Goal: Task Accomplishment & Management: Use online tool/utility

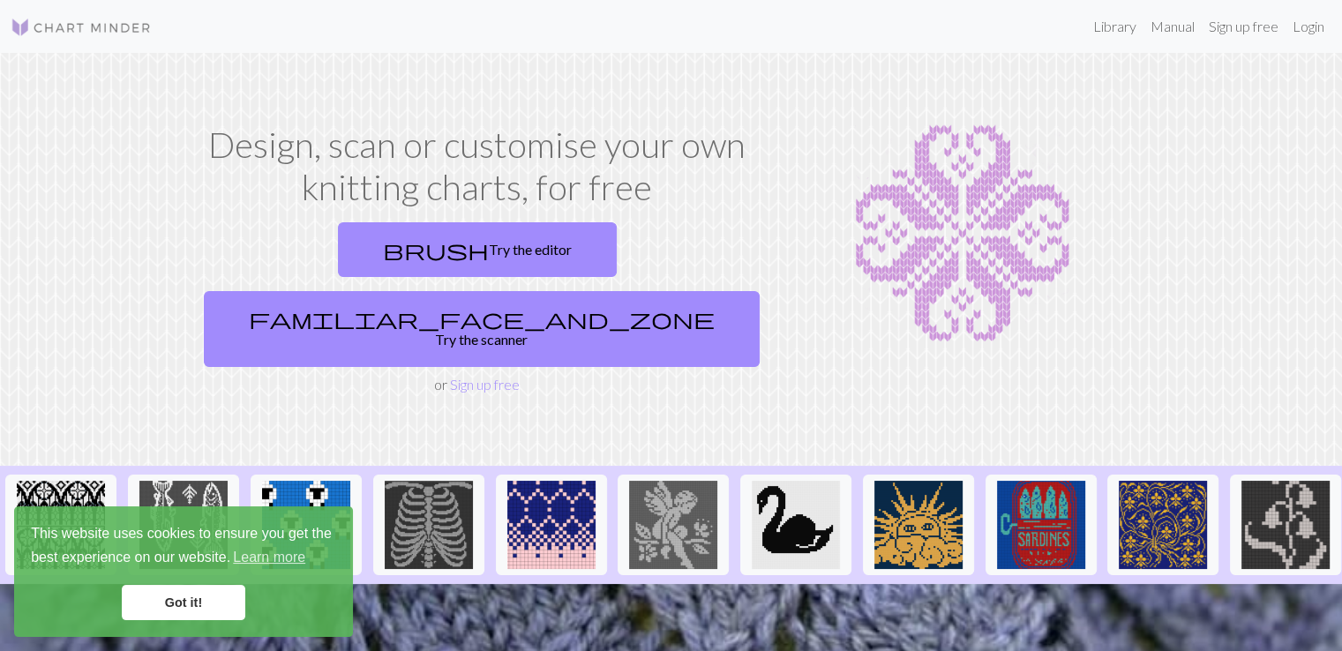
scroll to position [9, 0]
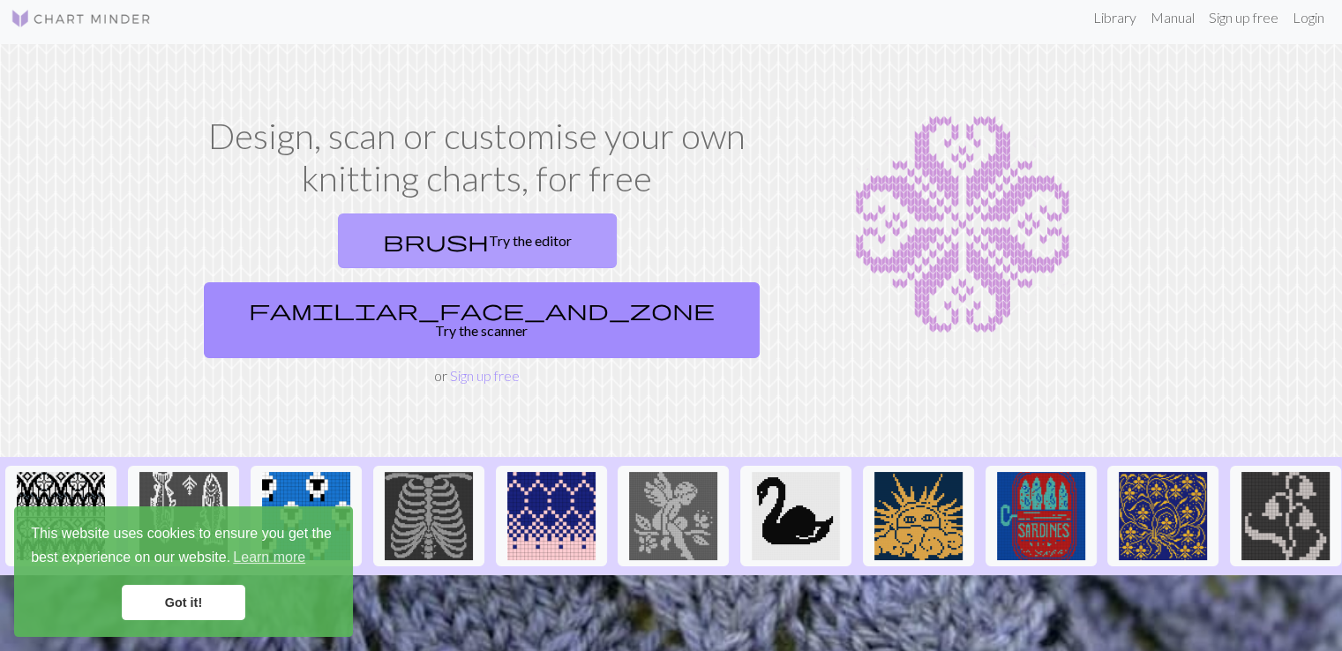
click at [360, 237] on link "brush Try the editor" at bounding box center [477, 240] width 279 height 55
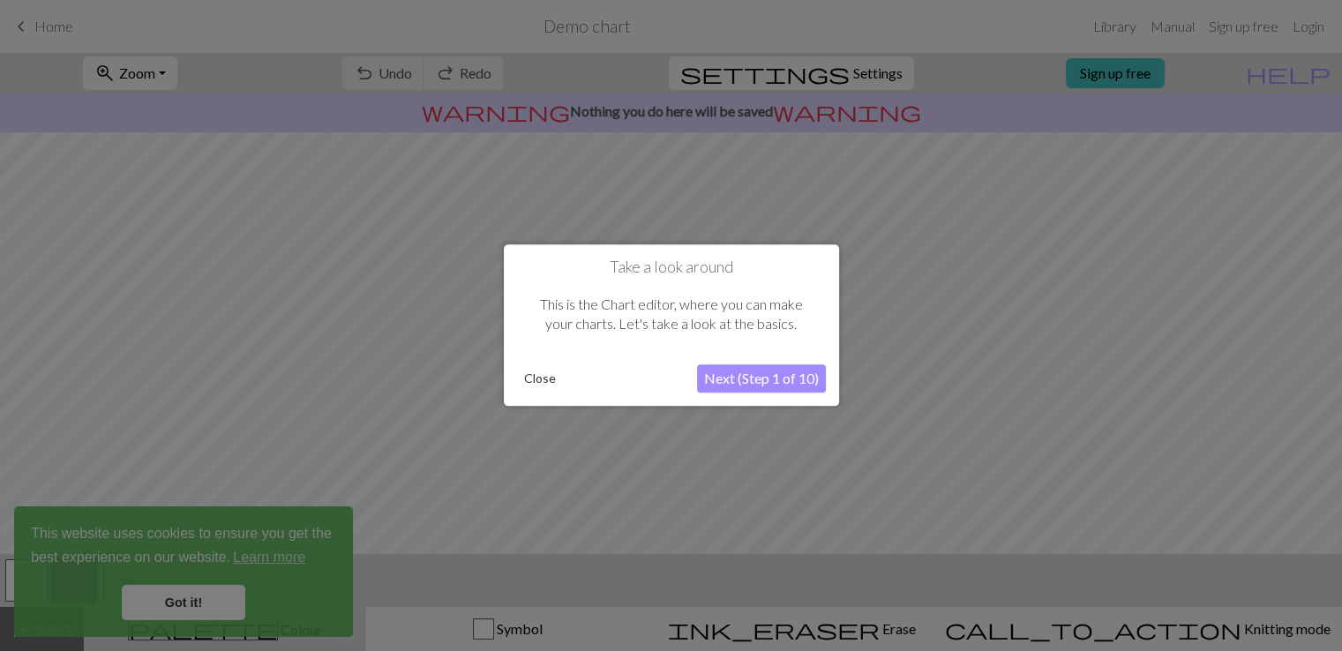
click at [789, 384] on button "Next (Step 1 of 10)" at bounding box center [761, 379] width 129 height 28
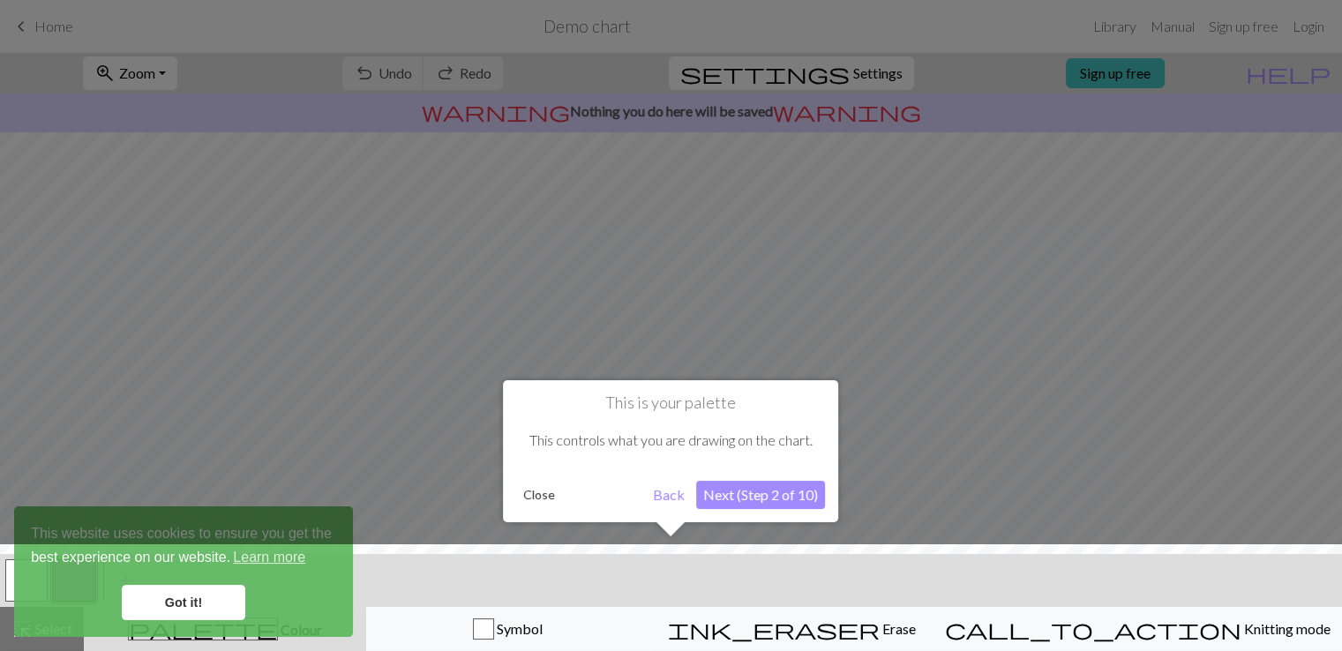
click at [760, 506] on button "Next (Step 2 of 10)" at bounding box center [760, 495] width 129 height 28
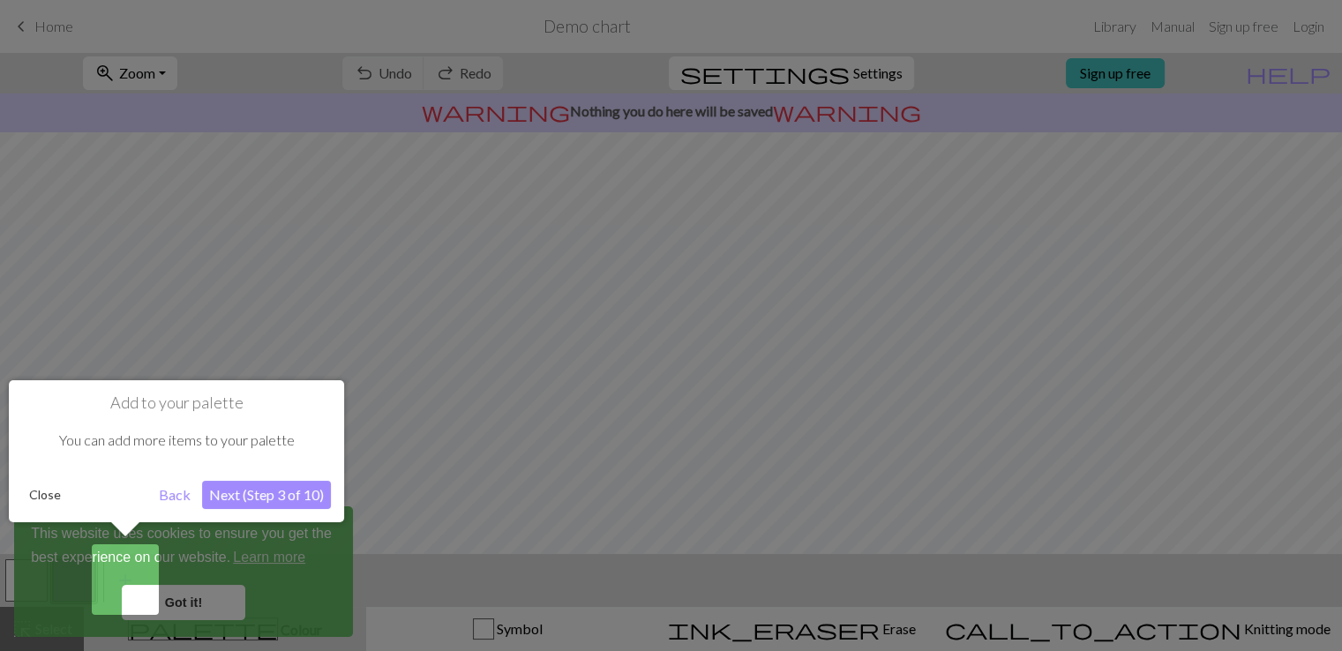
click at [266, 493] on button "Next (Step 3 of 10)" at bounding box center [266, 495] width 129 height 28
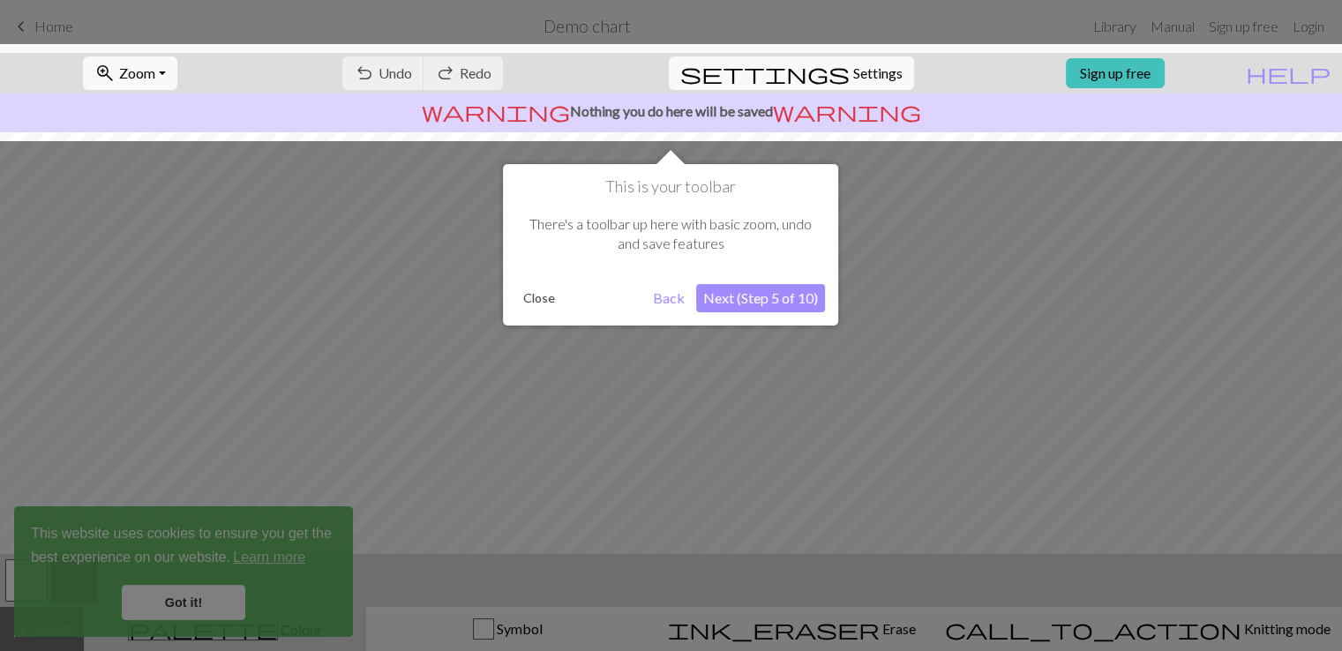
click at [762, 289] on button "Next (Step 5 of 10)" at bounding box center [760, 298] width 129 height 28
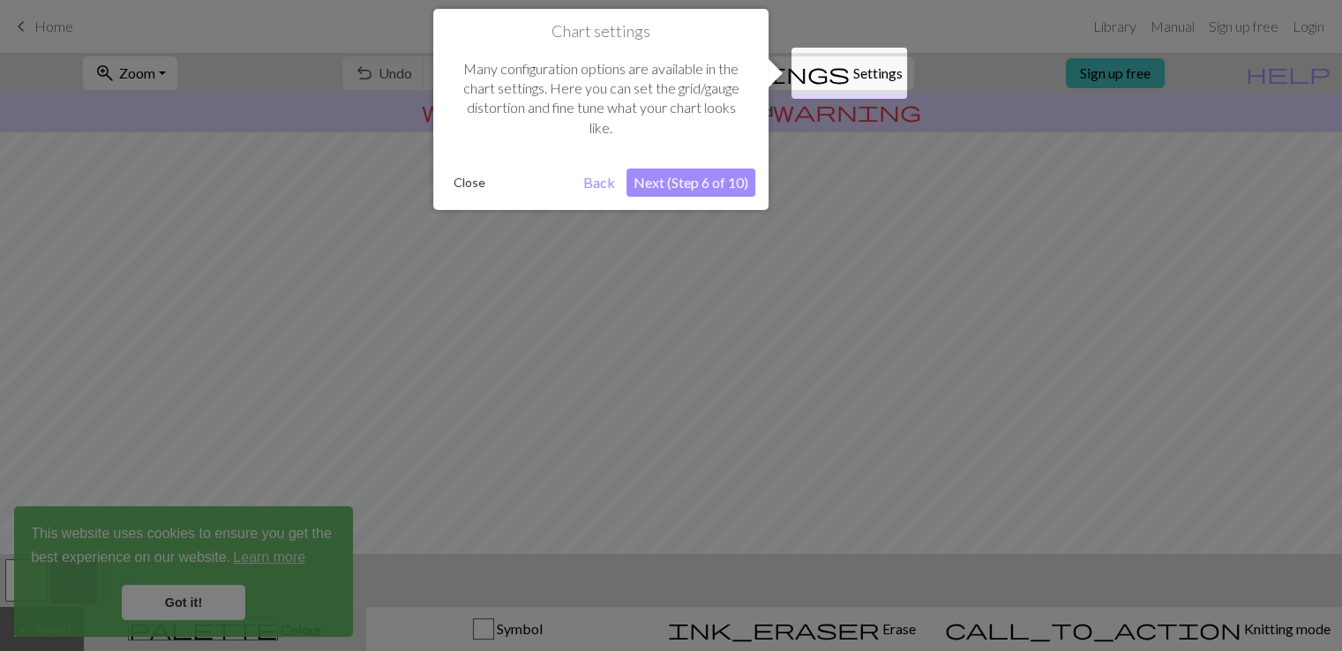
click at [694, 184] on button "Next (Step 6 of 10)" at bounding box center [690, 182] width 129 height 28
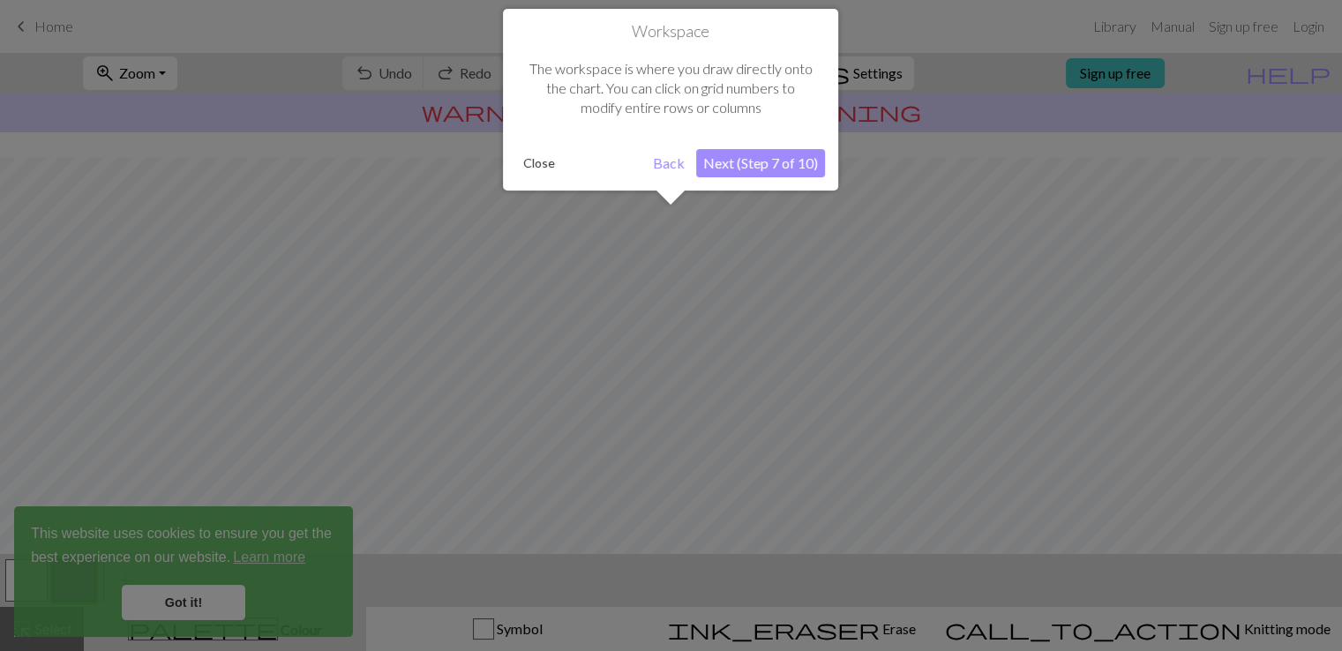
scroll to position [105, 0]
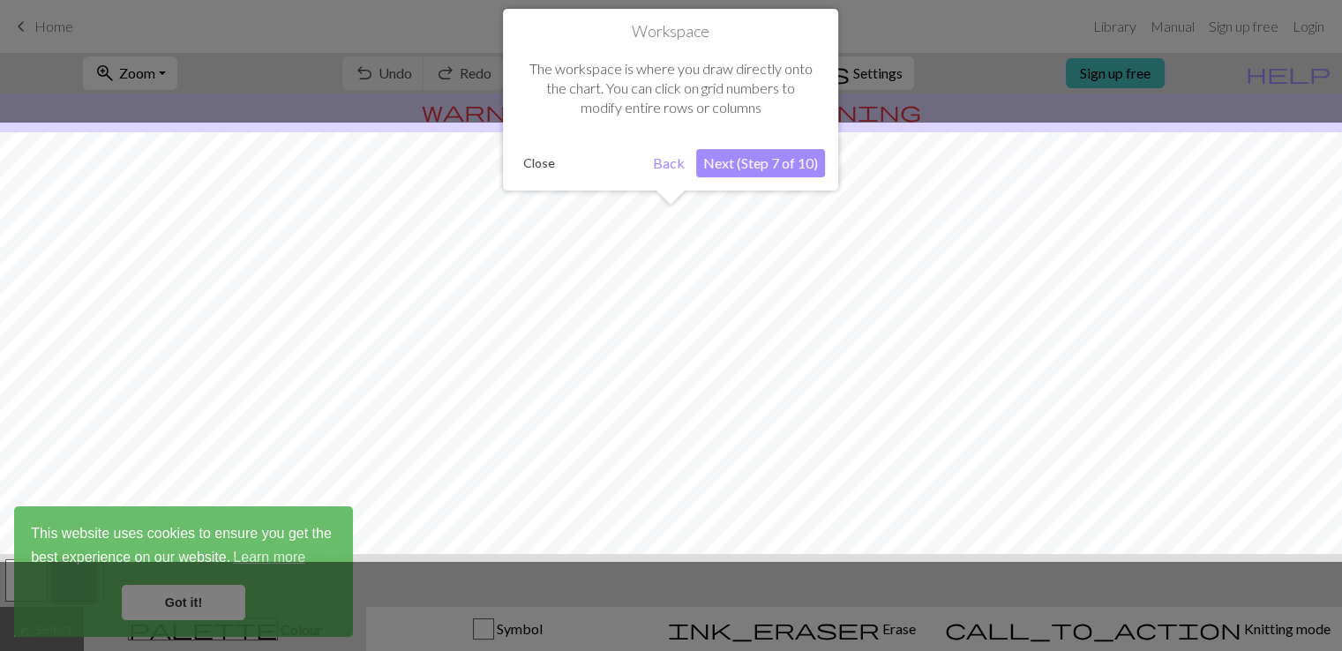
click at [748, 170] on button "Next (Step 7 of 10)" at bounding box center [760, 163] width 129 height 28
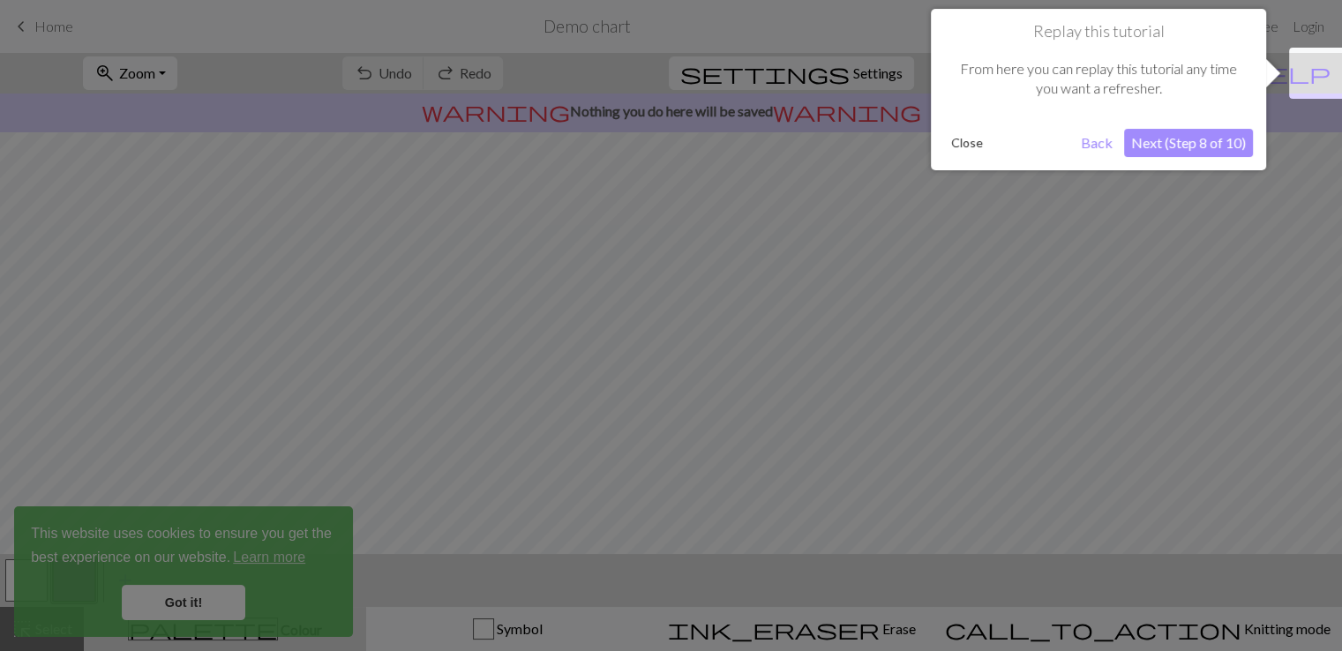
click at [1207, 130] on button "Next (Step 8 of 10)" at bounding box center [1188, 143] width 129 height 28
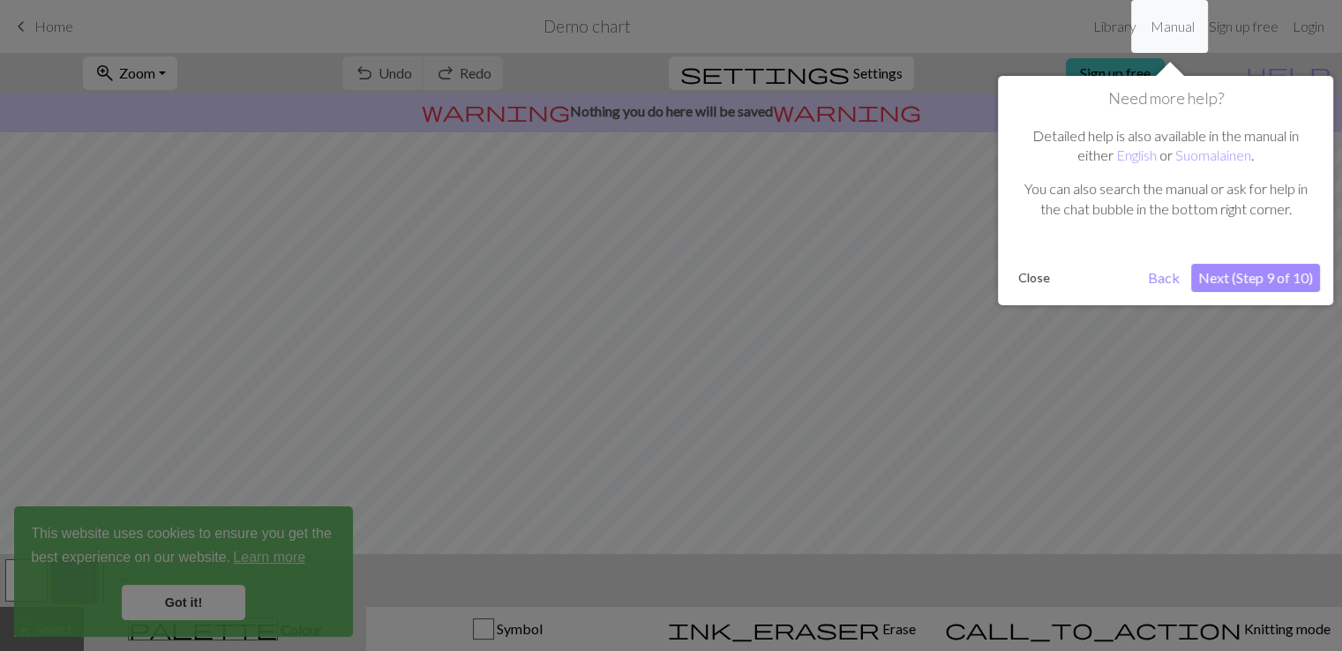
click at [1274, 274] on button "Next (Step 9 of 10)" at bounding box center [1255, 278] width 129 height 28
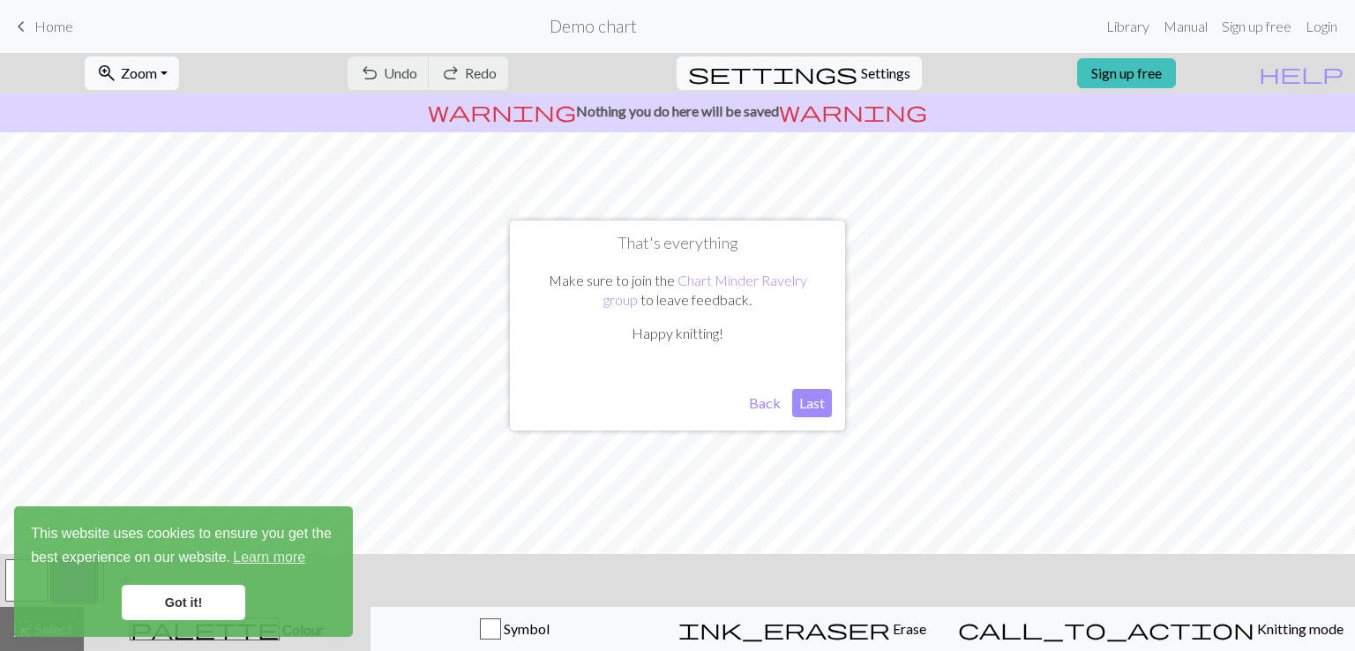
click at [808, 405] on button "Last" at bounding box center [812, 403] width 40 height 28
click at [1160, 66] on link "Sign up free" at bounding box center [1126, 73] width 99 height 30
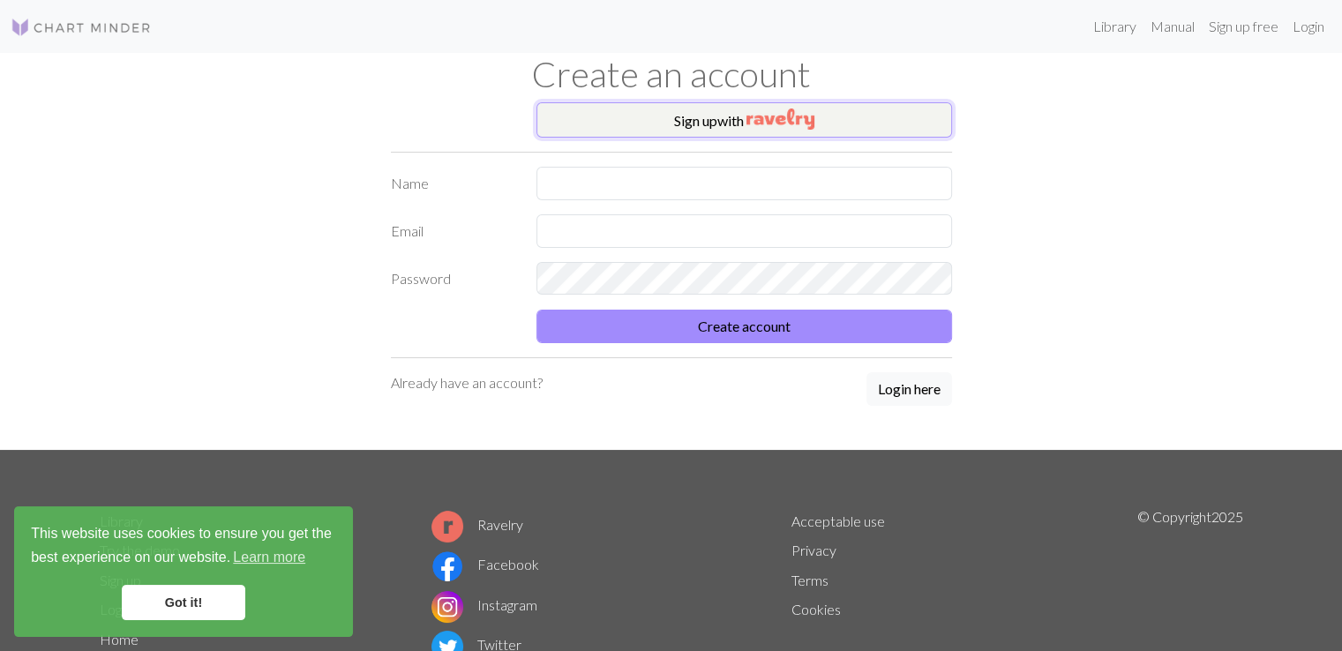
click at [699, 127] on button "Sign up with" at bounding box center [744, 119] width 416 height 35
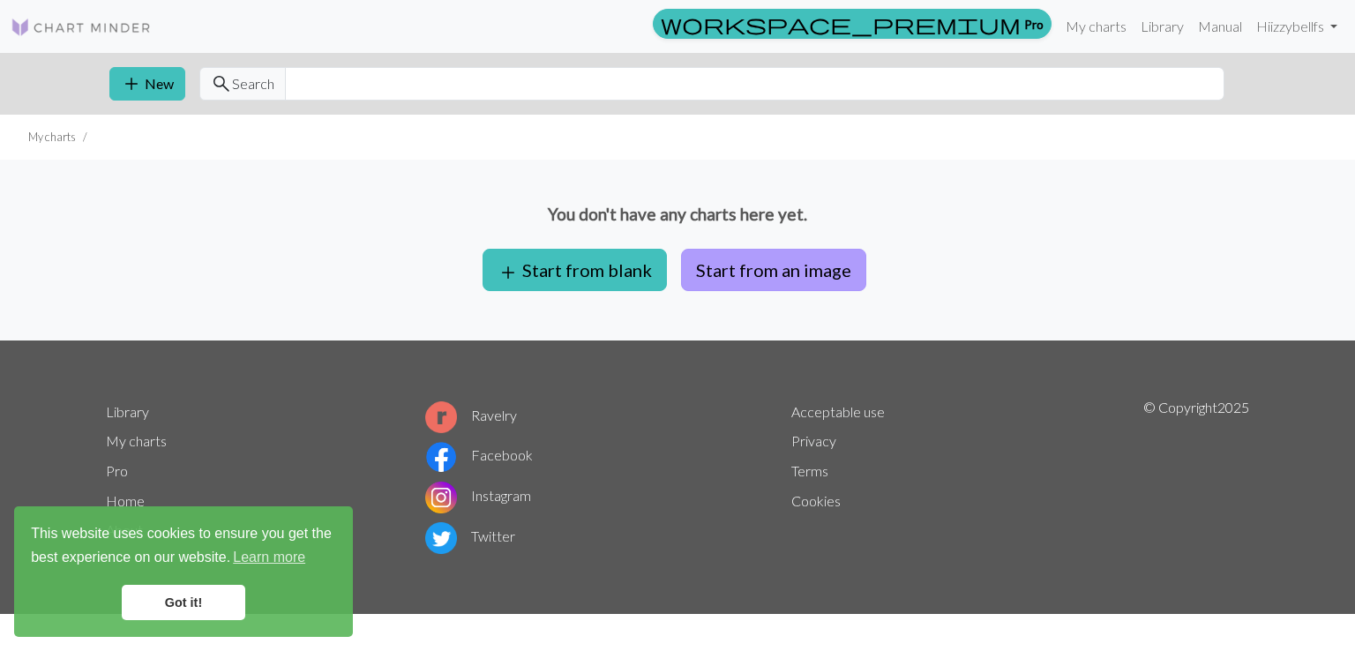
click at [755, 250] on button "Start from an image" at bounding box center [773, 270] width 185 height 42
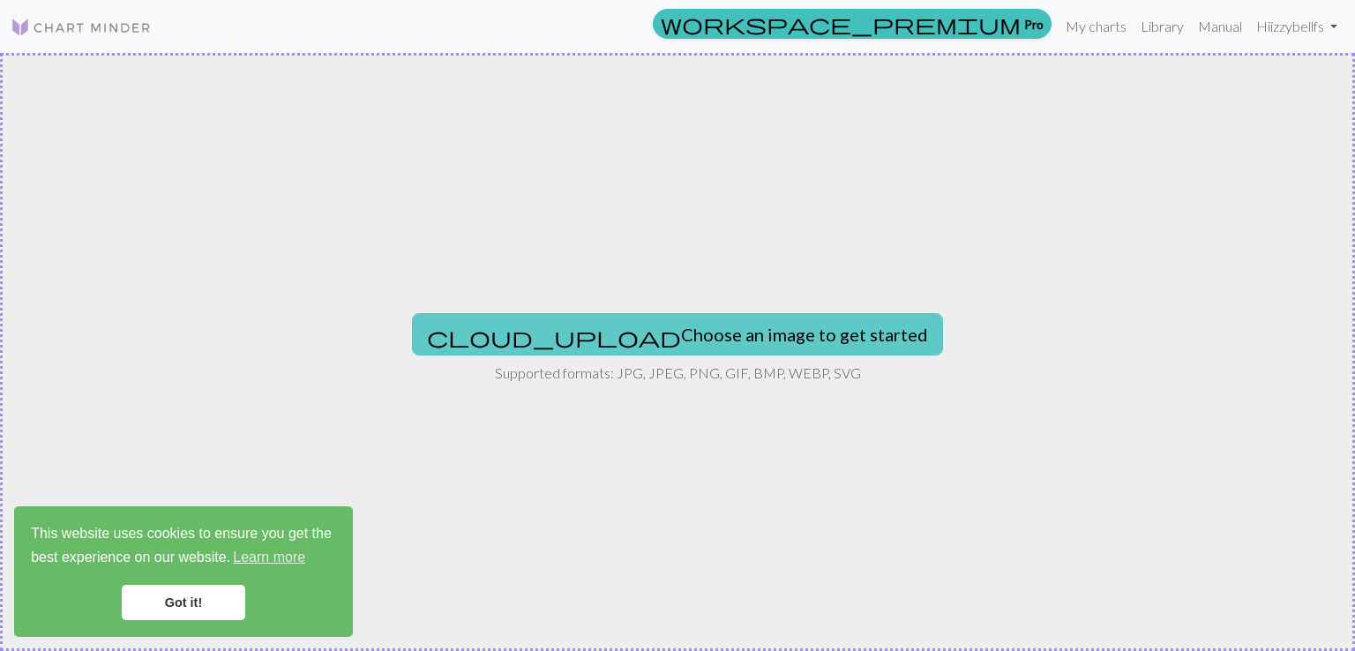
click at [754, 321] on button "cloud_upload Choose an image to get started" at bounding box center [677, 334] width 531 height 42
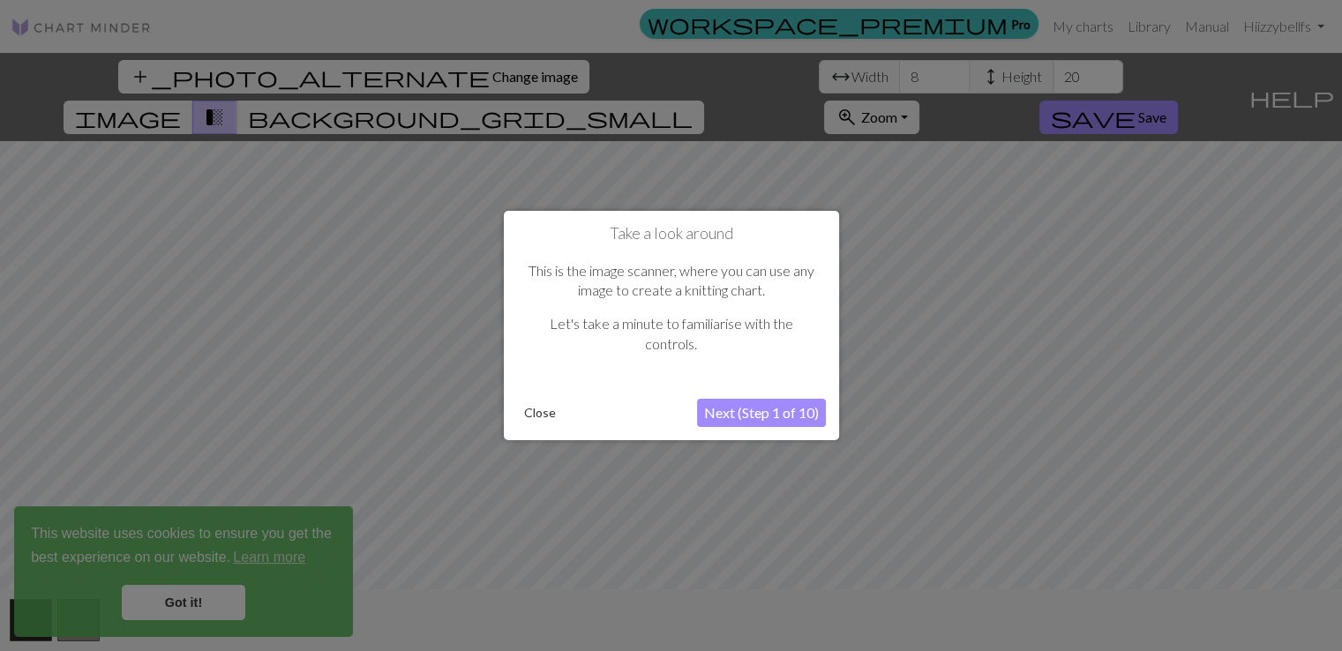
click at [783, 416] on button "Next (Step 1 of 10)" at bounding box center [761, 413] width 129 height 28
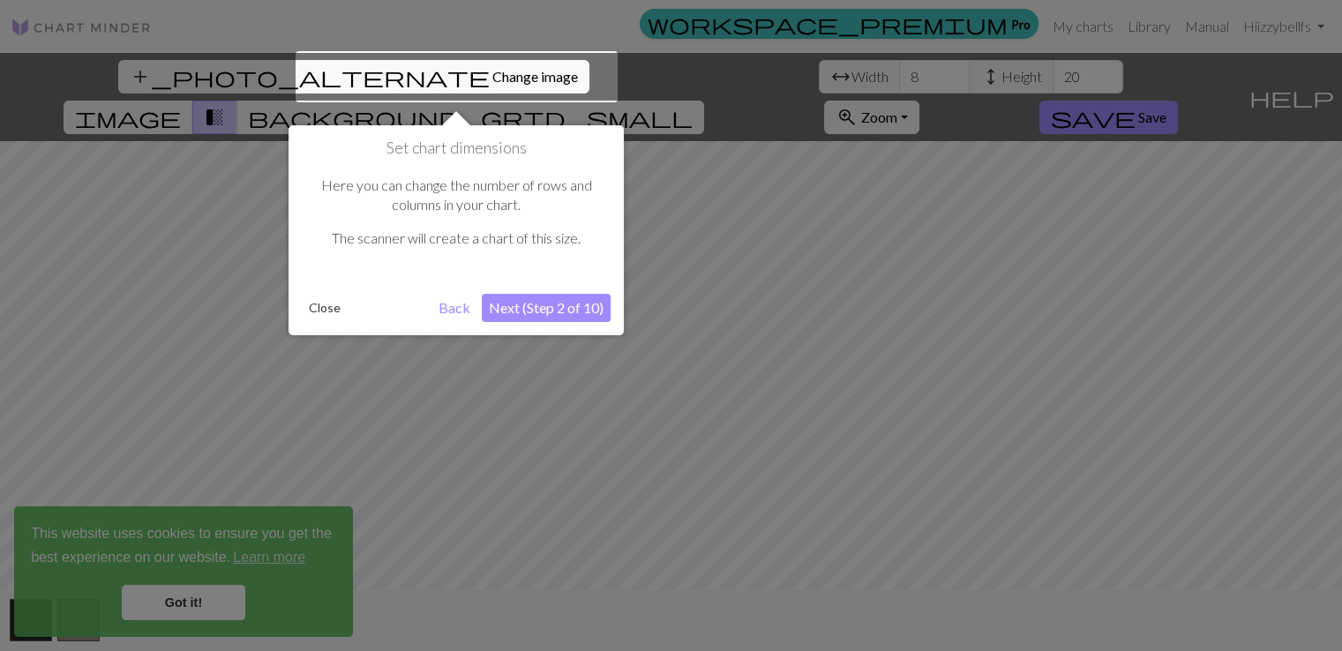
click at [411, 78] on div at bounding box center [457, 76] width 322 height 51
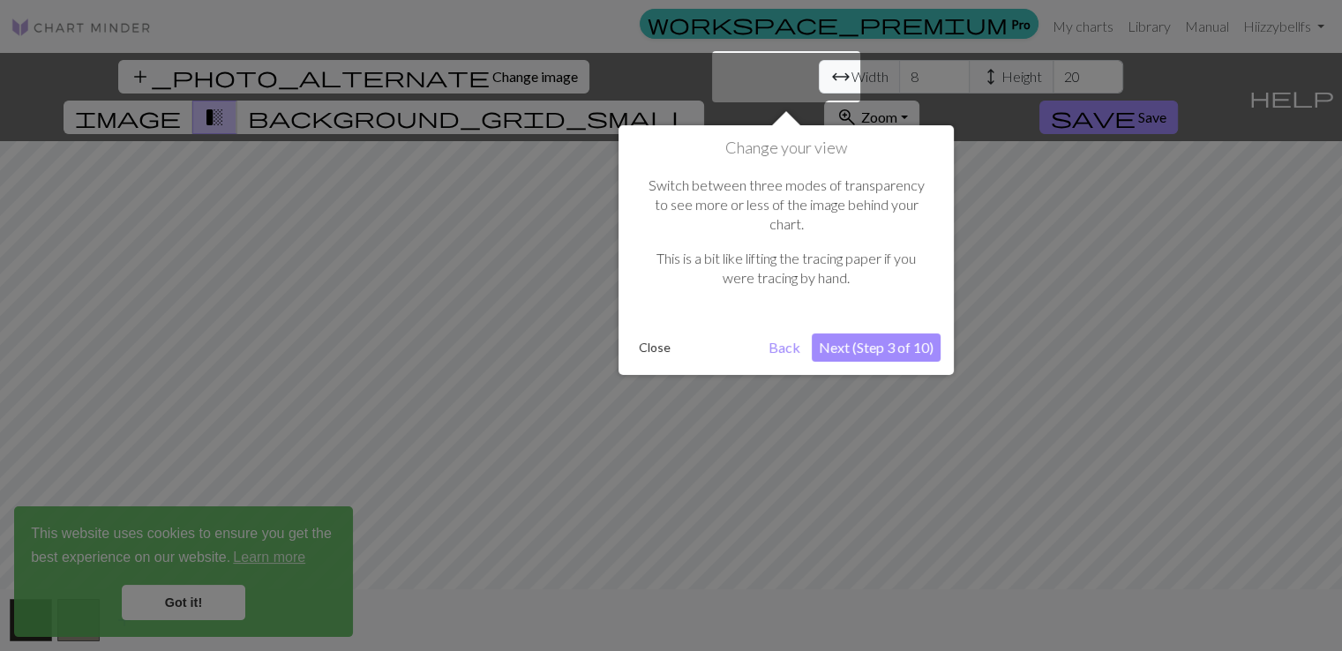
click at [842, 333] on button "Next (Step 3 of 10)" at bounding box center [876, 347] width 129 height 28
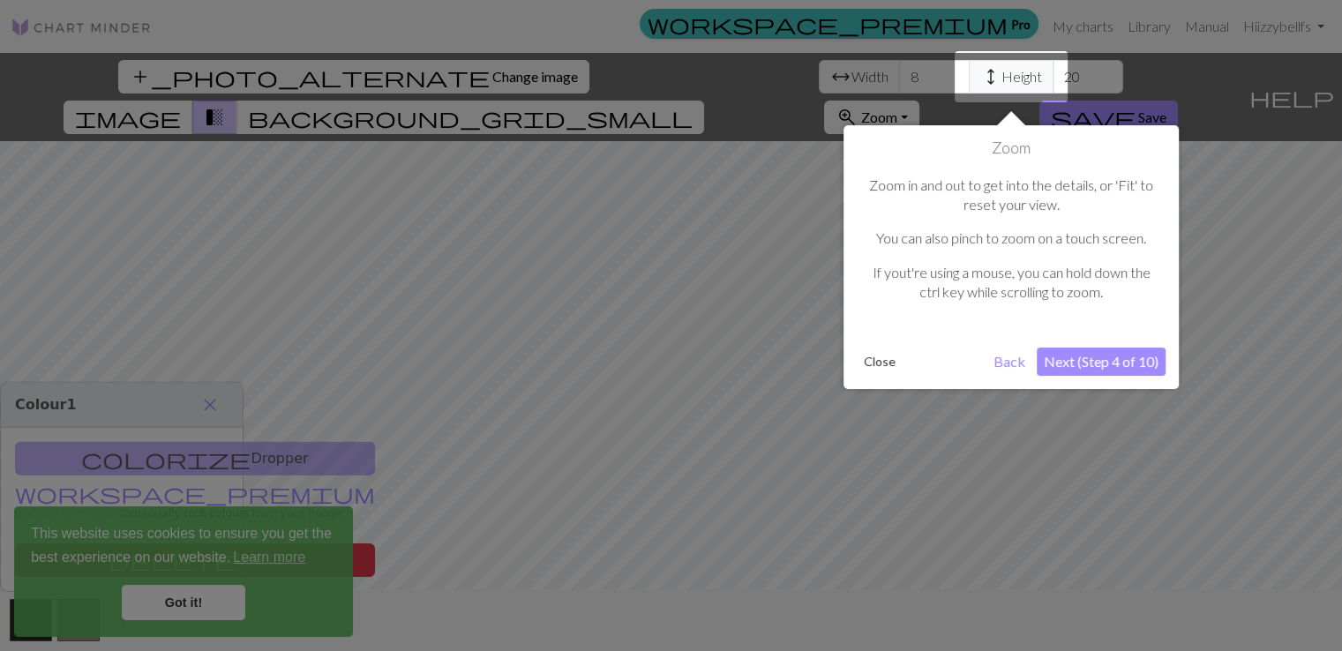
click at [1124, 355] on button "Next (Step 4 of 10)" at bounding box center [1101, 362] width 129 height 28
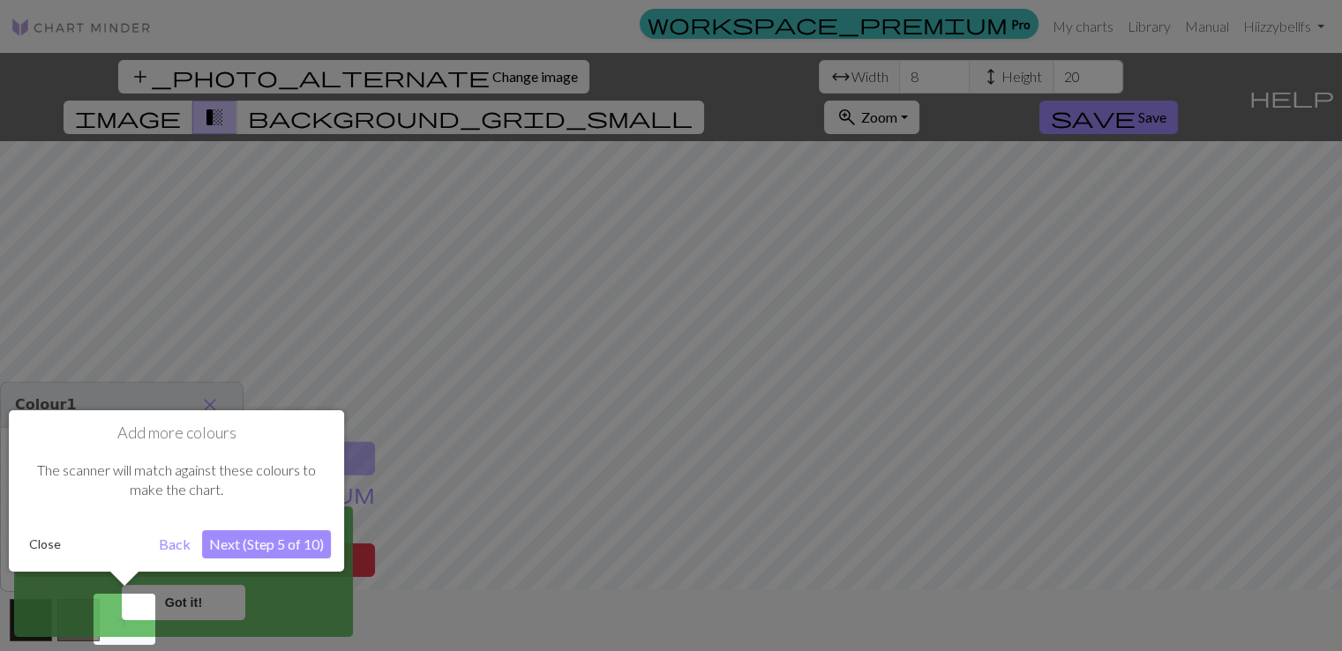
click at [41, 551] on button "Close" at bounding box center [45, 544] width 46 height 26
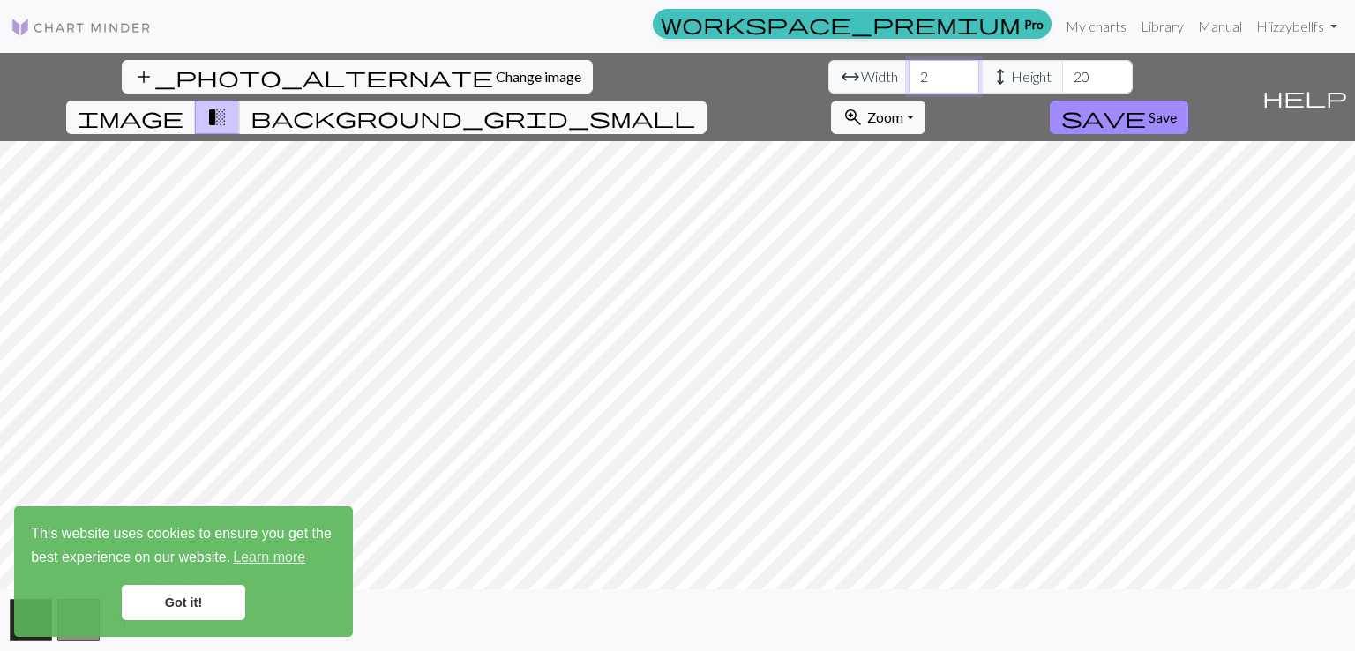
drag, startPoint x: 438, startPoint y: 78, endPoint x: 420, endPoint y: 78, distance: 17.6
type input "2"
click at [909, 78] on input "2" at bounding box center [944, 77] width 71 height 34
type input "40"
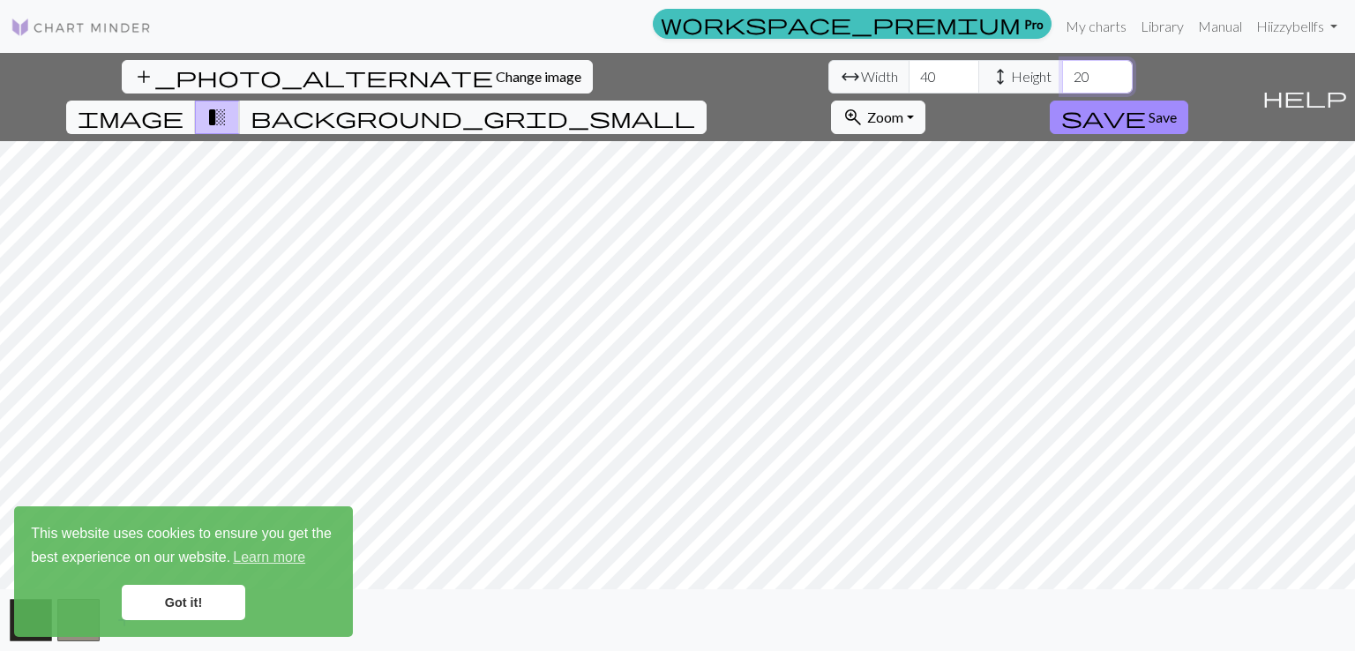
click at [1062, 80] on input "20" at bounding box center [1097, 77] width 71 height 34
type input "2"
type input "60"
click at [691, 650] on html "This website uses cookies to ensure you get the best experience on our website.…" at bounding box center [677, 325] width 1355 height 651
click at [707, 101] on button "background_grid_small" at bounding box center [473, 118] width 468 height 34
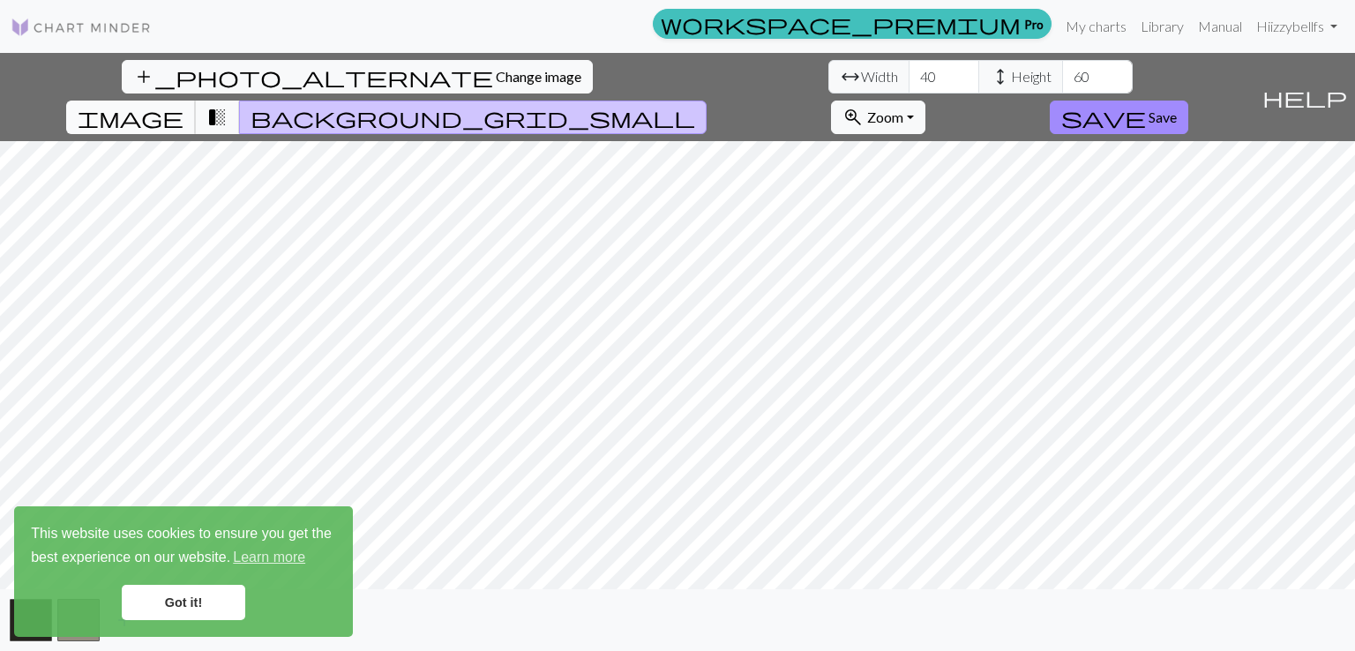
click at [183, 105] on span "image" at bounding box center [131, 117] width 106 height 25
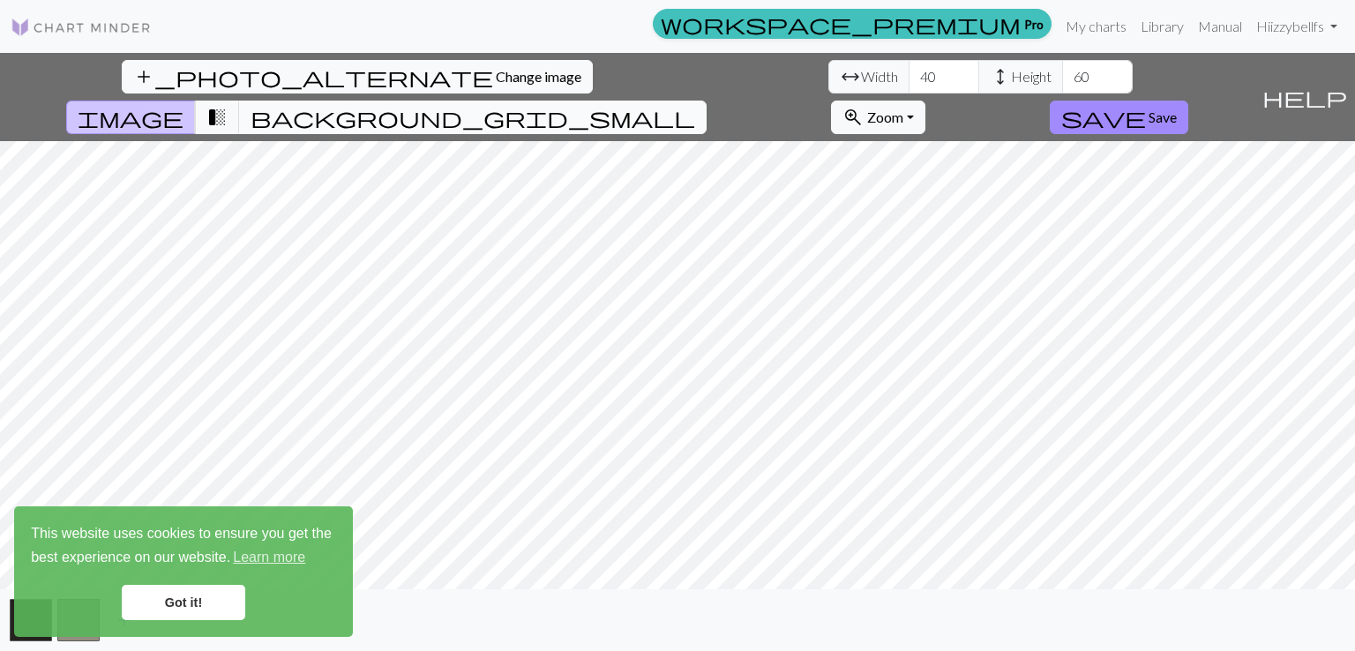
click at [695, 105] on span "background_grid_small" at bounding box center [473, 117] width 445 height 25
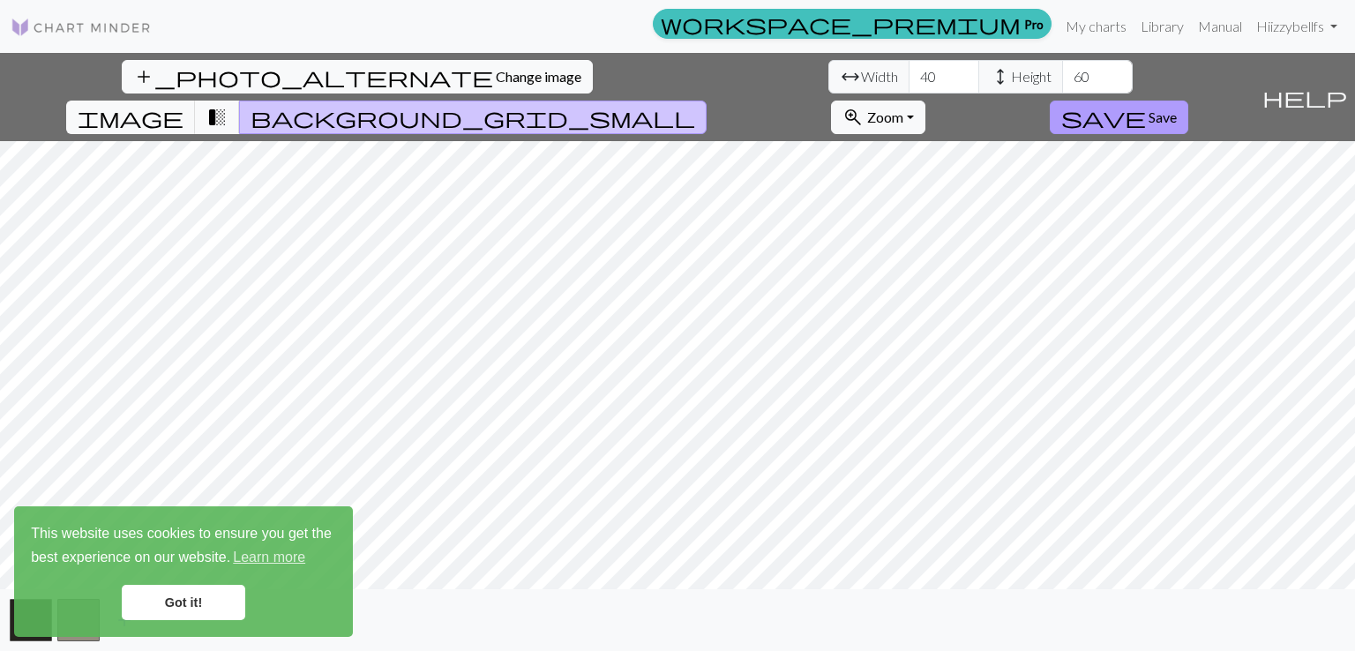
click at [1177, 109] on span "Save" at bounding box center [1163, 117] width 28 height 17
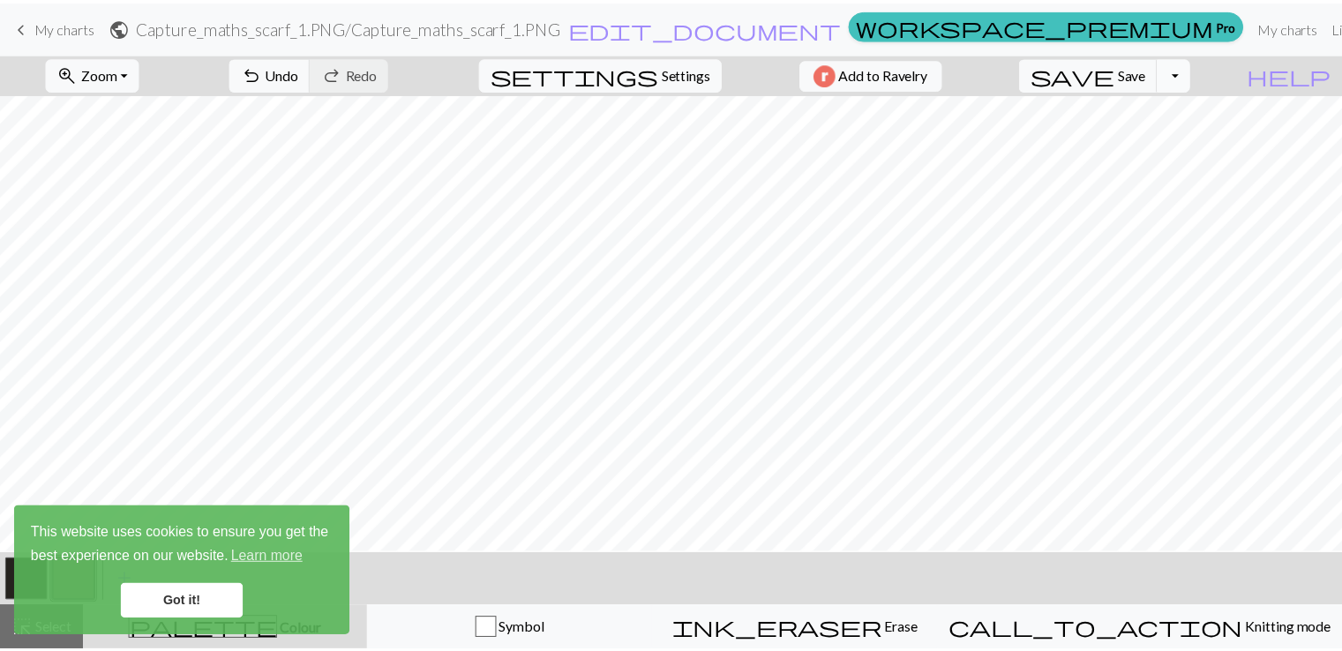
scroll to position [210, 0]
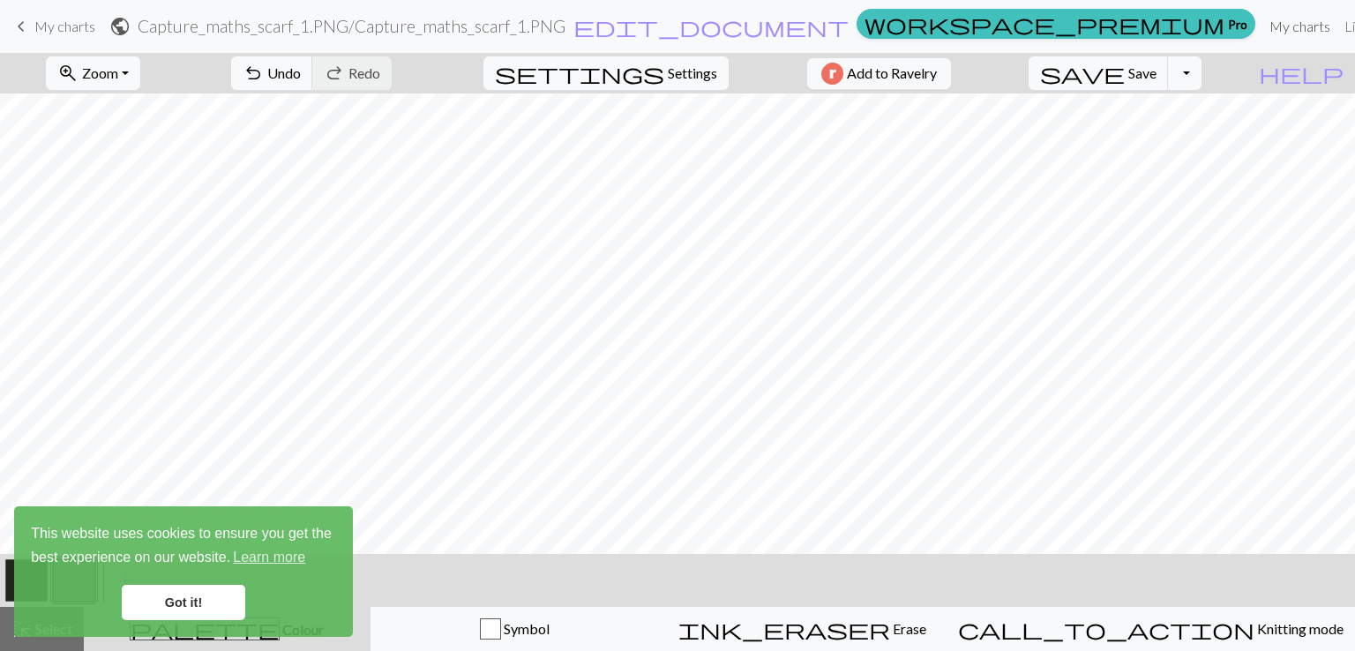
click at [1262, 26] on link "My charts" at bounding box center [1299, 26] width 75 height 35
click at [1202, 79] on button "Toggle Dropdown" at bounding box center [1185, 73] width 34 height 34
click at [1157, 67] on span "Save" at bounding box center [1142, 72] width 28 height 17
click at [1071, 19] on div "Chart saved" at bounding box center [677, 35] width 1355 height 70
click at [1262, 26] on link "My charts" at bounding box center [1299, 26] width 75 height 35
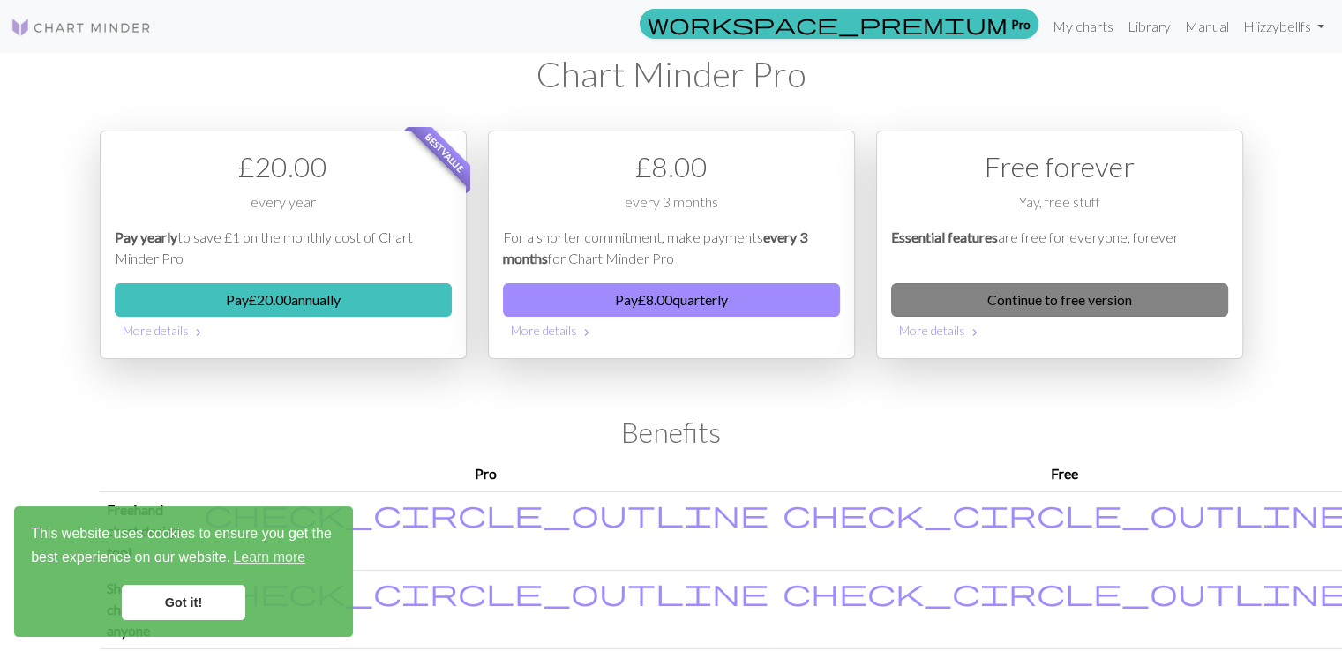
click at [1054, 289] on link "Continue to free version" at bounding box center [1059, 300] width 337 height 34
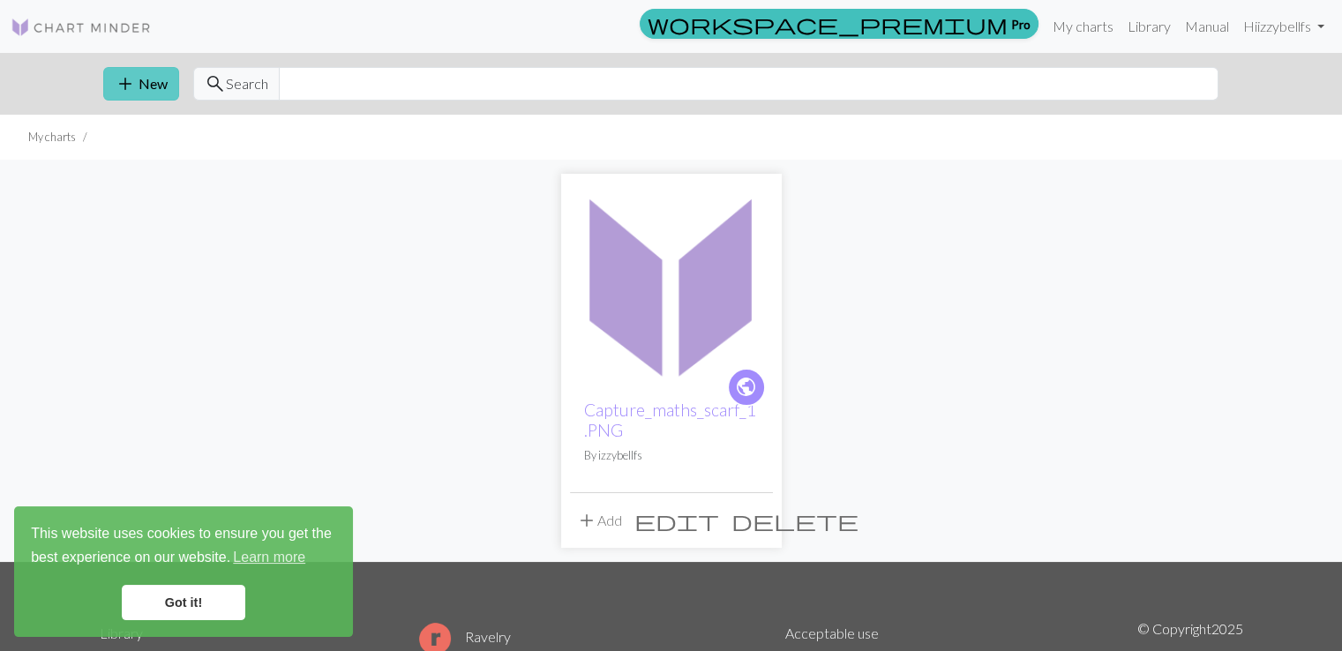
click at [131, 80] on span "add" at bounding box center [125, 83] width 21 height 25
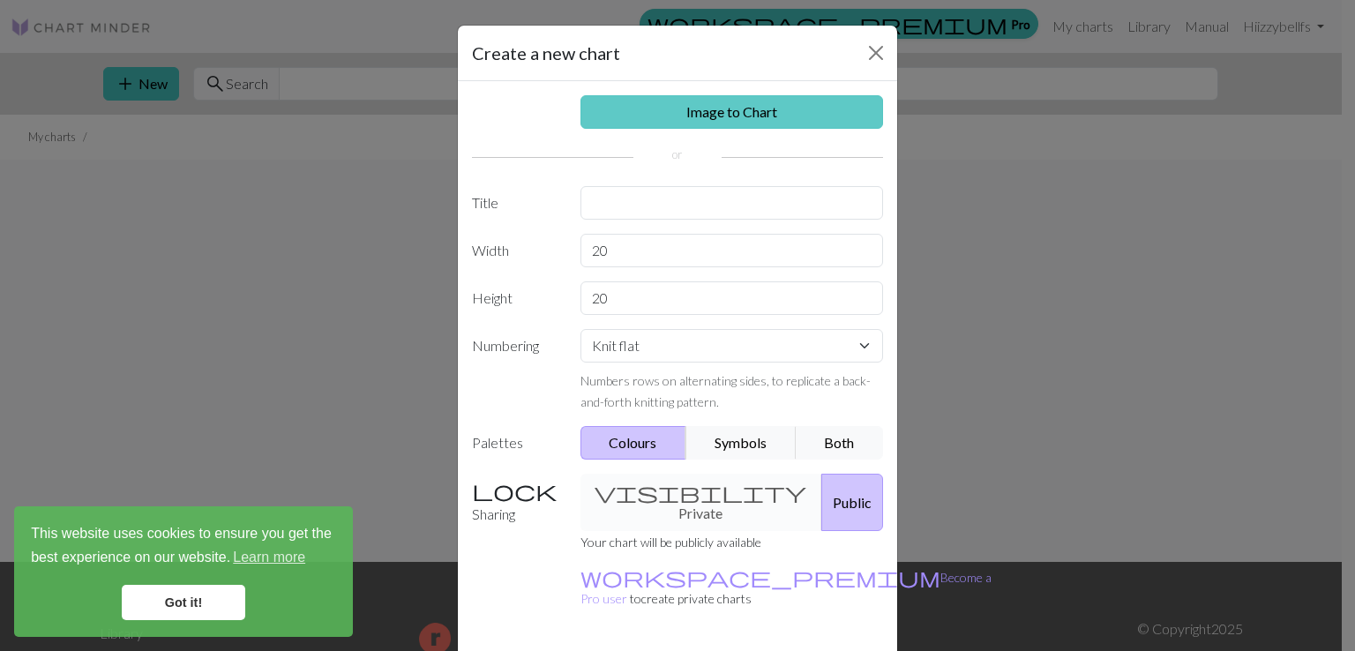
click at [718, 108] on link "Image to Chart" at bounding box center [731, 112] width 303 height 34
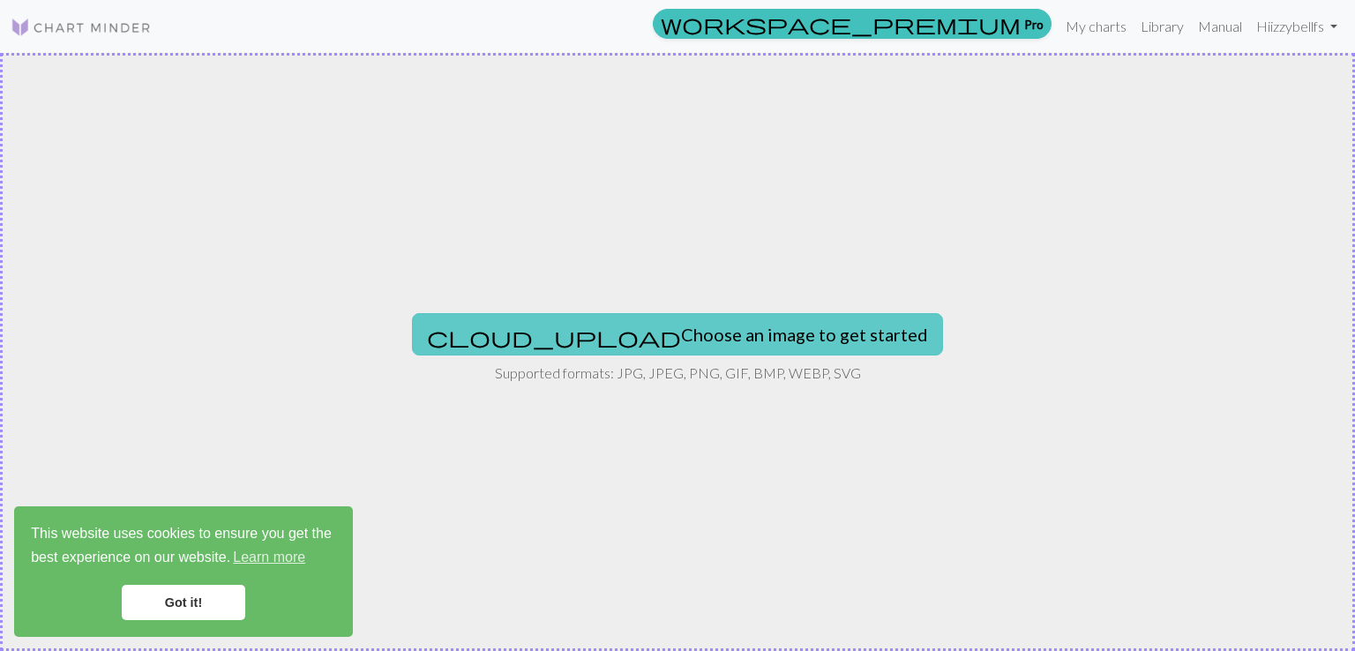
click at [732, 322] on button "cloud_upload Choose an image to get started" at bounding box center [677, 334] width 531 height 42
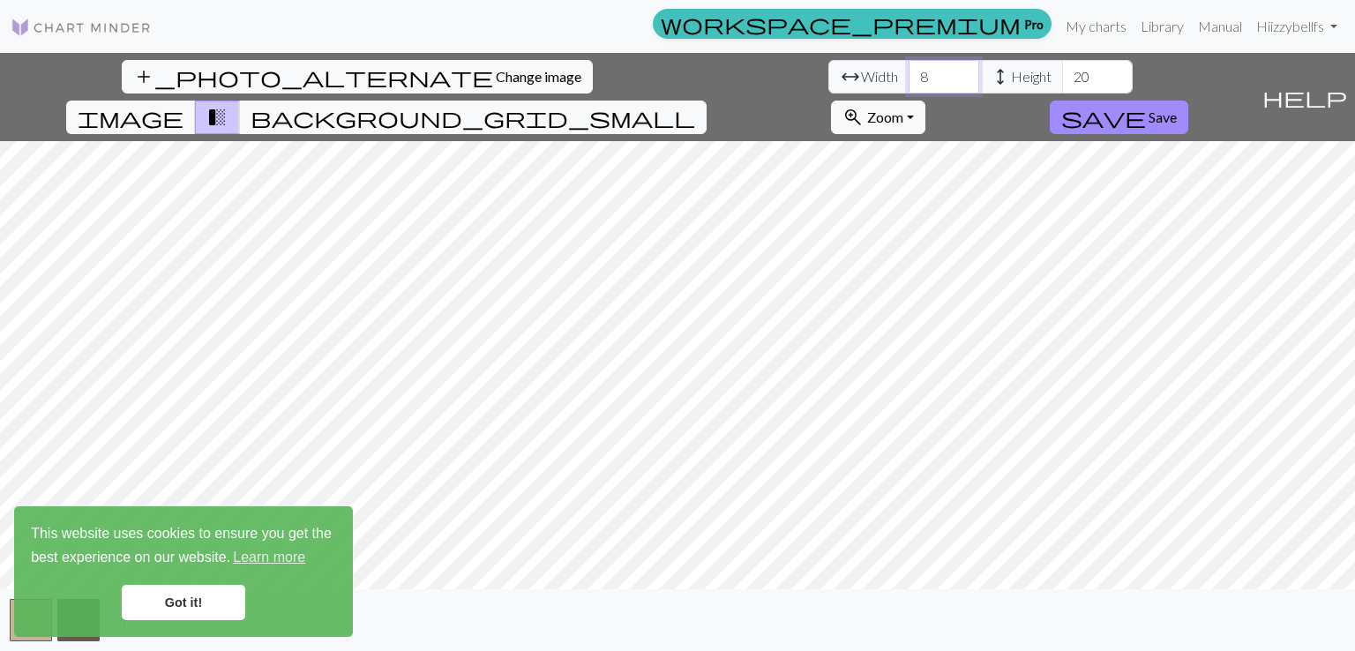
click at [909, 70] on input "8" at bounding box center [944, 77] width 71 height 34
type input "40"
click at [1062, 69] on input "20" at bounding box center [1097, 77] width 71 height 34
type input "2"
type input "60"
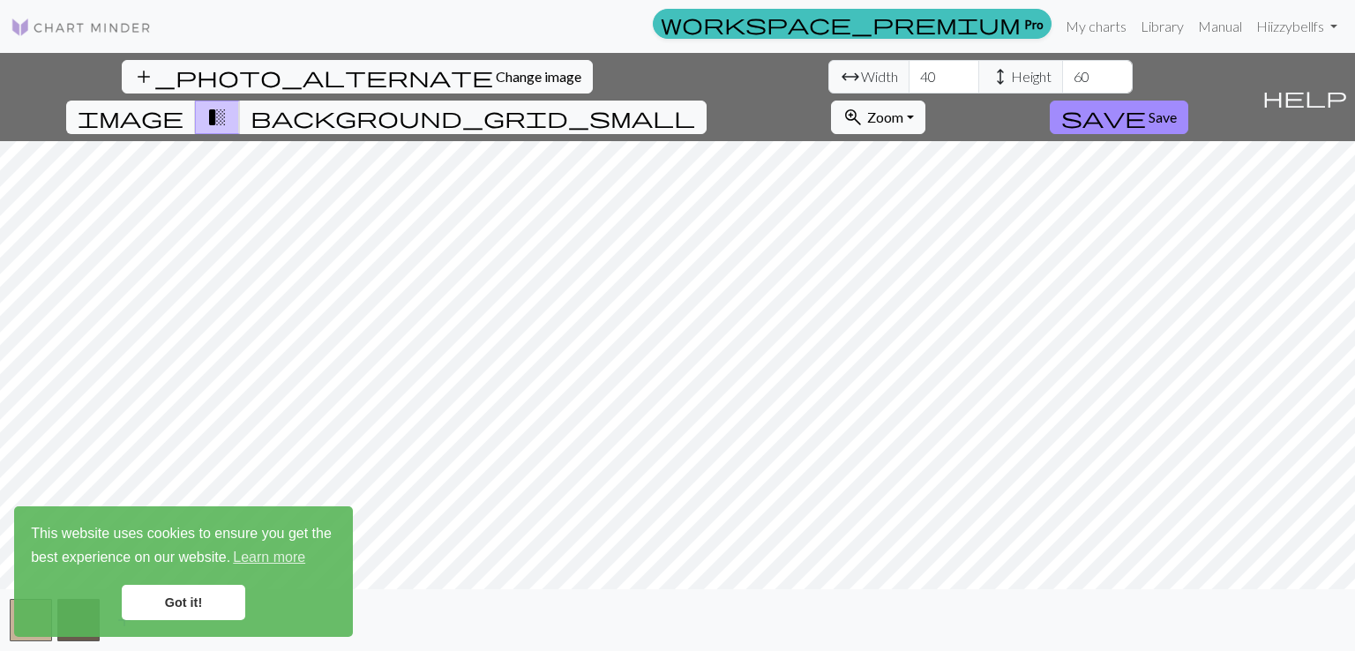
click at [691, 601] on div "add_photo_alternate Change image arrow_range Width 40 height Height 60 image tr…" at bounding box center [677, 352] width 1355 height 598
click at [695, 105] on span "background_grid_small" at bounding box center [473, 117] width 445 height 25
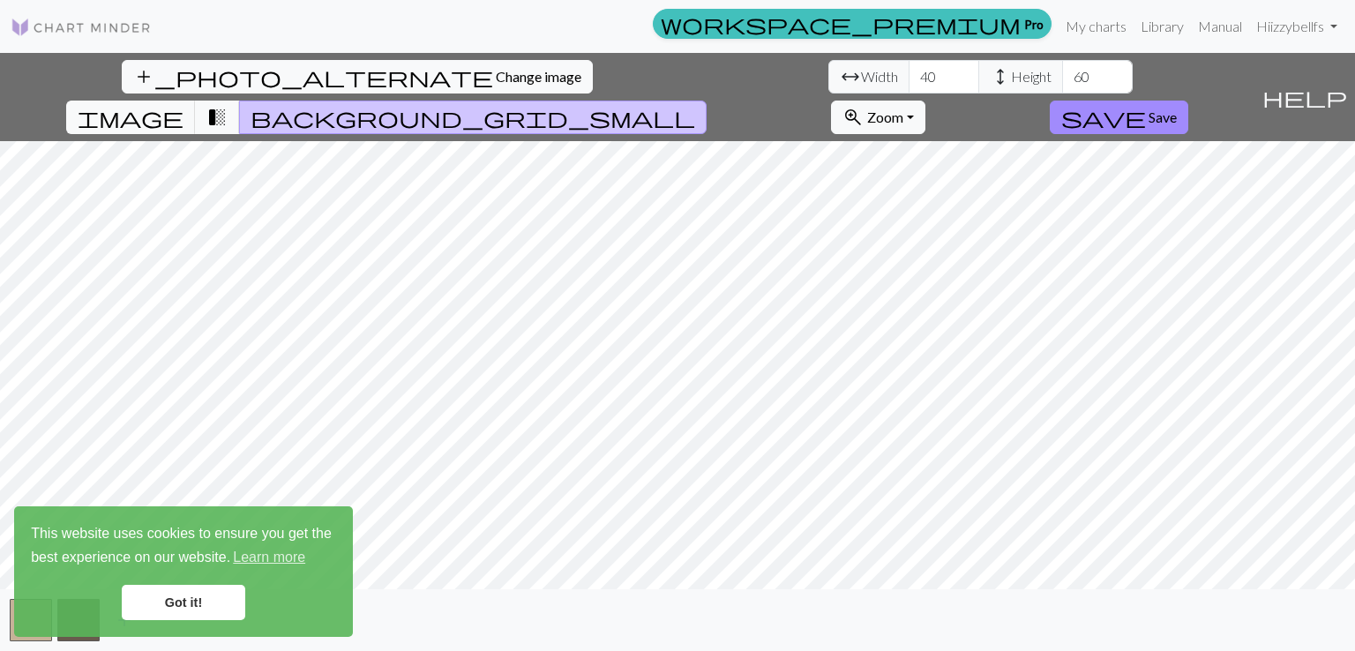
click at [199, 597] on link "Got it!" at bounding box center [184, 602] width 124 height 35
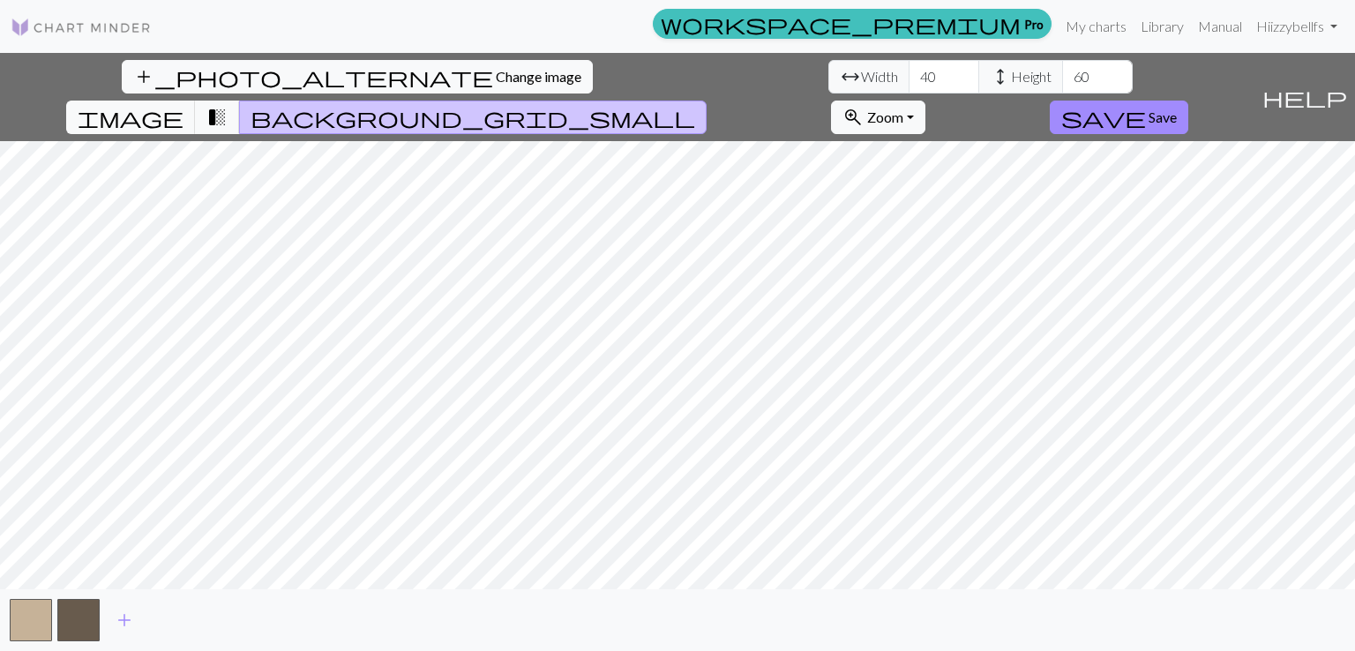
click at [78, 629] on body "This website uses cookies to ensure you get the best experience on our website.…" at bounding box center [677, 325] width 1355 height 651
click at [78, 629] on button "button" at bounding box center [78, 620] width 42 height 42
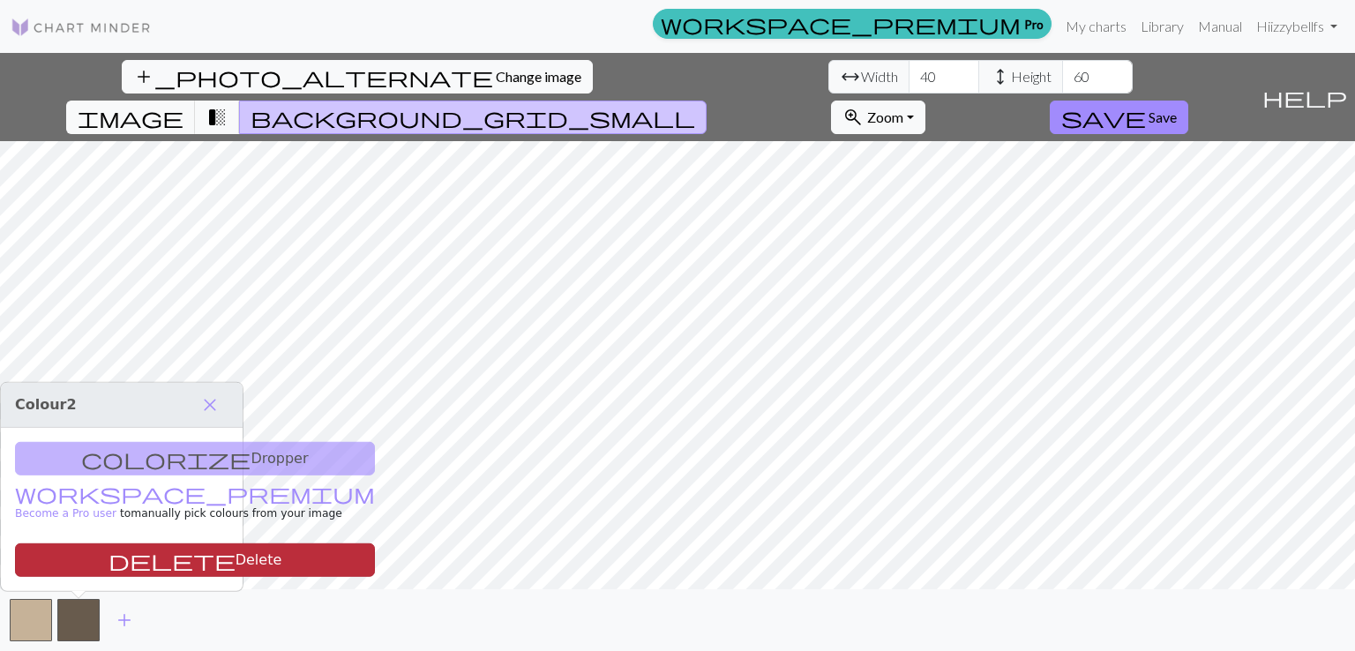
click at [120, 564] on button "delete Delete" at bounding box center [195, 560] width 360 height 34
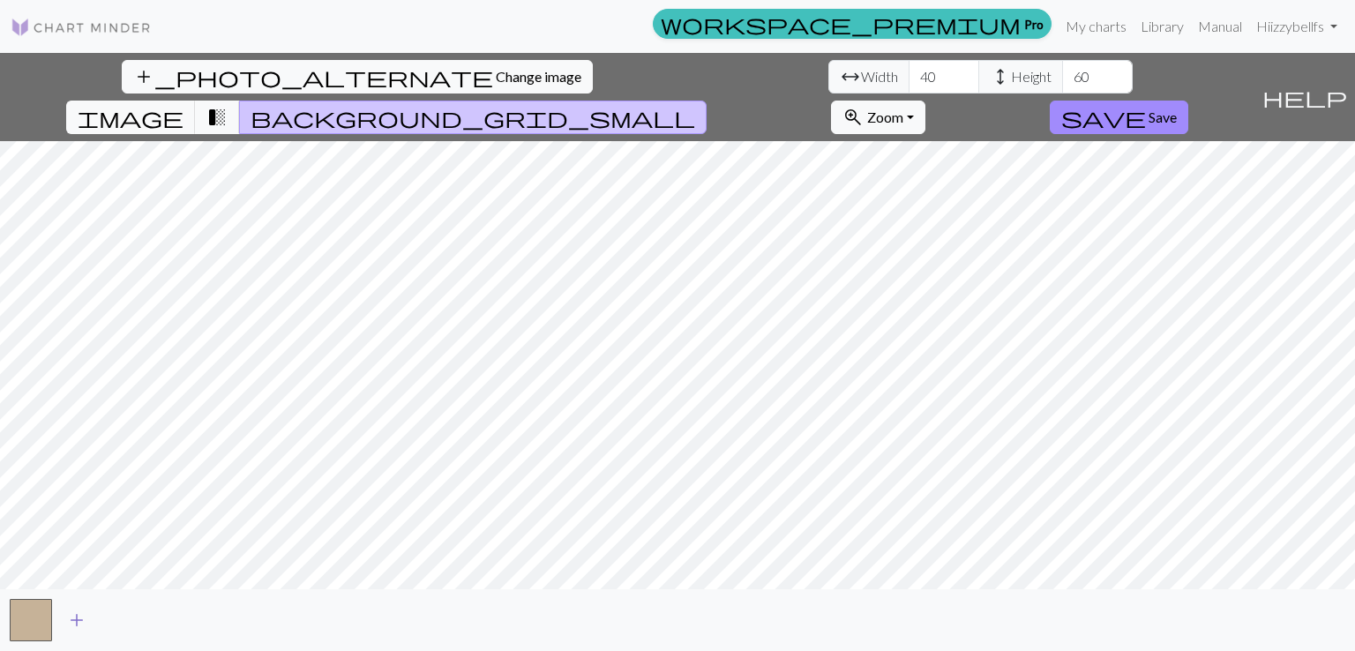
click at [73, 621] on span "add" at bounding box center [76, 620] width 21 height 25
click at [17, 616] on button "button" at bounding box center [31, 620] width 42 height 42
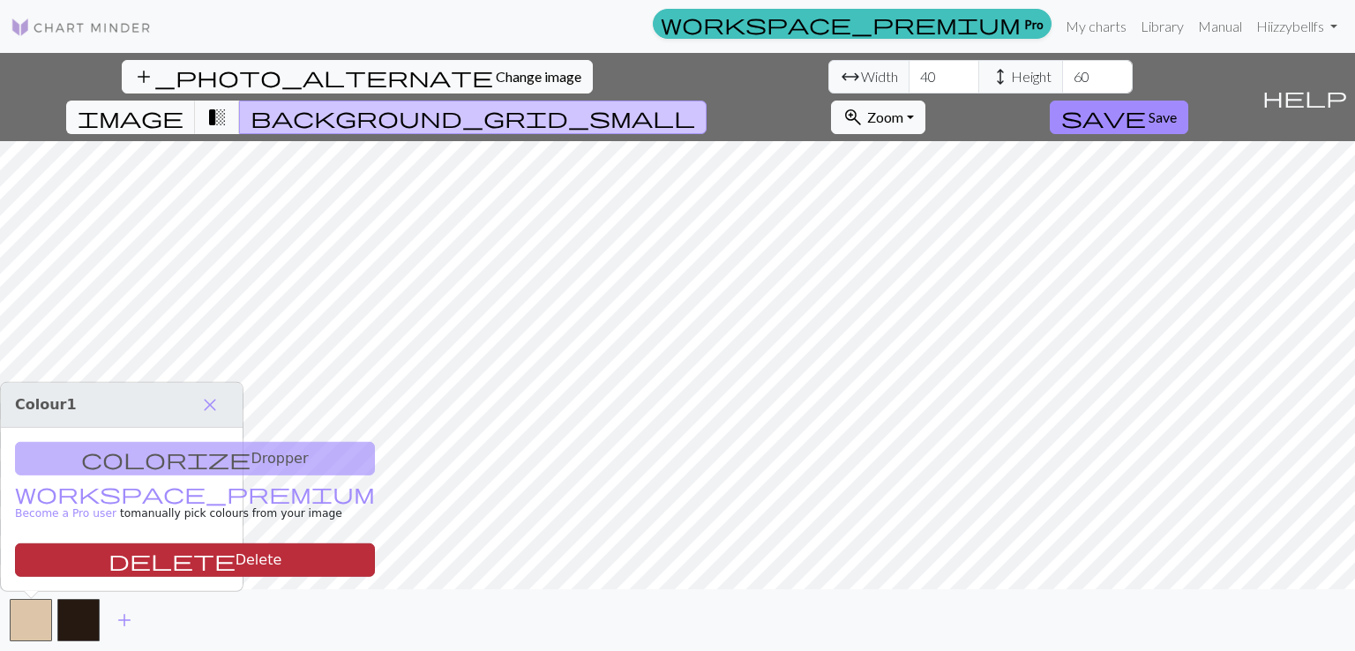
click at [72, 557] on button "delete Delete" at bounding box center [195, 560] width 360 height 34
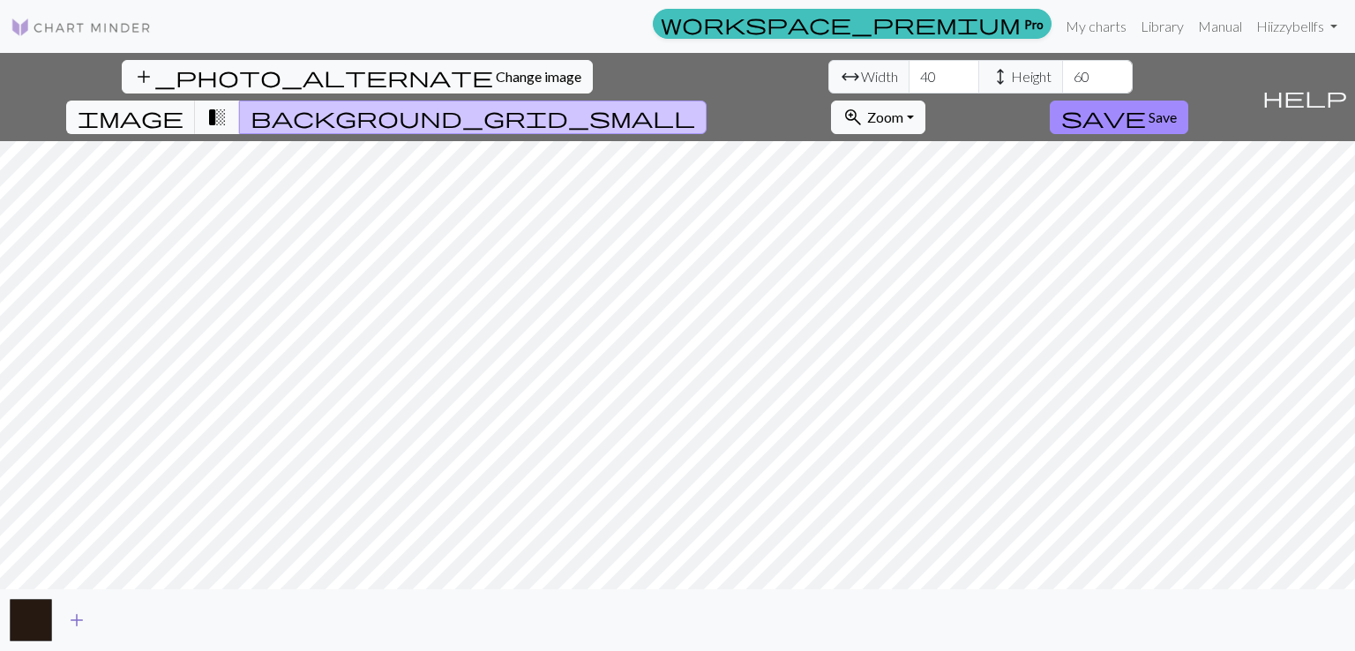
click at [78, 613] on span "add" at bounding box center [76, 620] width 21 height 25
click at [117, 615] on span "add" at bounding box center [124, 620] width 21 height 25
click at [130, 615] on button "button" at bounding box center [126, 620] width 42 height 42
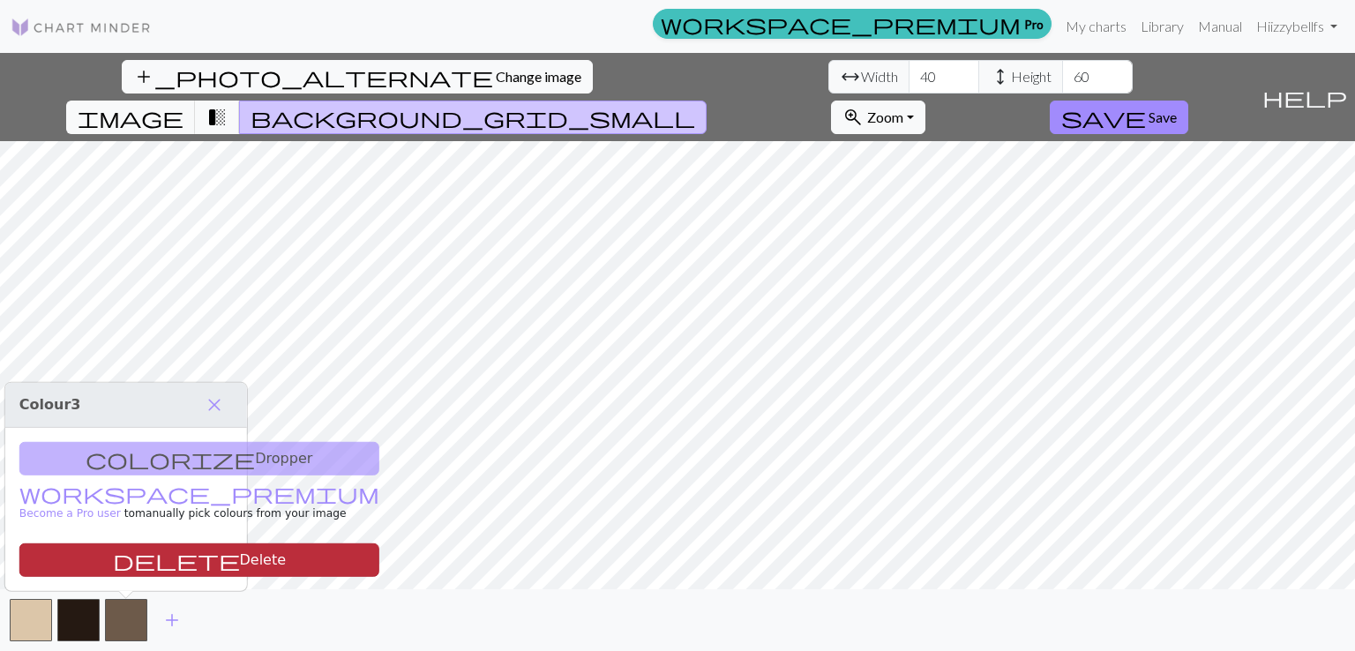
click at [114, 555] on span "delete" at bounding box center [176, 560] width 127 height 25
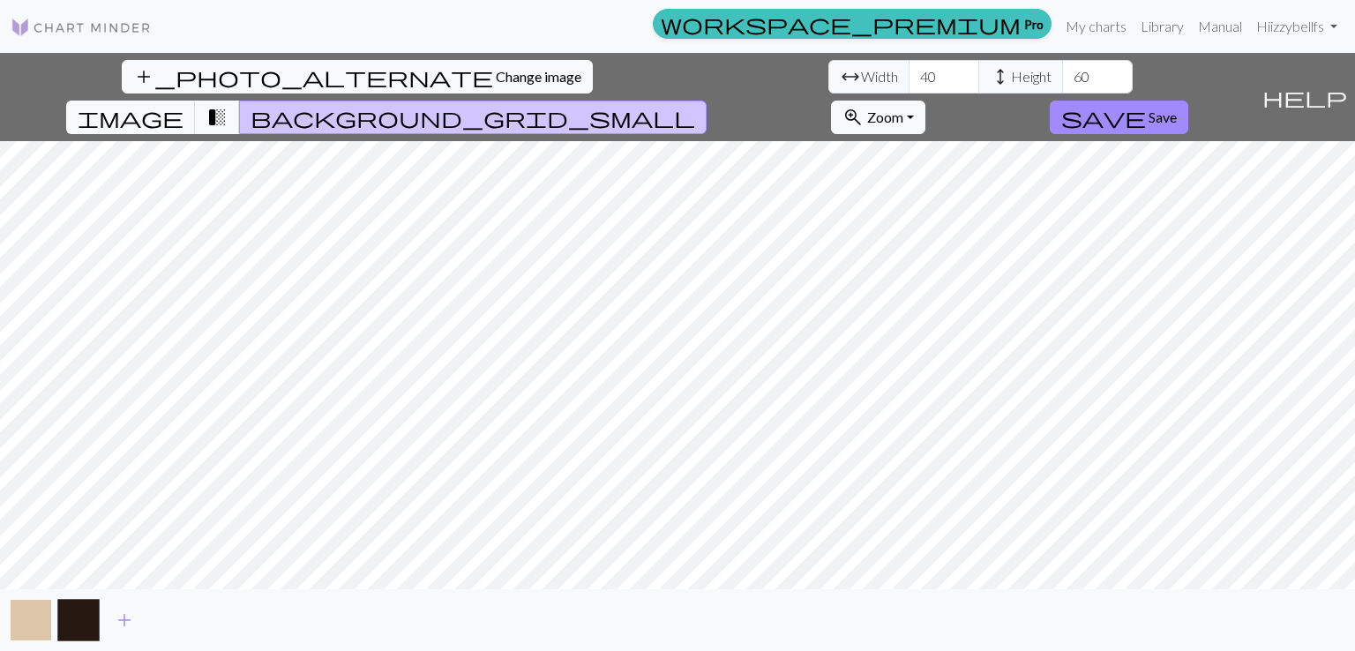
click at [27, 615] on button "button" at bounding box center [31, 620] width 42 height 42
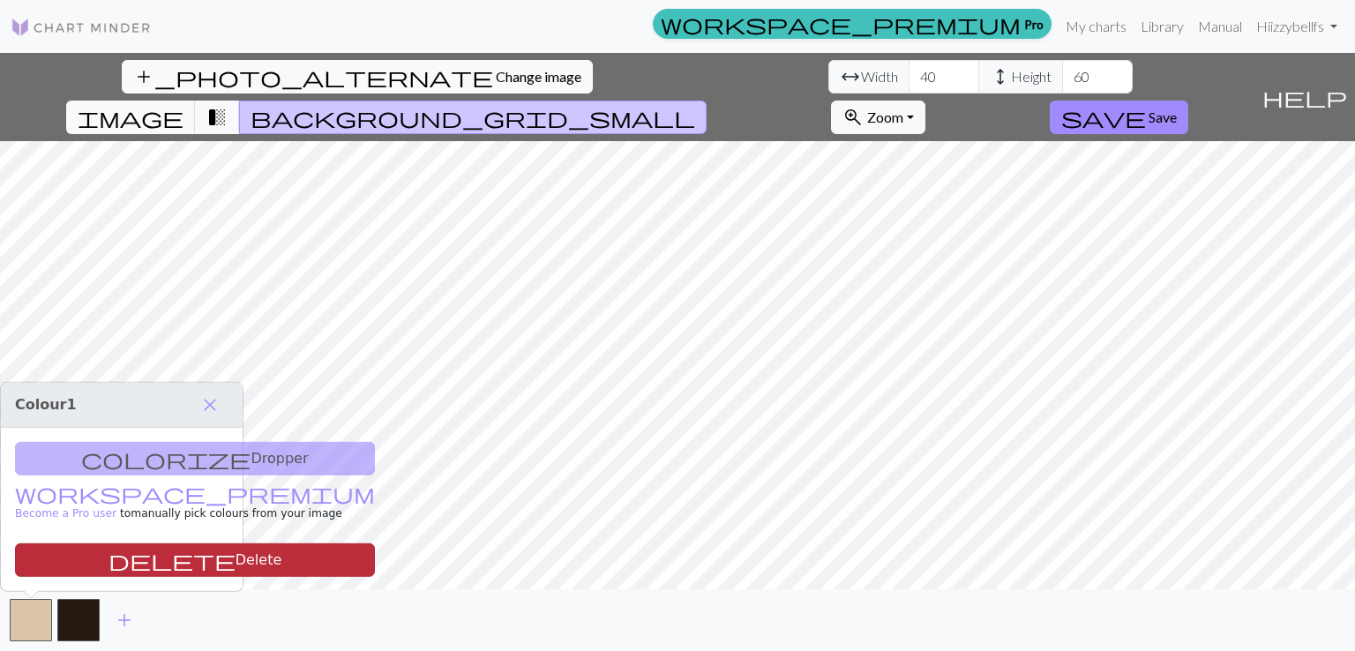
click at [109, 551] on span "delete" at bounding box center [172, 560] width 127 height 25
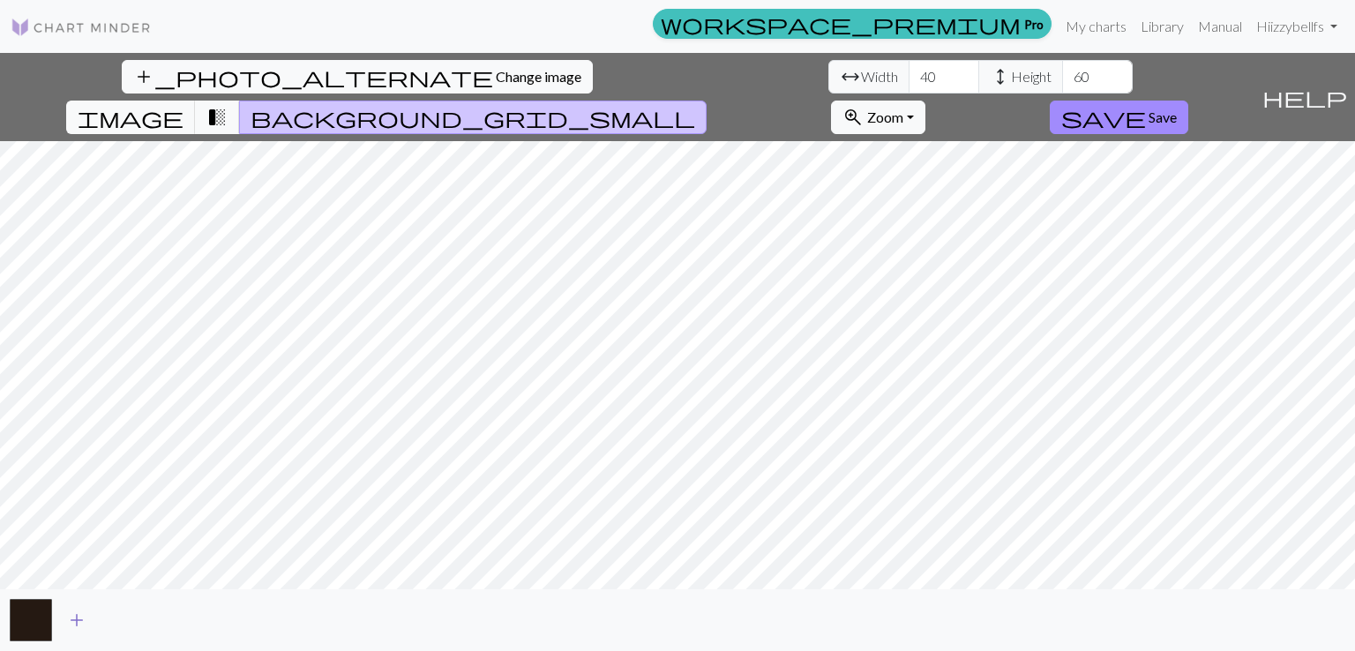
click at [68, 612] on span "add" at bounding box center [76, 620] width 21 height 25
click at [1188, 101] on button "save Save" at bounding box center [1119, 118] width 139 height 34
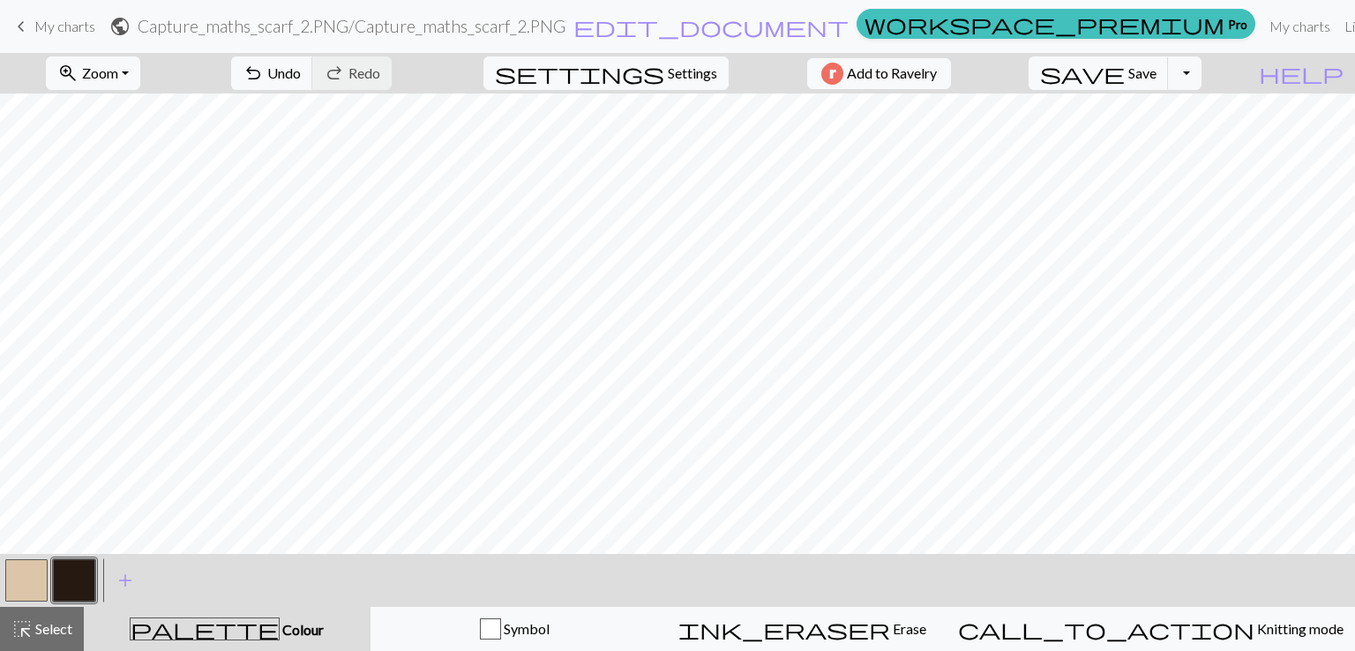
click at [26, 592] on button "button" at bounding box center [26, 580] width 42 height 42
click at [80, 574] on button "button" at bounding box center [74, 580] width 42 height 42
click at [39, 583] on button "button" at bounding box center [26, 580] width 42 height 42
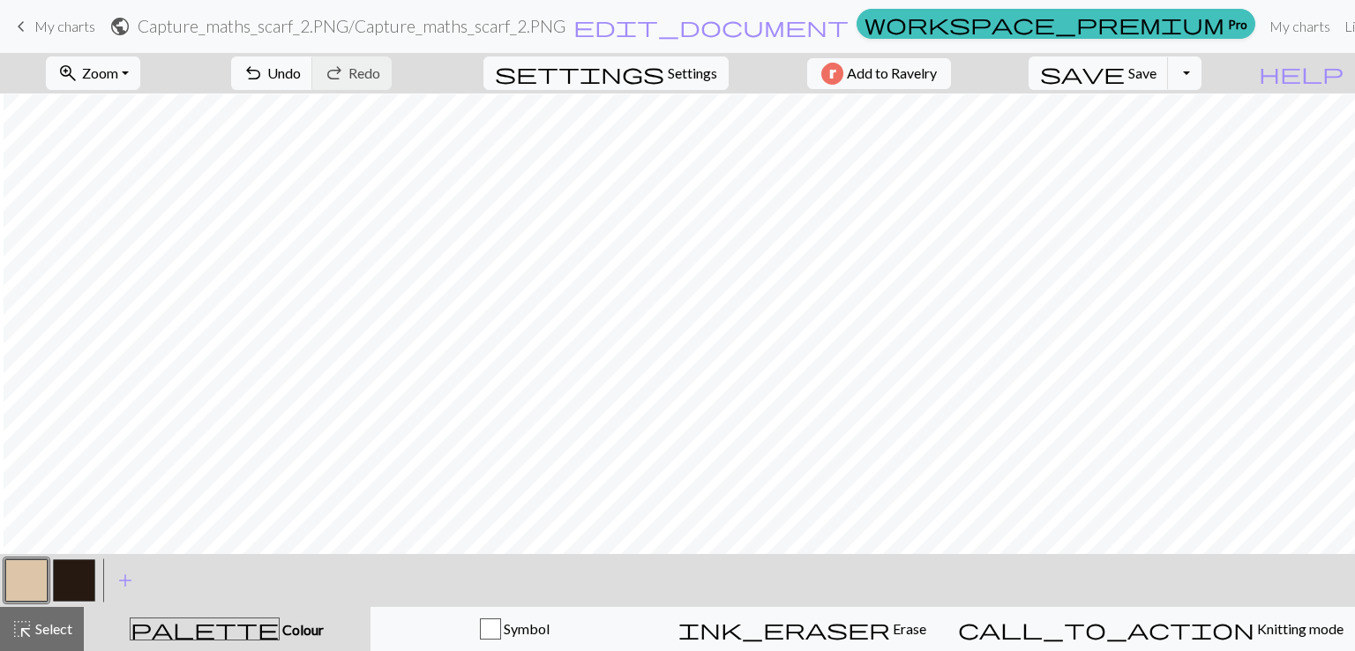
click at [73, 573] on button "button" at bounding box center [74, 580] width 42 height 42
click at [41, 586] on button "button" at bounding box center [26, 580] width 42 height 42
click at [66, 588] on button "button" at bounding box center [74, 580] width 42 height 42
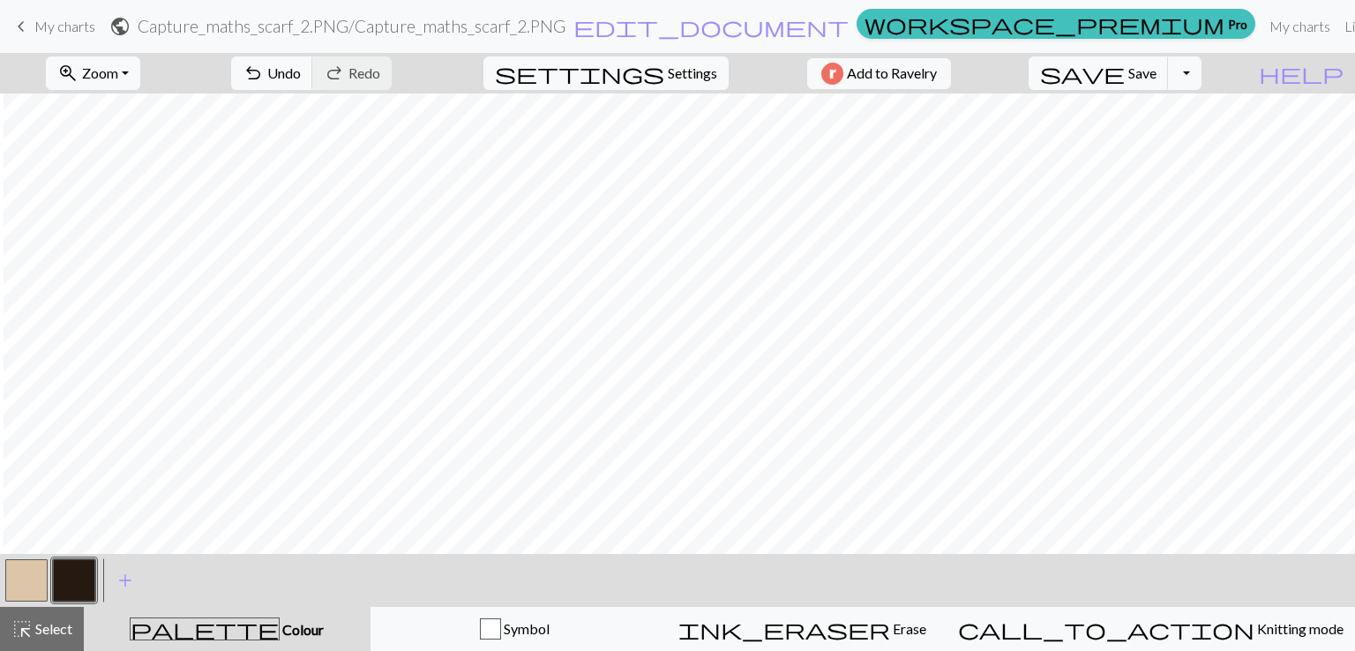
click at [41, 578] on button "button" at bounding box center [26, 580] width 42 height 42
click at [74, 569] on button "button" at bounding box center [74, 580] width 42 height 42
click at [39, 580] on button "button" at bounding box center [26, 580] width 42 height 42
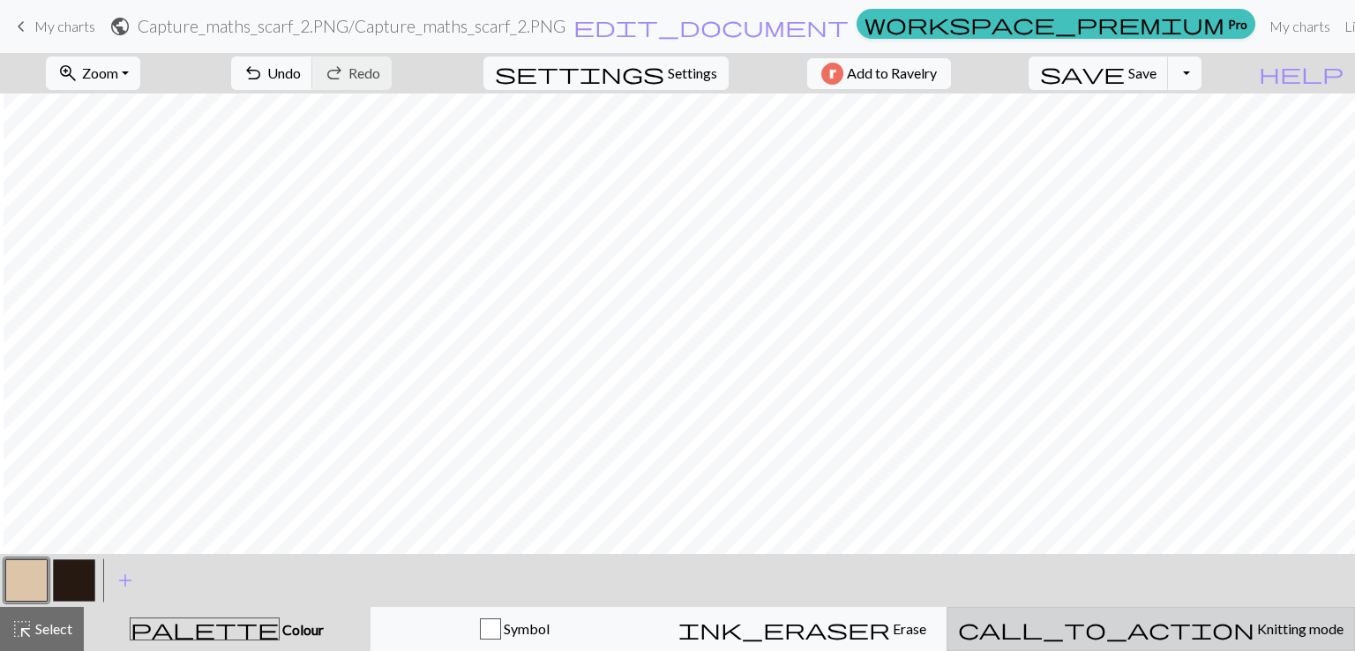
click at [1254, 629] on span "Knitting mode" at bounding box center [1298, 628] width 89 height 17
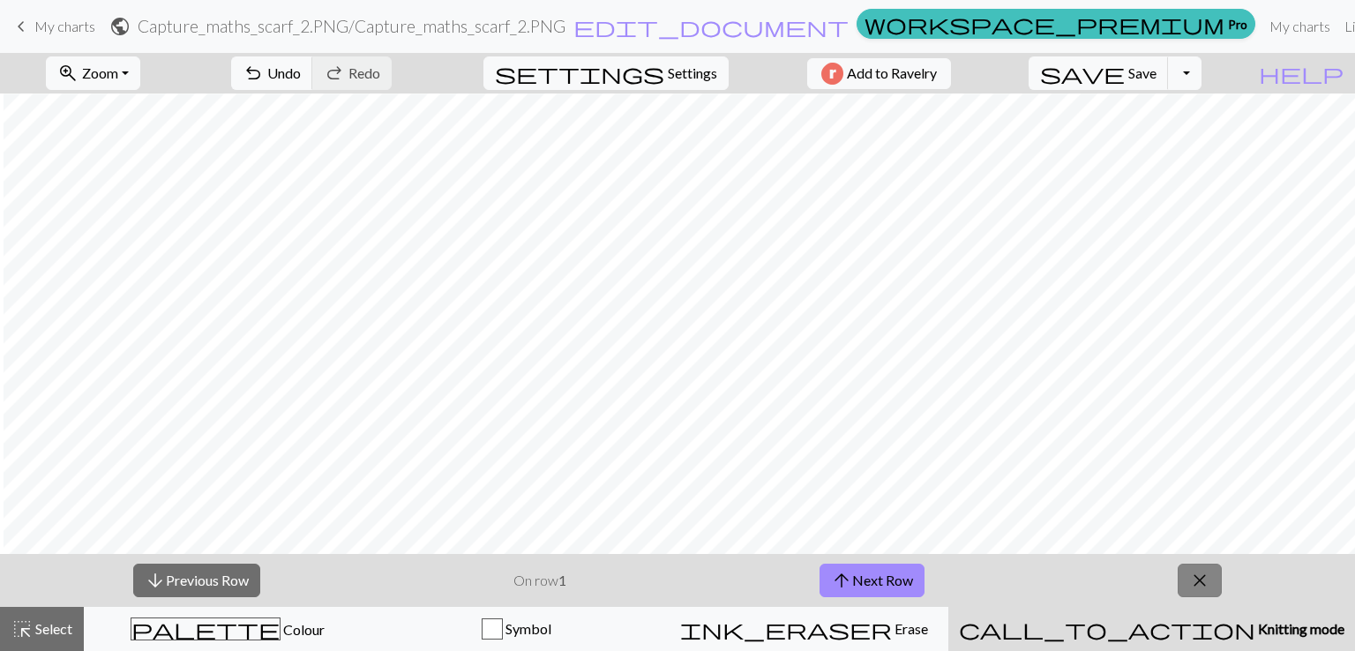
click at [1197, 576] on span "close" at bounding box center [1199, 580] width 21 height 25
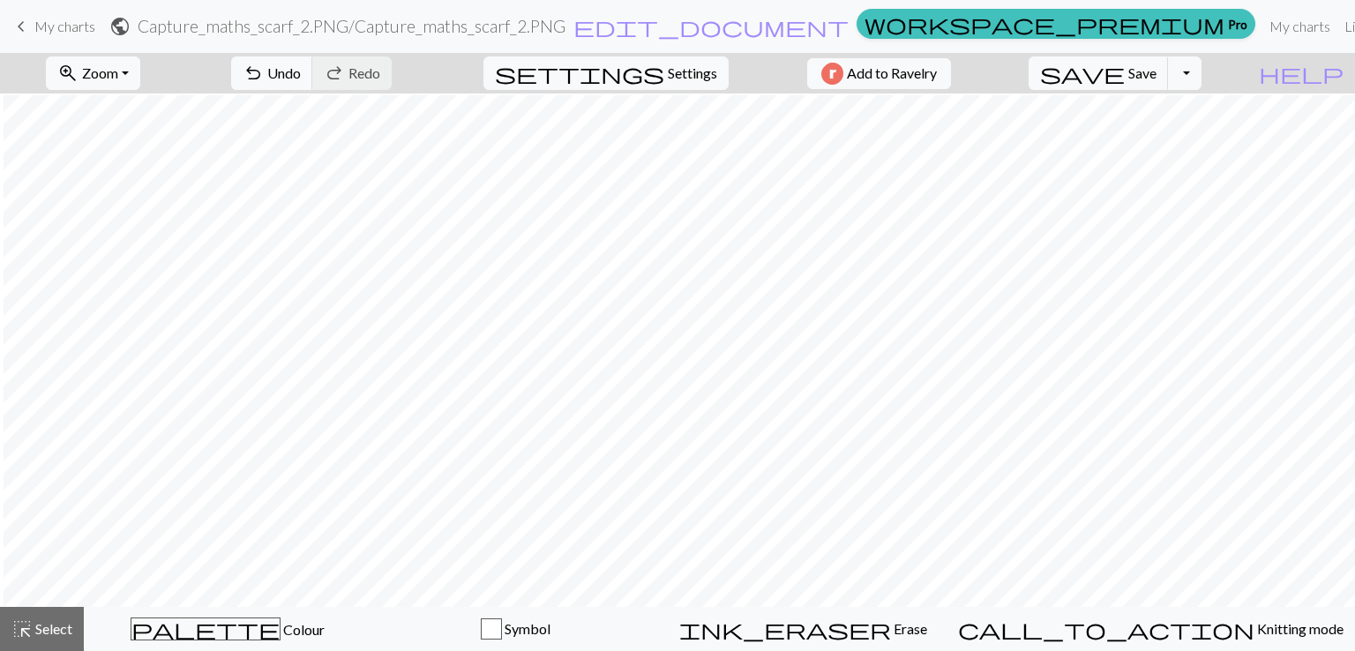
scroll to position [423, 4]
click at [1157, 66] on span "Save" at bounding box center [1142, 72] width 28 height 17
click at [1090, 27] on div "Chart saved" at bounding box center [677, 35] width 1355 height 70
click at [1262, 27] on link "My charts" at bounding box center [1299, 26] width 75 height 35
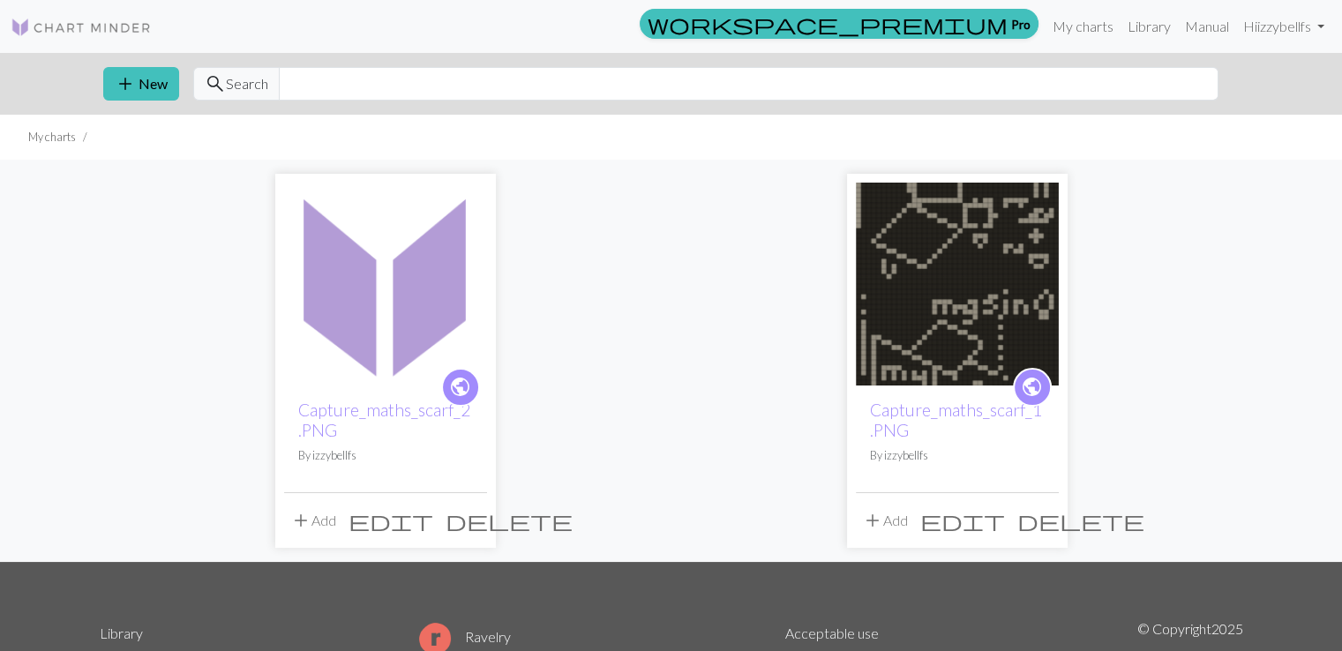
click at [682, 294] on div "public Capture_maths_scarf_2.PNG By izzybellfs add Add edit delete public Captu…" at bounding box center [671, 361] width 1164 height 402
click at [699, 404] on div "public Capture_maths_scarf_2.PNG By izzybellfs add Add edit delete public Captu…" at bounding box center [671, 361] width 1164 height 402
click at [935, 410] on link "Capture_maths_scarf_1.PNG" at bounding box center [956, 420] width 172 height 41
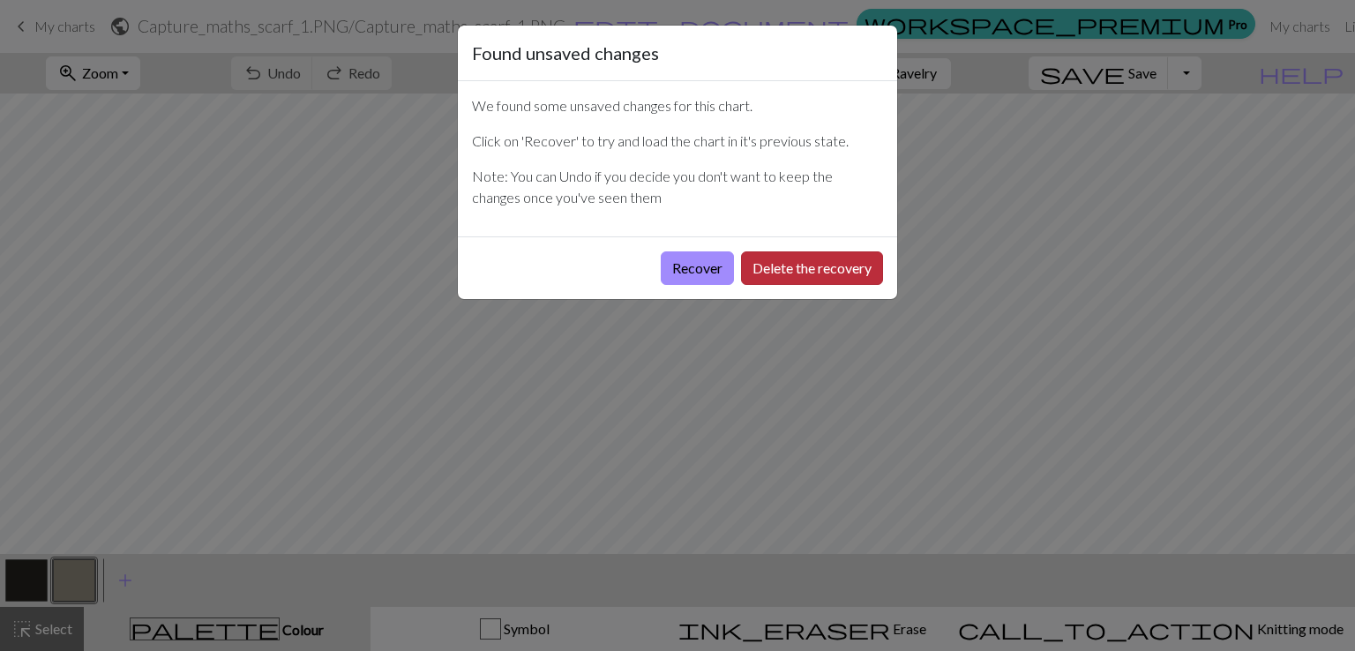
click at [741, 269] on button "Delete the recovery" at bounding box center [812, 268] width 142 height 34
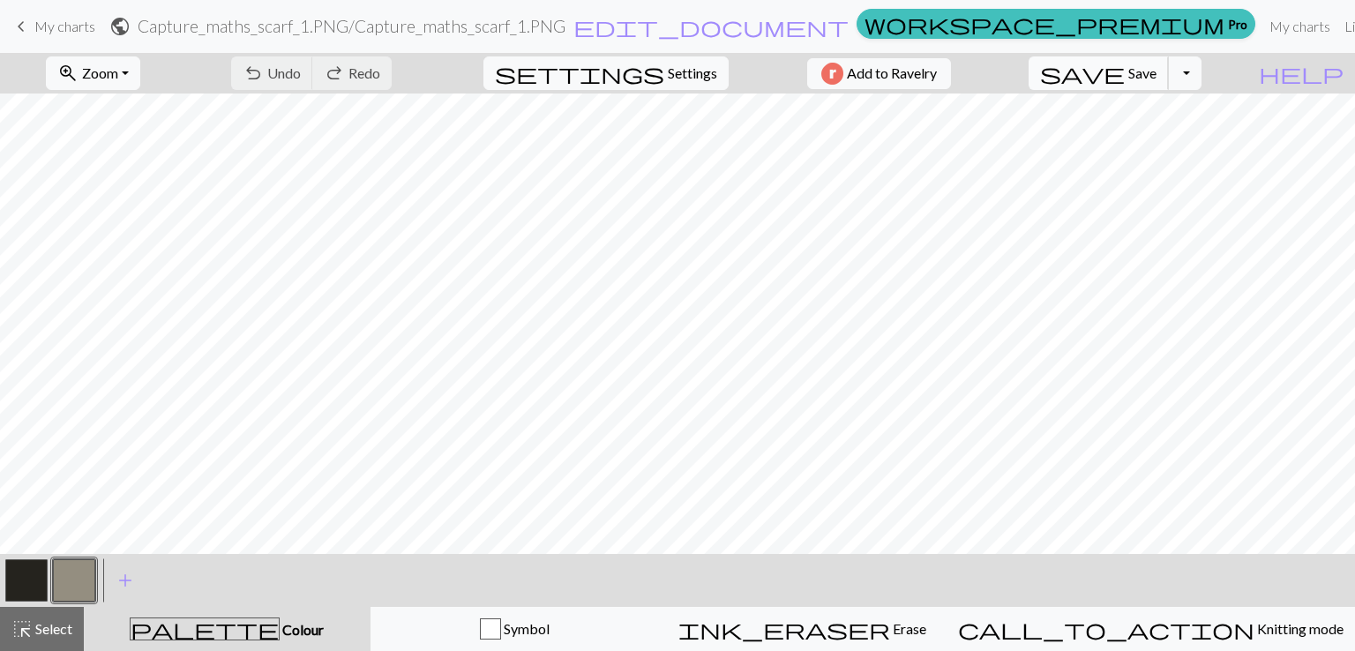
click at [1157, 68] on span "Save" at bounding box center [1142, 72] width 28 height 17
click at [1262, 17] on link "My charts" at bounding box center [1299, 26] width 75 height 35
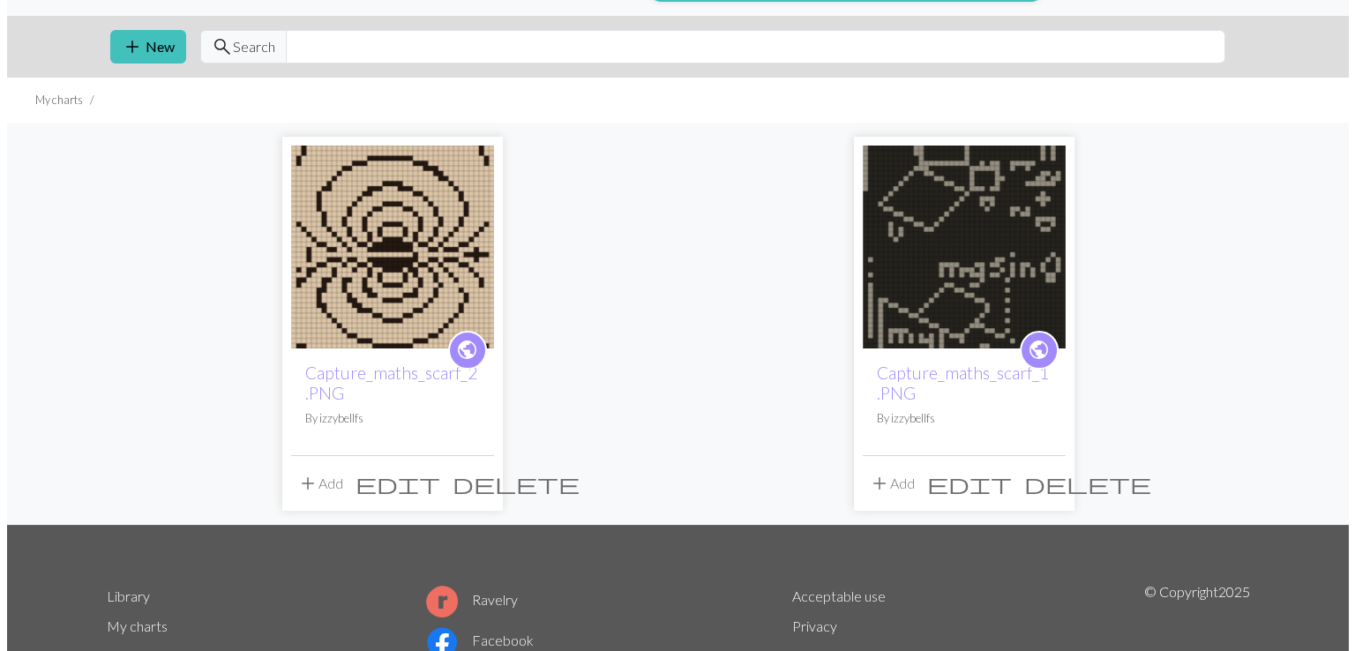
scroll to position [39, 0]
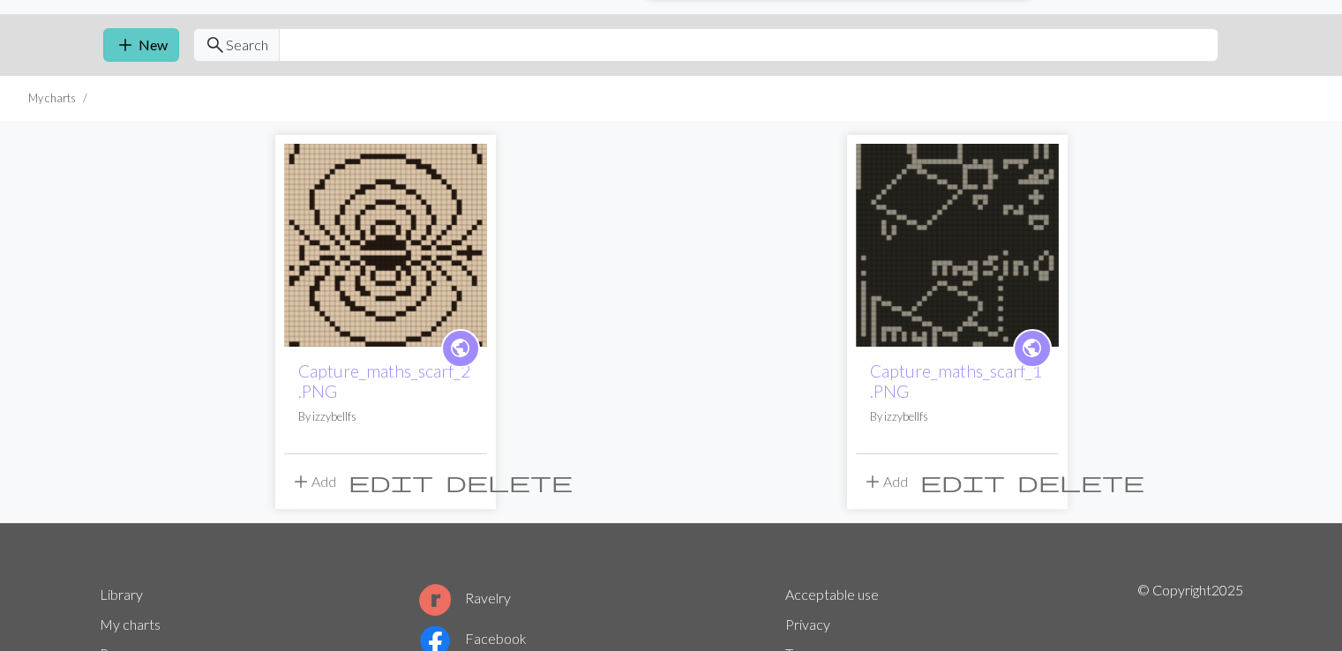
click at [156, 39] on button "add New" at bounding box center [141, 45] width 76 height 34
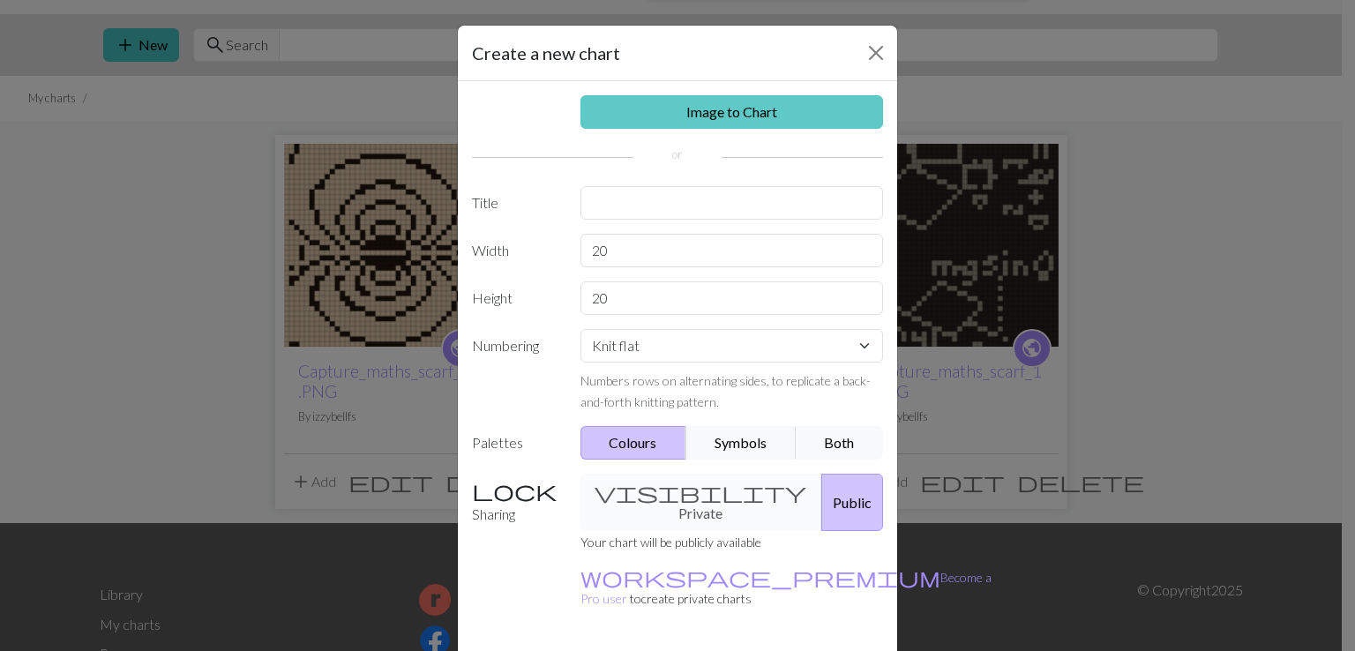
click at [753, 105] on link "Image to Chart" at bounding box center [731, 112] width 303 height 34
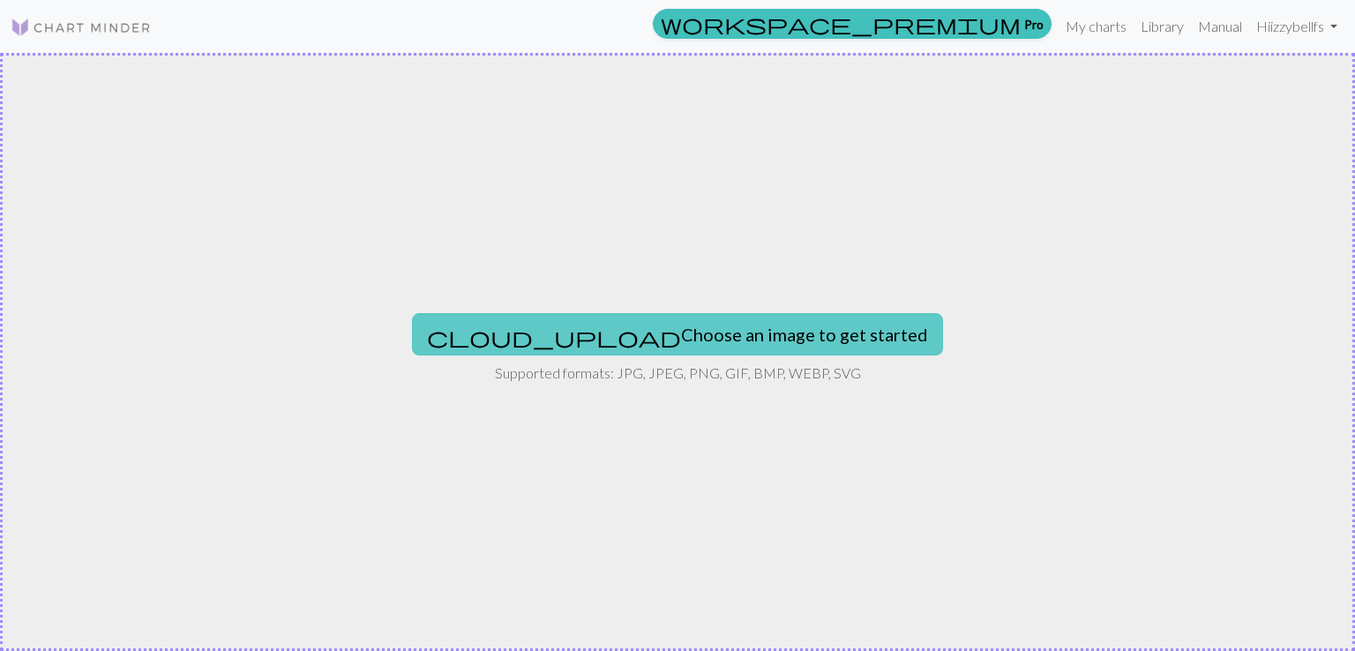
click at [706, 329] on button "cloud_upload Choose an image to get started" at bounding box center [677, 334] width 531 height 42
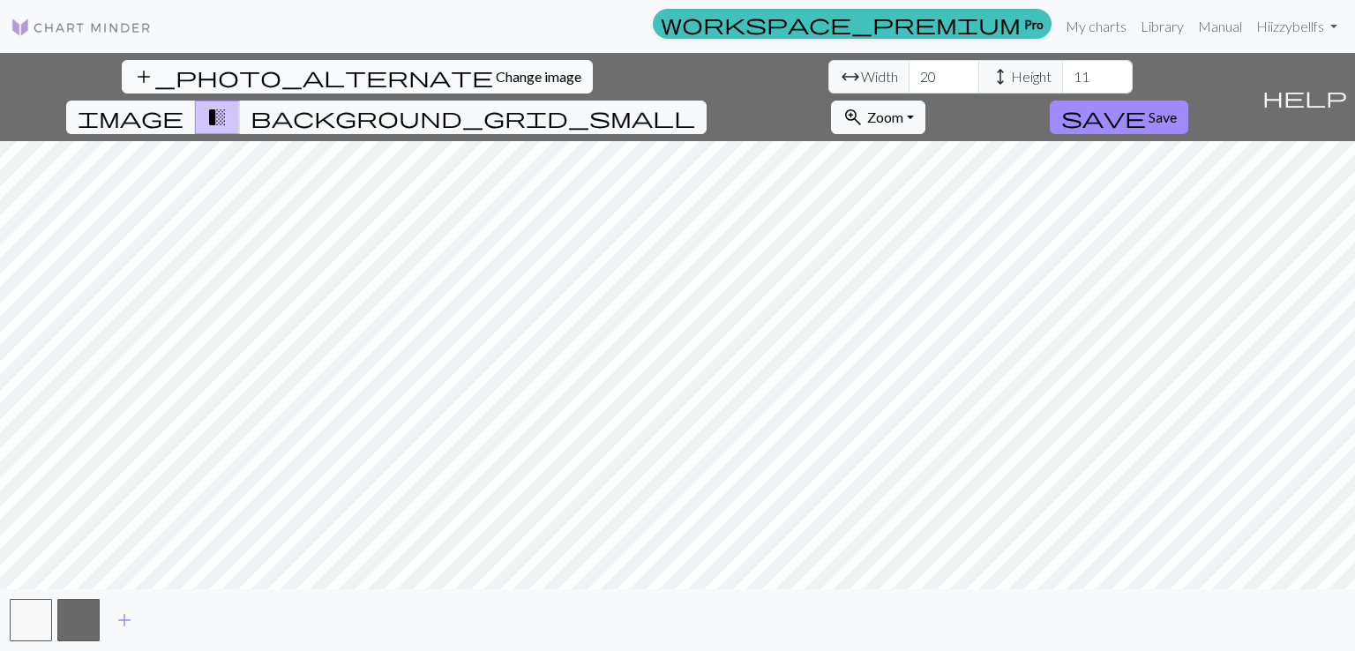
click at [496, 68] on span "Change image" at bounding box center [539, 76] width 86 height 17
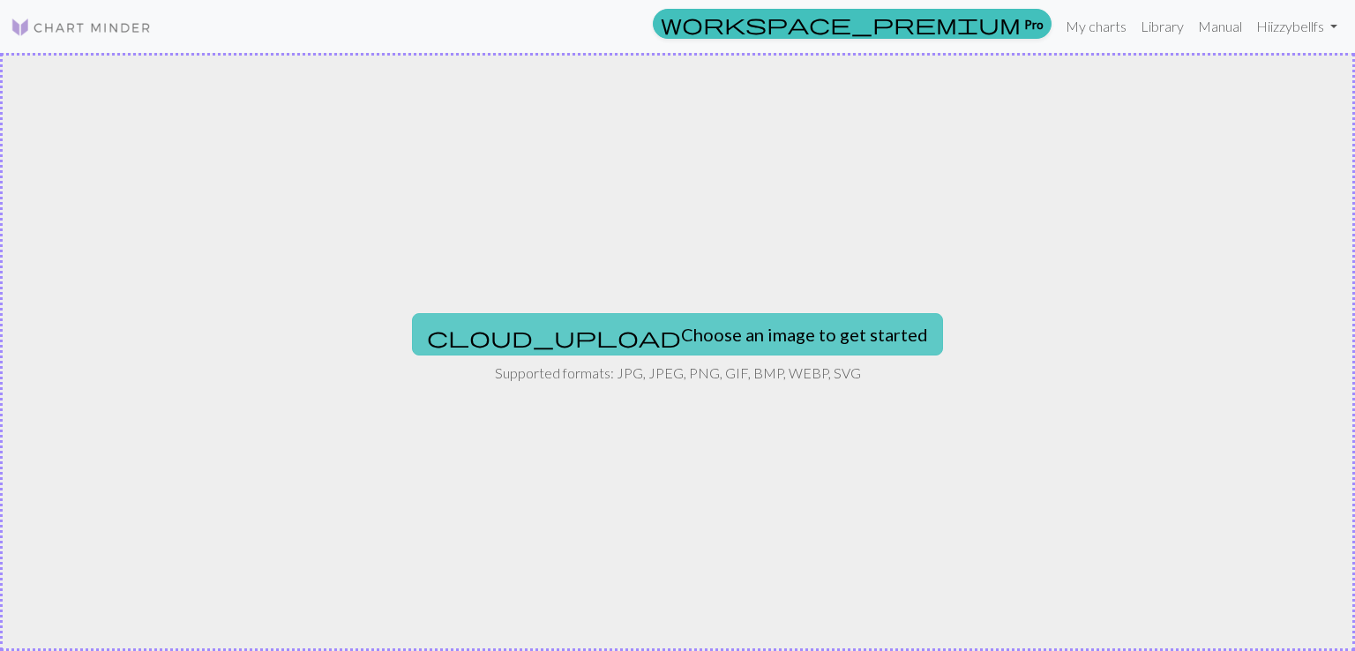
click at [730, 348] on button "cloud_upload Choose an image to get started" at bounding box center [677, 334] width 531 height 42
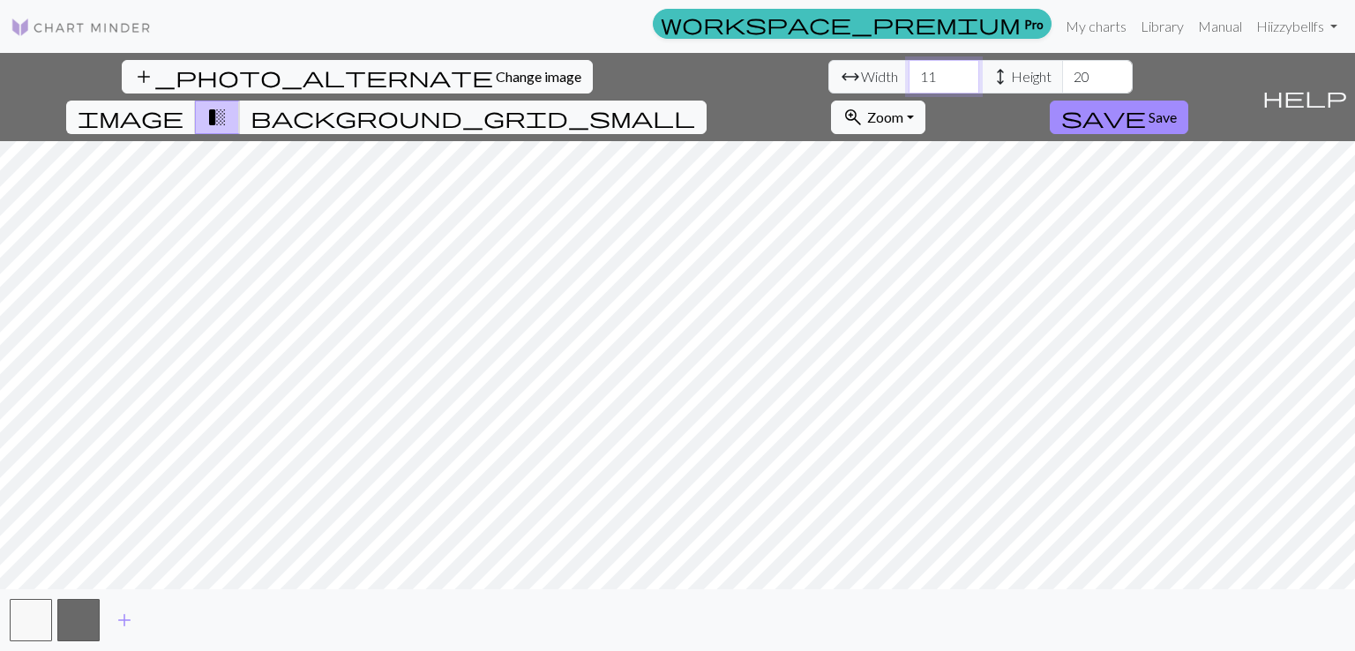
click at [909, 71] on input "11" at bounding box center [944, 77] width 71 height 34
type input "1"
type input "40"
click at [1062, 75] on input "20" at bounding box center [1097, 77] width 71 height 34
type input "60"
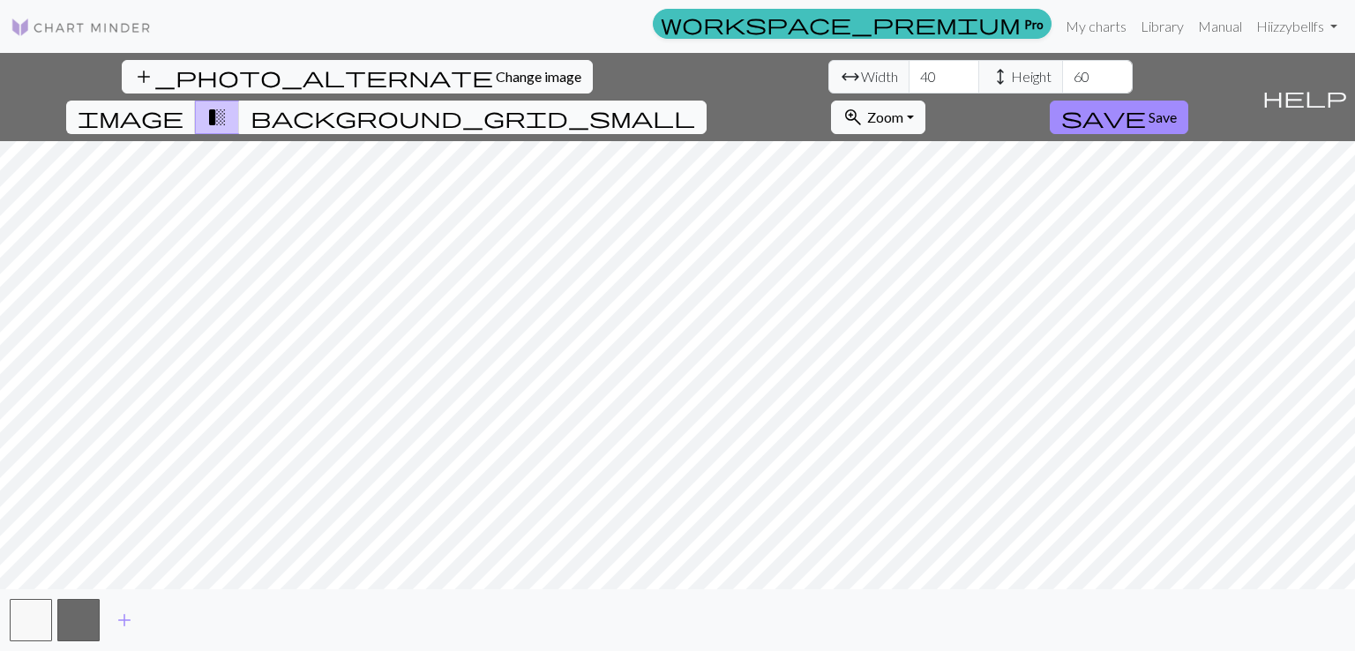
click at [829, 93] on div "add_photo_alternate Change image arrow_range Width 40 height Height 60 image tr…" at bounding box center [677, 352] width 1355 height 598
click at [707, 101] on button "background_grid_small" at bounding box center [473, 118] width 468 height 34
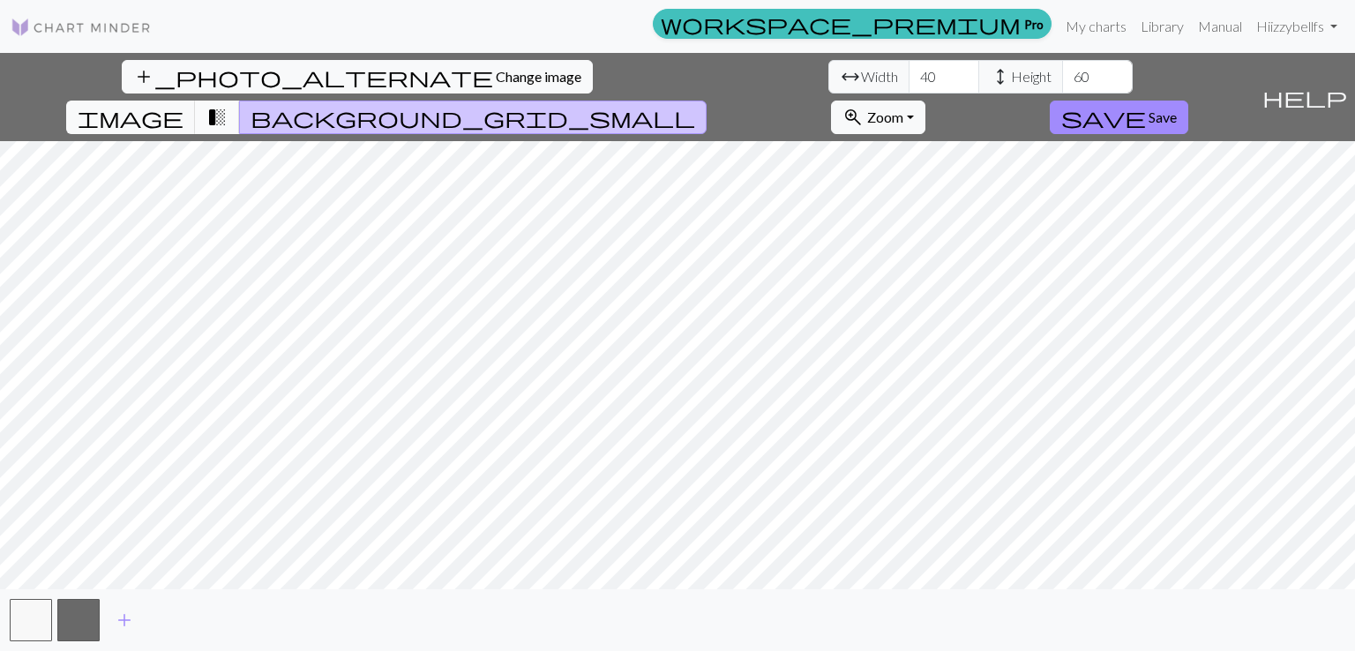
click at [228, 105] on span "transition_fade" at bounding box center [216, 117] width 21 height 25
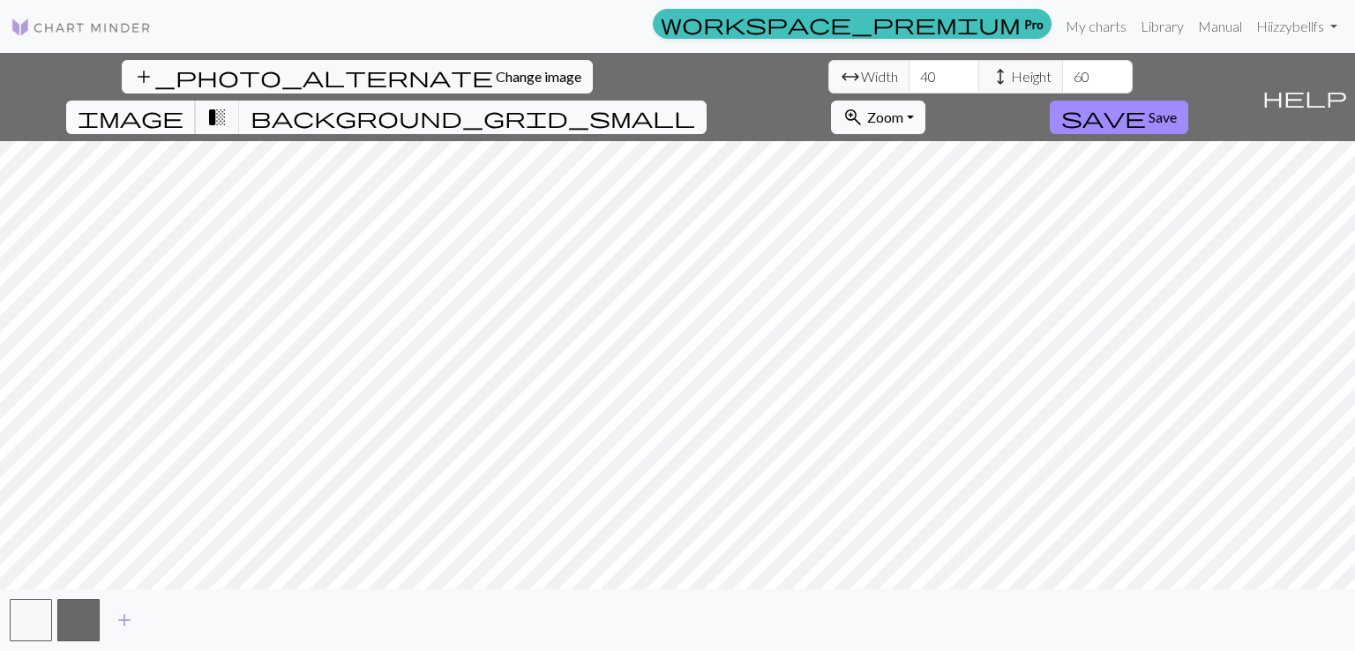
click at [196, 101] on button "image" at bounding box center [131, 118] width 130 height 34
click at [86, 626] on button "button" at bounding box center [78, 620] width 42 height 42
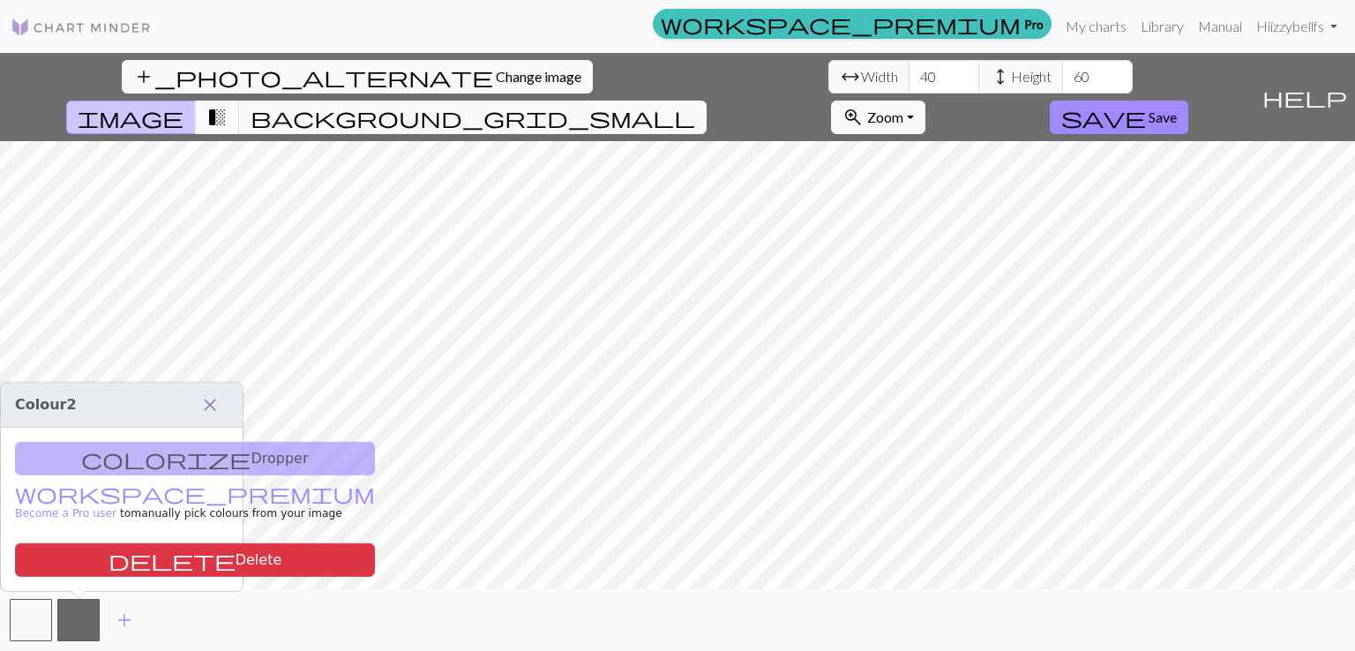
click at [216, 403] on span "close" at bounding box center [209, 405] width 21 height 25
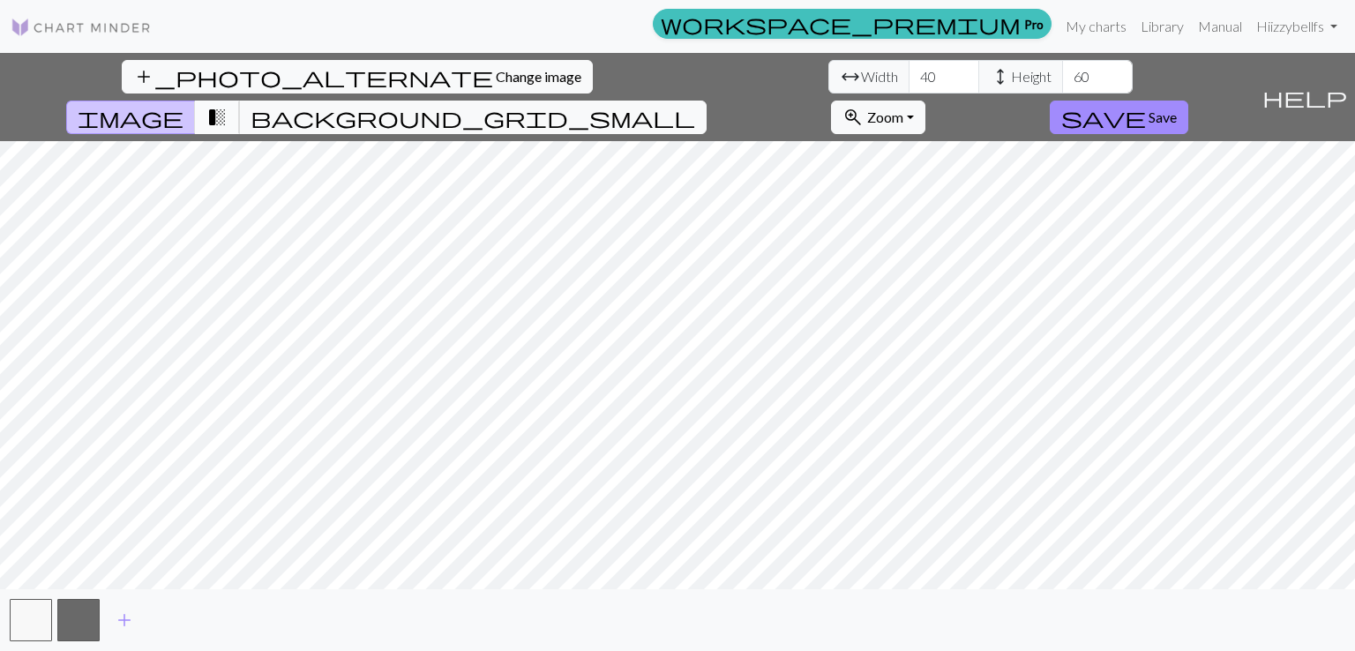
click at [228, 105] on span "transition_fade" at bounding box center [216, 117] width 21 height 25
click at [74, 617] on button "button" at bounding box center [78, 620] width 42 height 42
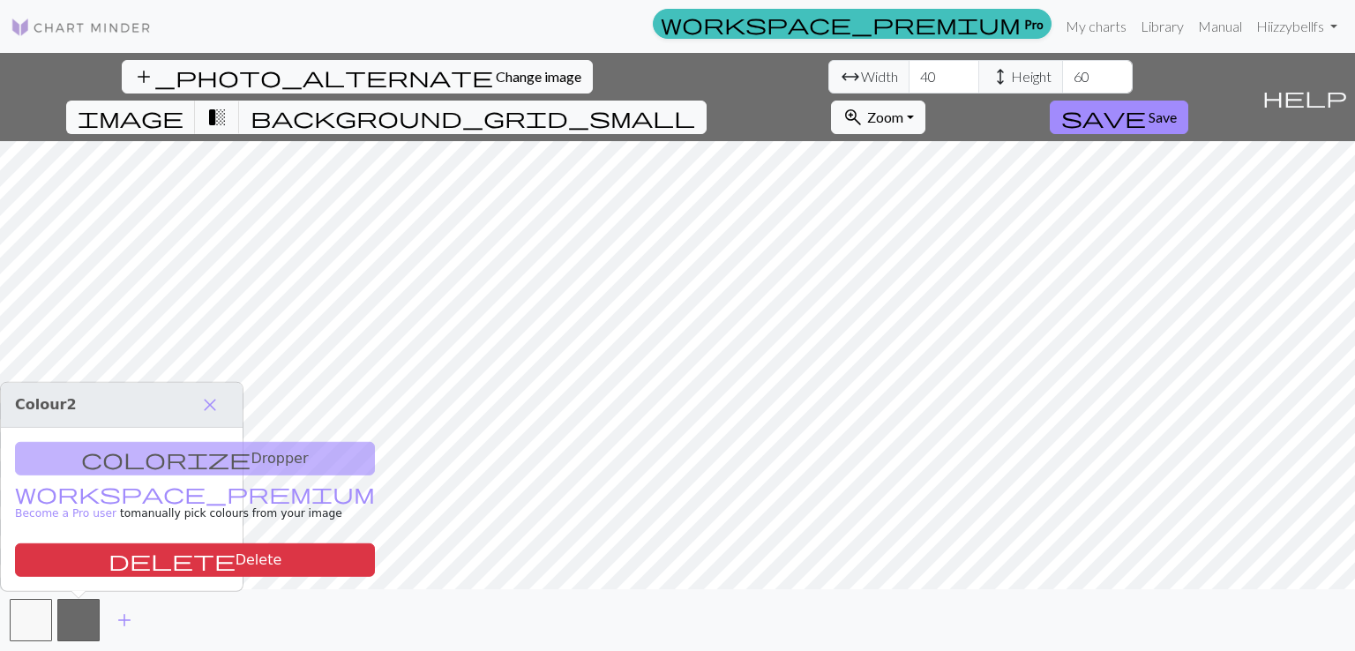
click at [161, 446] on div "colorize Dropper workspace_premium Become a Pro user to manually pick colours f…" at bounding box center [122, 509] width 242 height 163
click at [170, 460] on div "colorize Dropper workspace_premium Become a Pro user to manually pick colours f…" at bounding box center [122, 509] width 242 height 163
click at [222, 401] on button "close" at bounding box center [209, 405] width 37 height 30
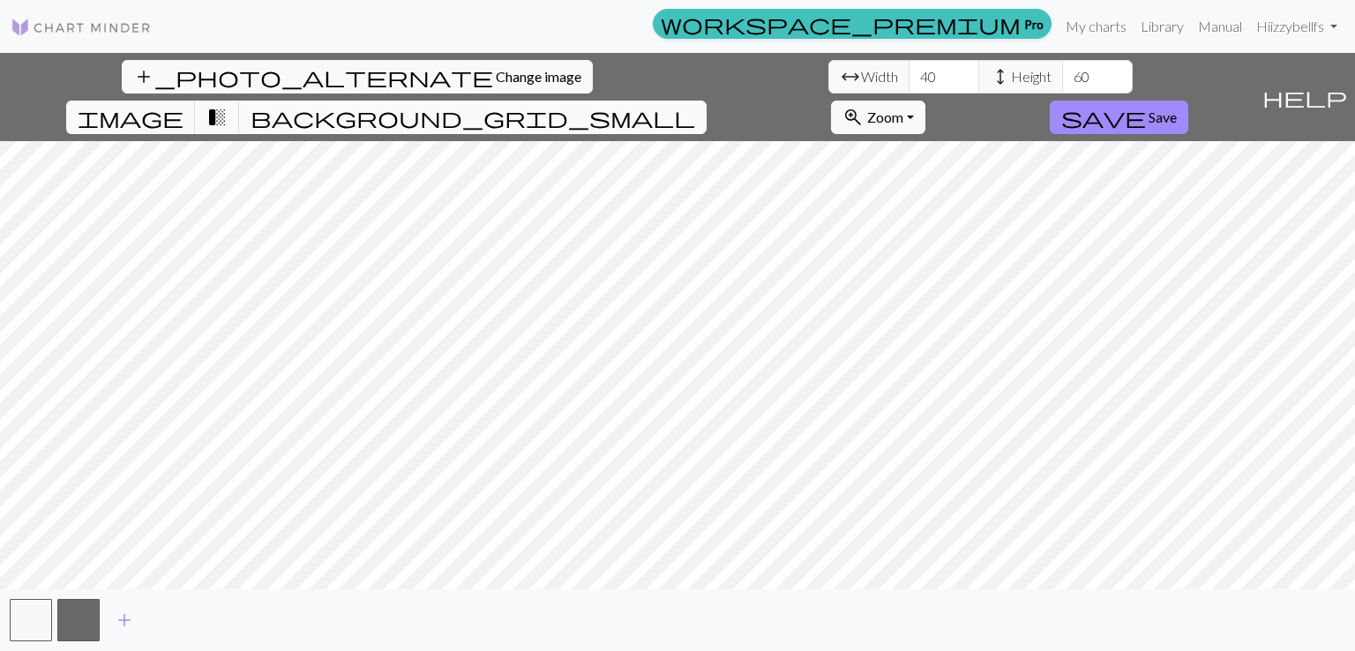
click at [695, 105] on span "background_grid_small" at bounding box center [473, 117] width 445 height 25
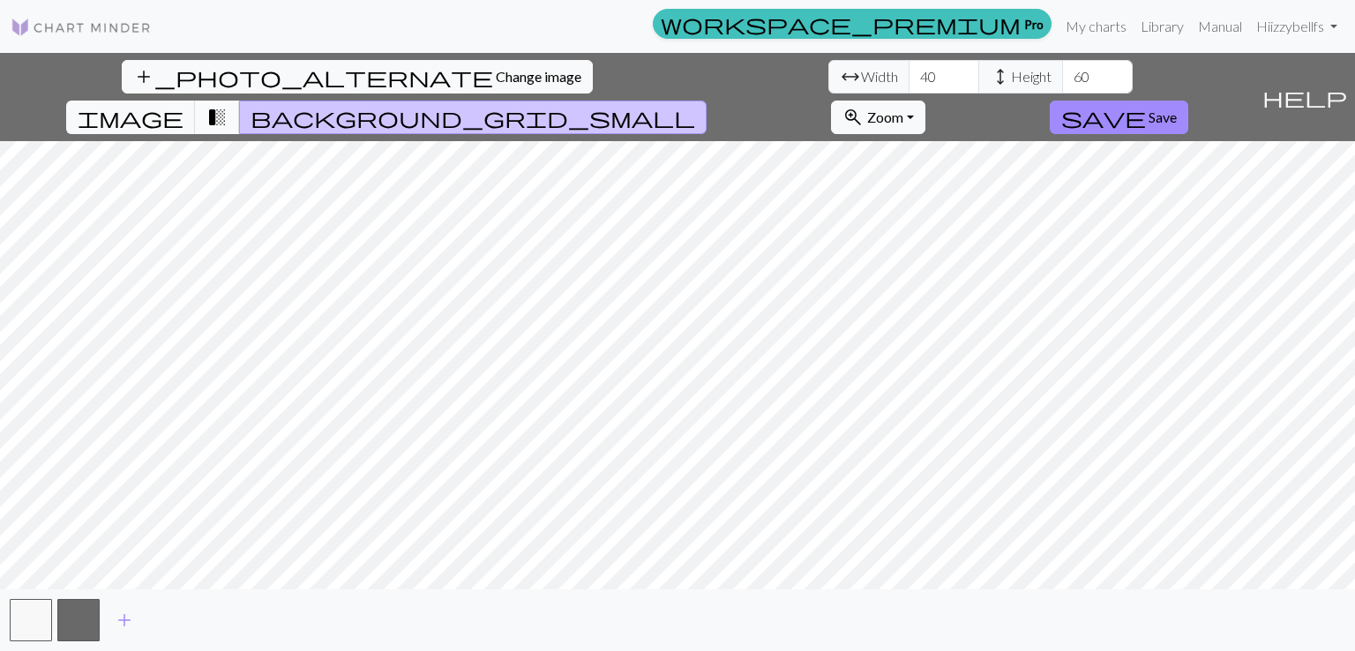
click at [228, 105] on span "transition_fade" at bounding box center [216, 117] width 21 height 25
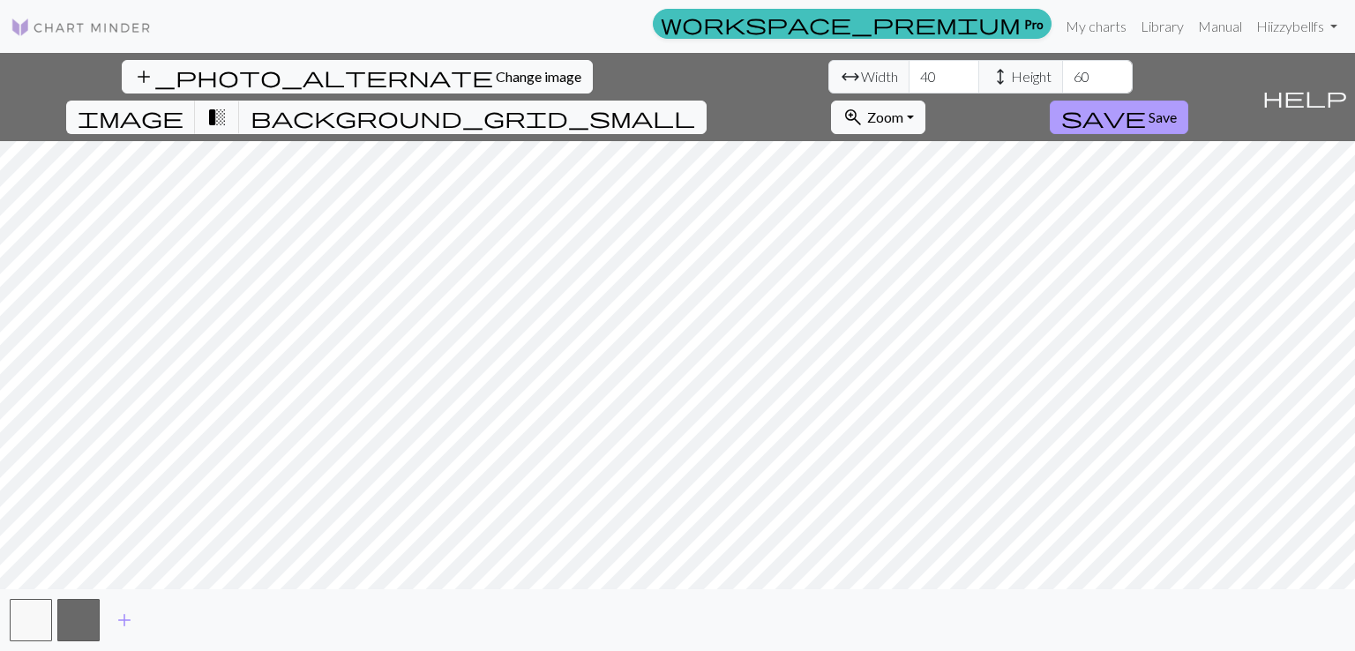
click at [1177, 109] on span "Save" at bounding box center [1163, 117] width 28 height 17
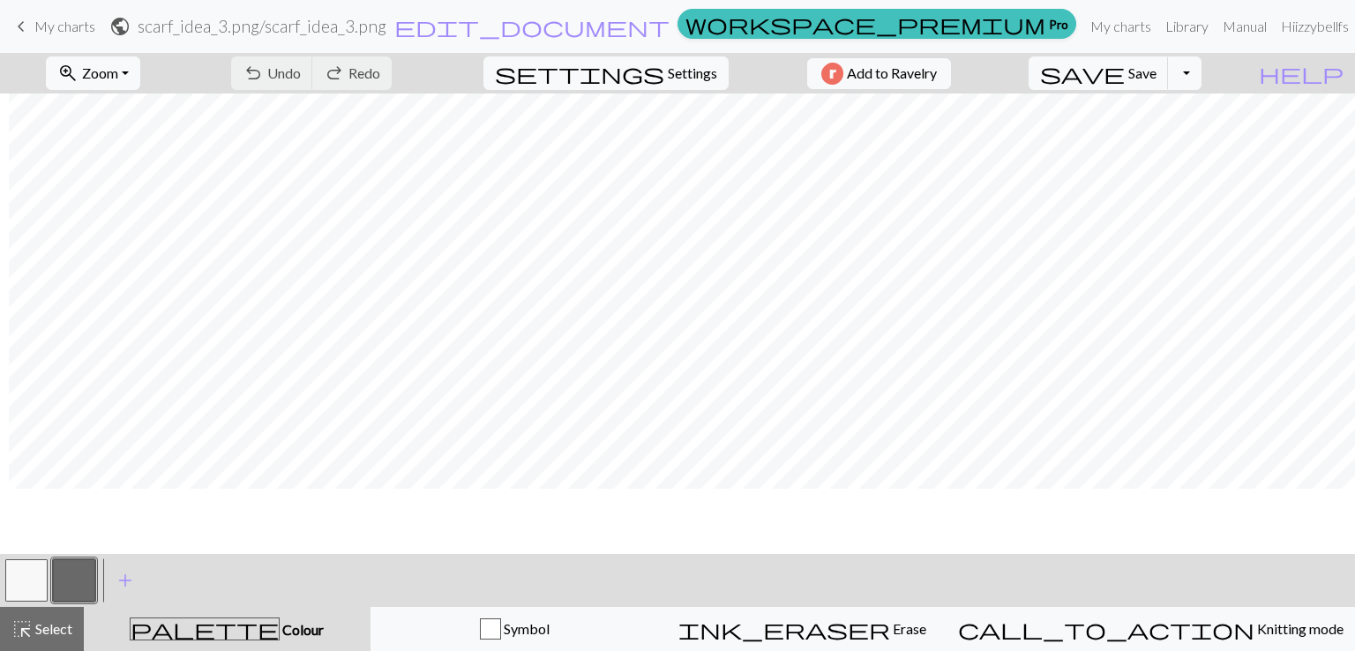
scroll to position [0, 9]
click at [20, 588] on button "button" at bounding box center [26, 580] width 42 height 42
click at [74, 566] on button "button" at bounding box center [74, 580] width 42 height 42
click at [39, 580] on button "button" at bounding box center [26, 580] width 42 height 42
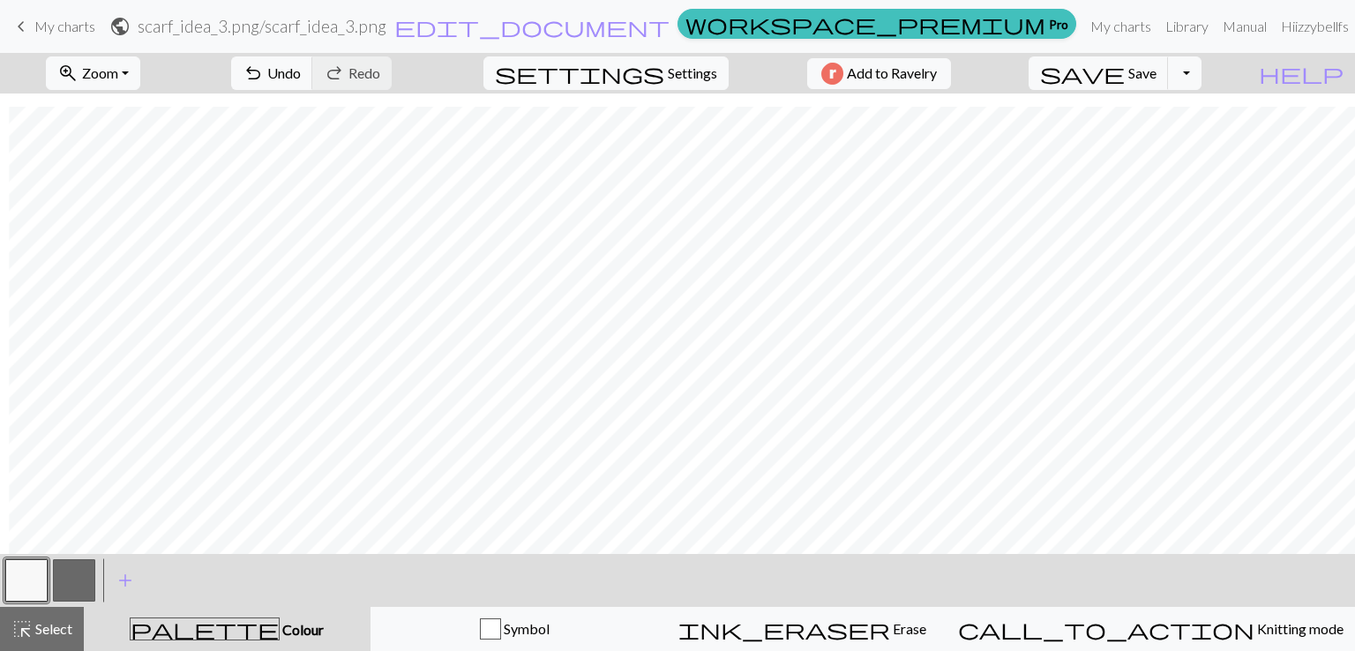
click at [75, 582] on button "button" at bounding box center [74, 580] width 42 height 42
click at [26, 593] on button "button" at bounding box center [26, 580] width 42 height 42
click at [74, 594] on button "button" at bounding box center [74, 580] width 42 height 42
click at [1169, 82] on button "save Save Save" at bounding box center [1099, 73] width 140 height 34
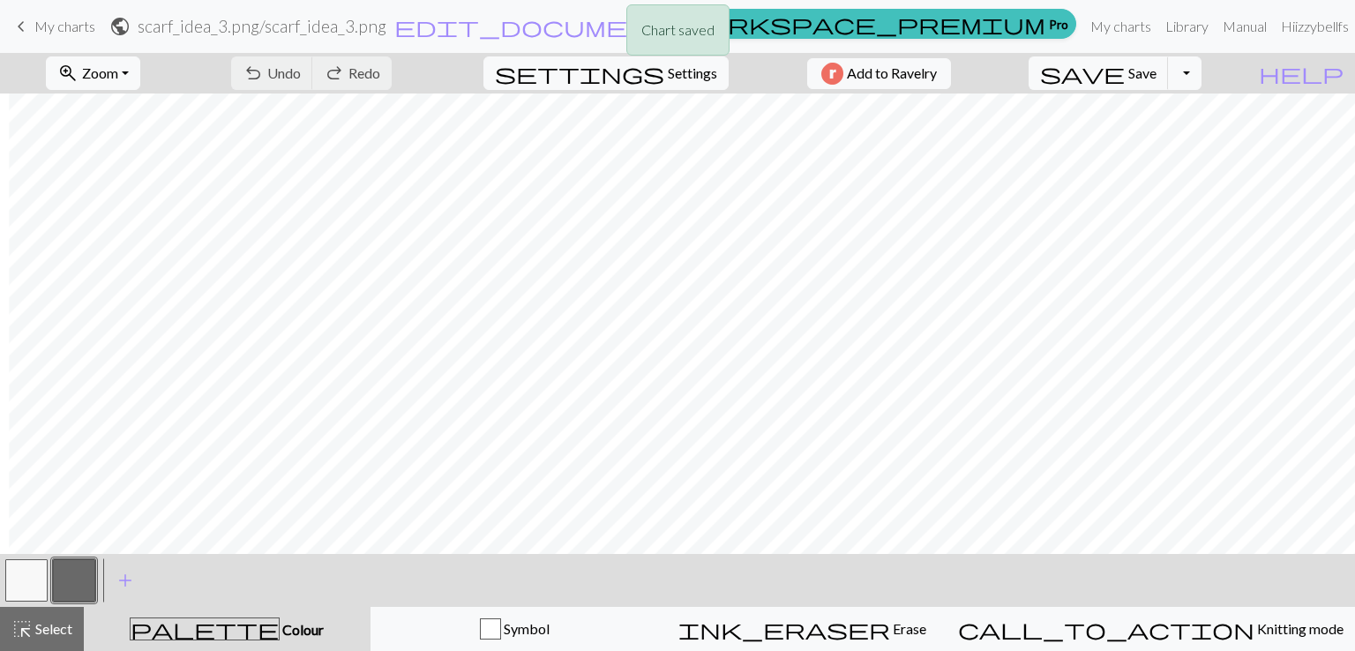
click at [1095, 28] on div "Chart saved" at bounding box center [677, 35] width 1355 height 70
click at [1102, 26] on div "Chart saved" at bounding box center [677, 35] width 1355 height 70
click at [1083, 19] on link "My charts" at bounding box center [1120, 26] width 75 height 35
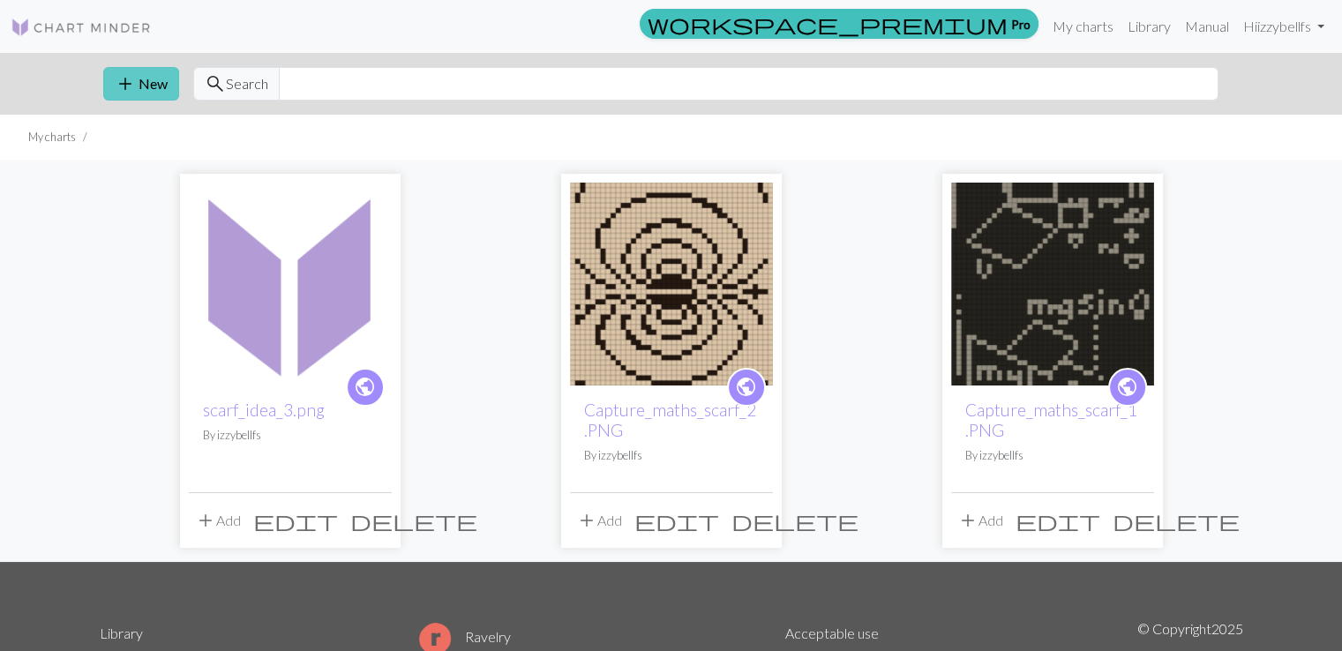
click at [139, 79] on button "add New" at bounding box center [141, 84] width 76 height 34
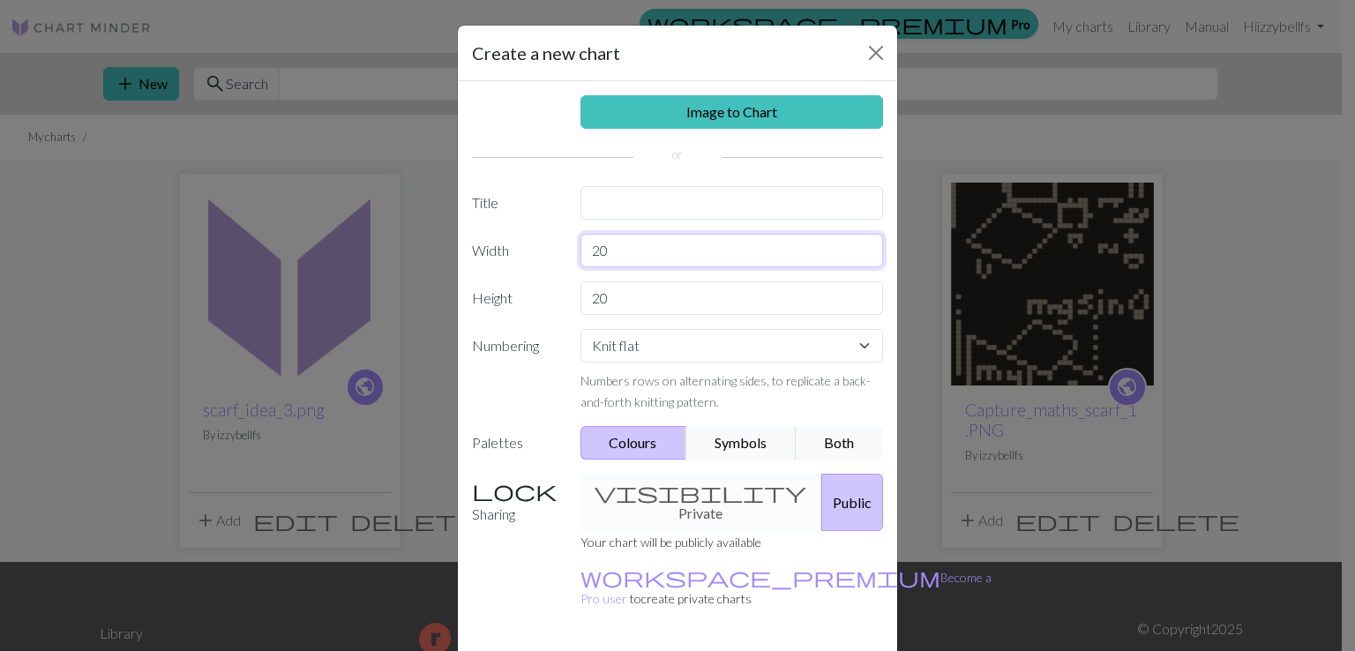
click at [632, 252] on input "20" at bounding box center [731, 251] width 303 height 34
type input "2"
type input "40"
click at [639, 296] on input "20" at bounding box center [731, 298] width 303 height 34
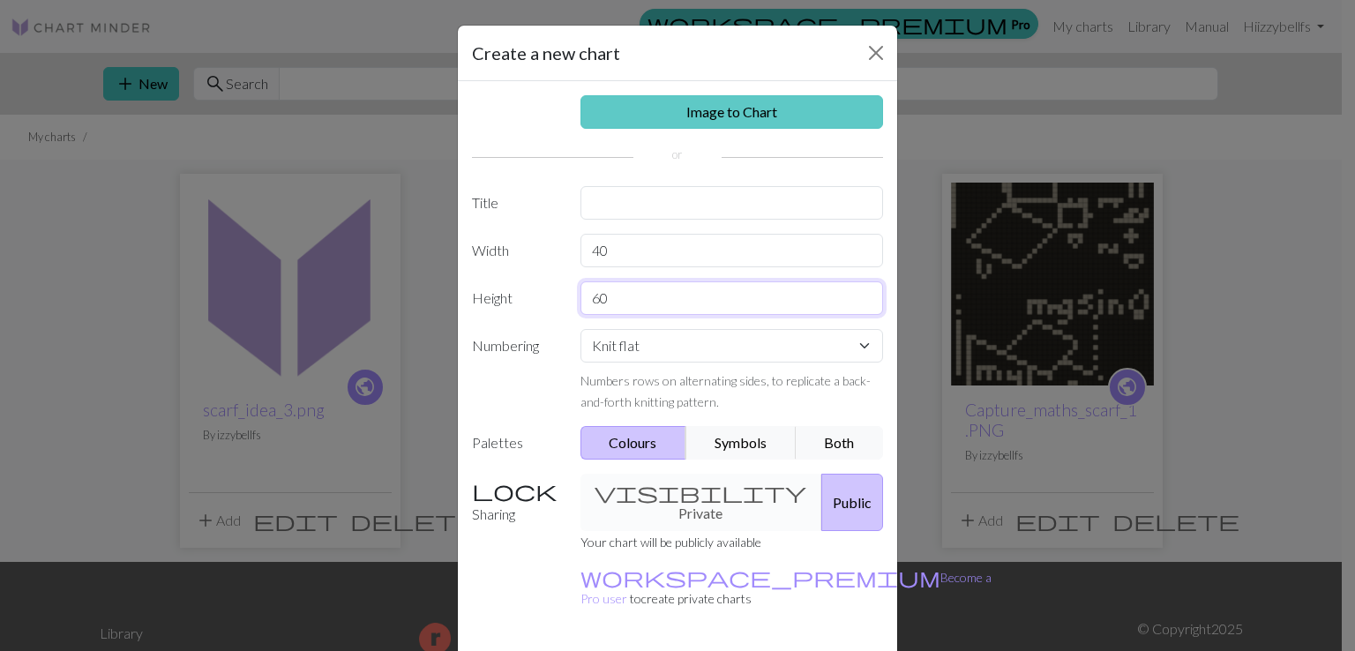
type input "60"
click at [766, 109] on link "Image to Chart" at bounding box center [731, 112] width 303 height 34
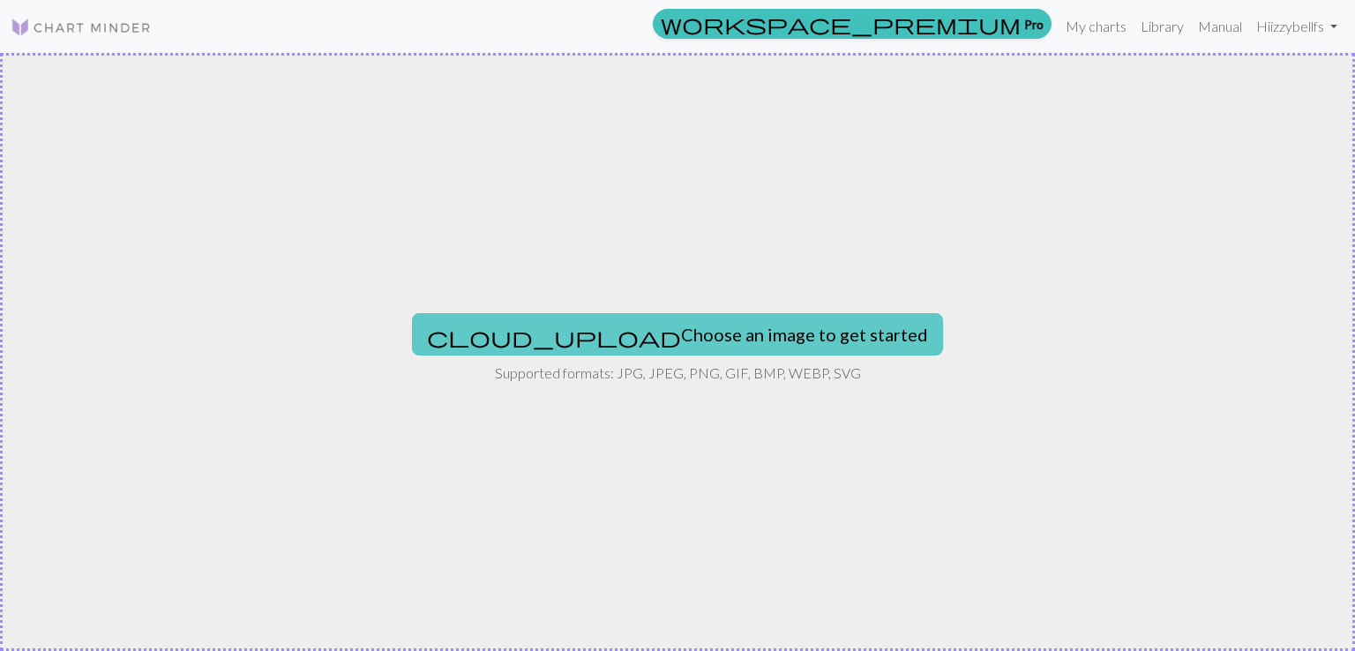
click at [737, 340] on button "cloud_upload Choose an image to get started" at bounding box center [677, 334] width 531 height 42
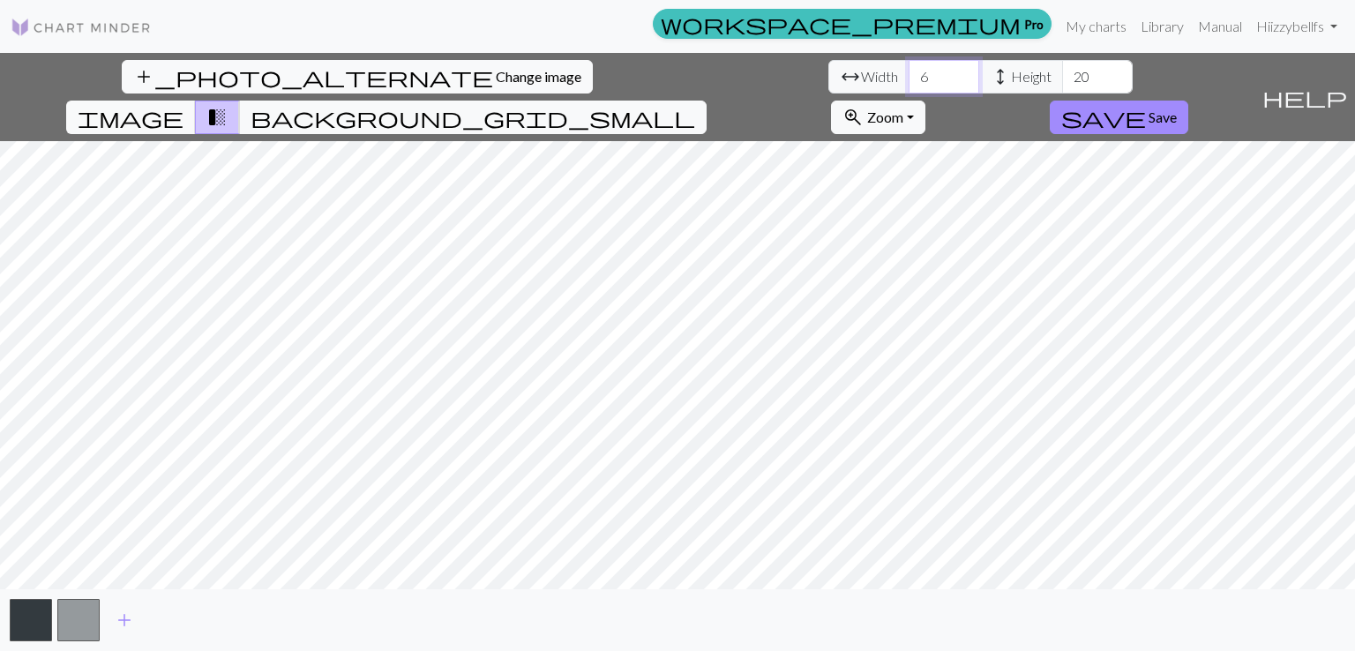
type input "6"
click at [909, 77] on input "6" at bounding box center [944, 77] width 71 height 34
type input "40"
click at [1062, 82] on input "20" at bounding box center [1097, 77] width 71 height 34
type input "60"
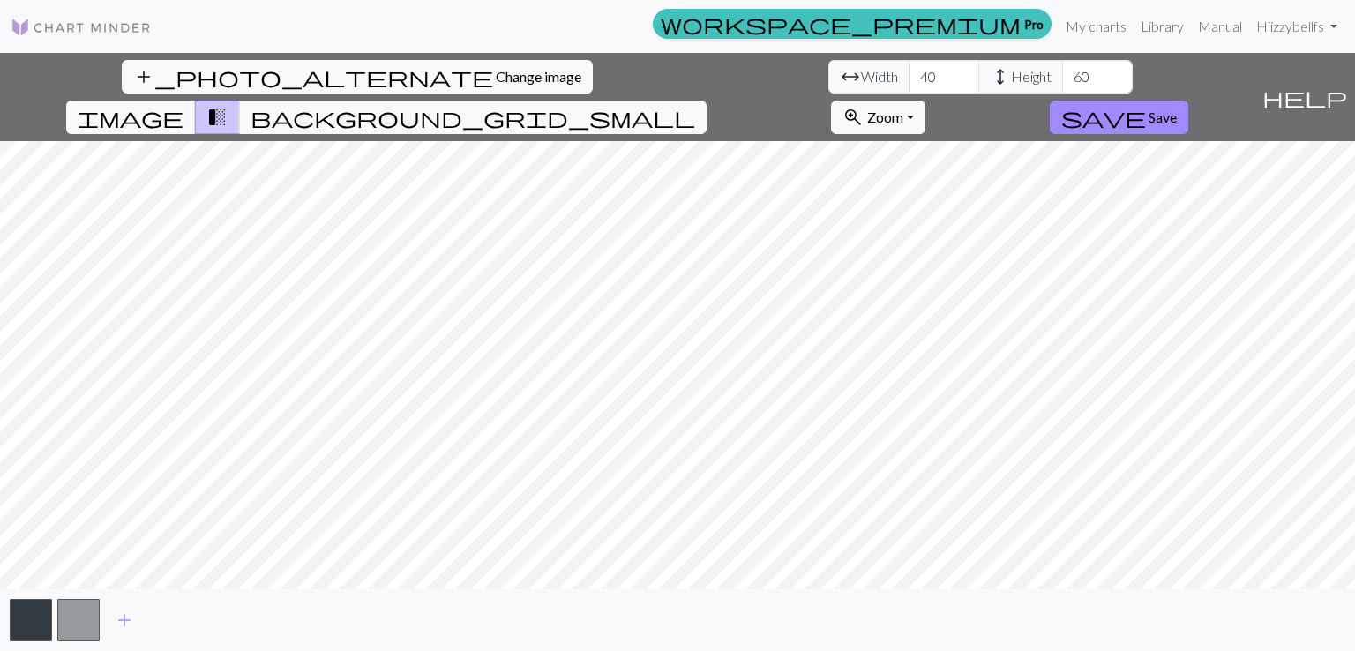
click at [772, 92] on div "add_photo_alternate Change image arrow_range Width 40 height Height 60 image tr…" at bounding box center [677, 352] width 1355 height 598
click at [695, 105] on span "background_grid_small" at bounding box center [473, 117] width 445 height 25
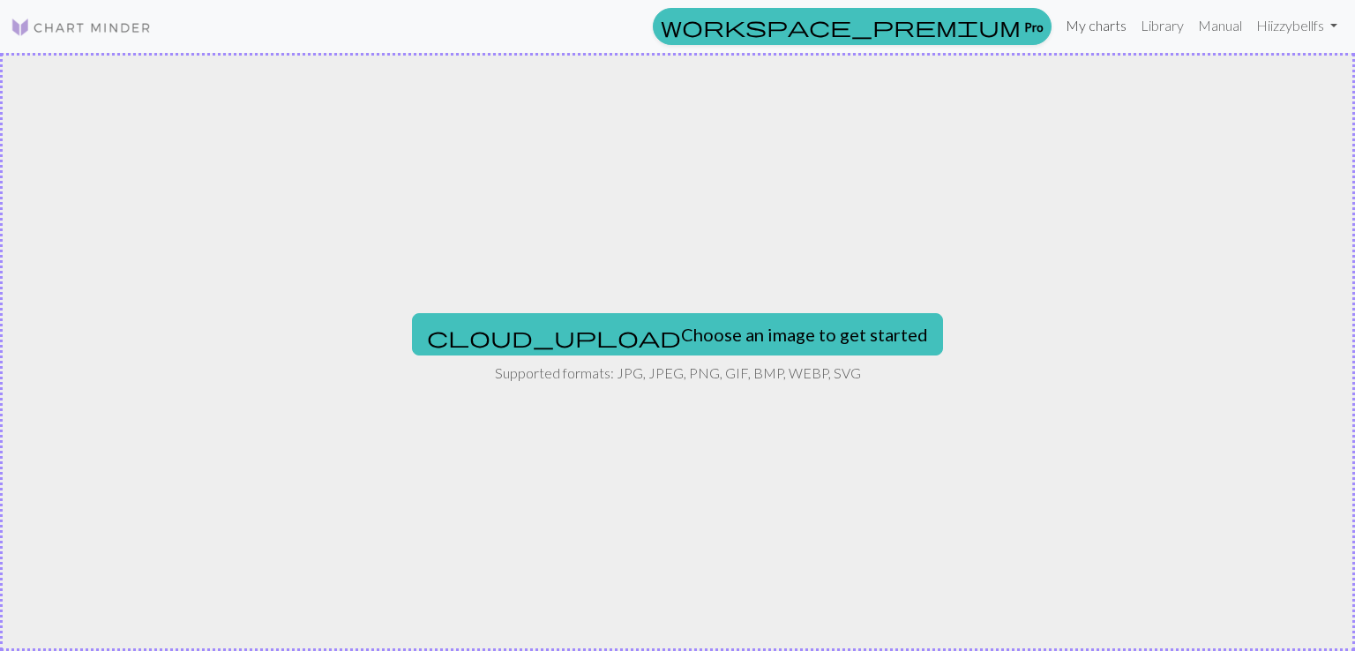
click at [1096, 37] on link "My charts" at bounding box center [1096, 25] width 75 height 35
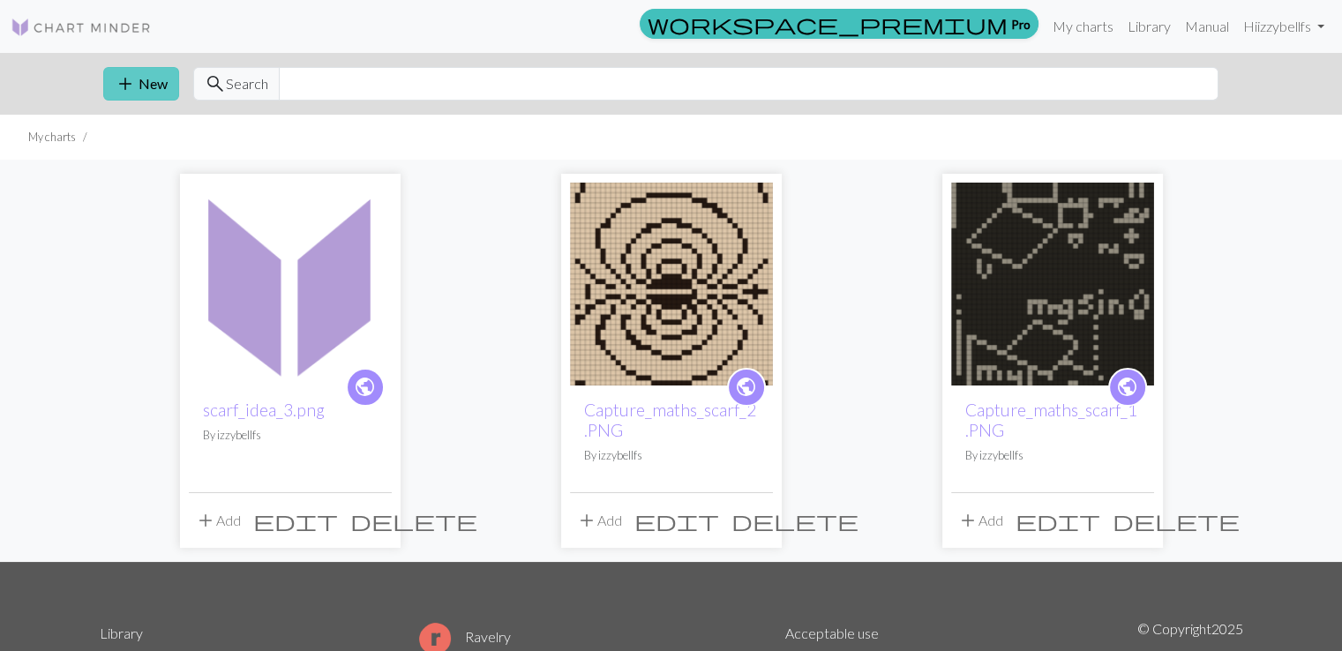
click at [126, 70] on button "add New" at bounding box center [141, 84] width 76 height 34
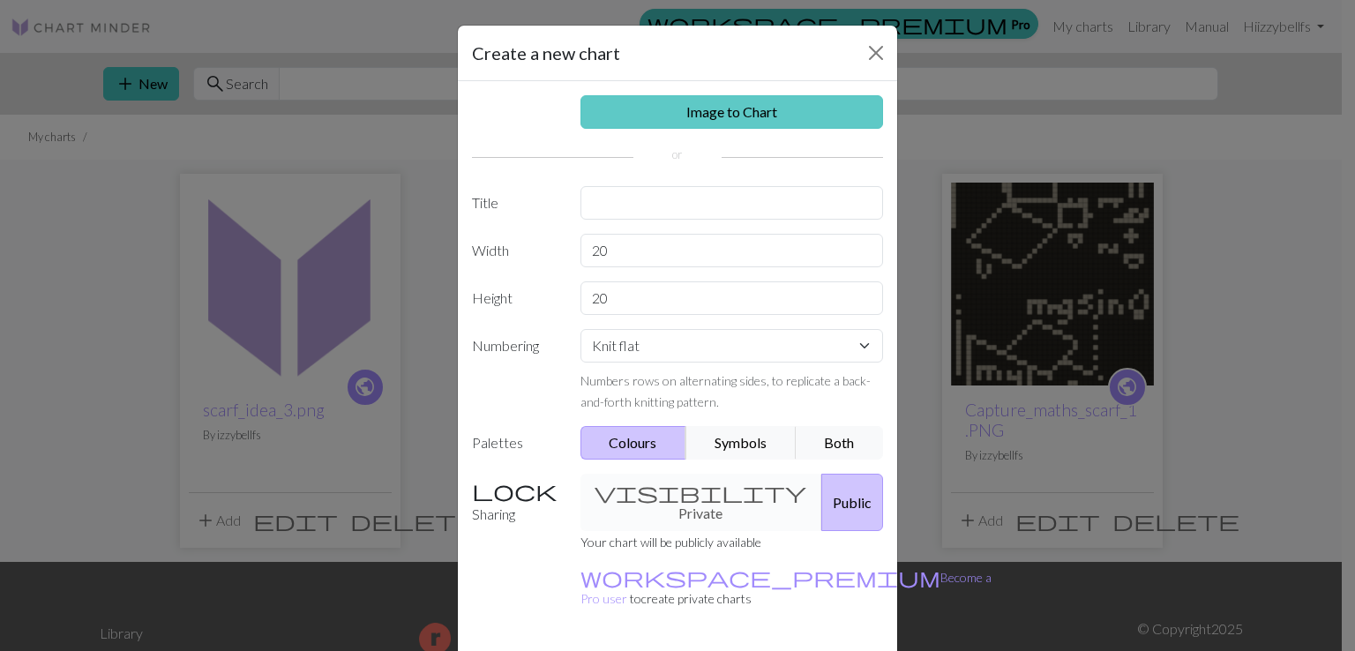
click at [742, 116] on link "Image to Chart" at bounding box center [731, 112] width 303 height 34
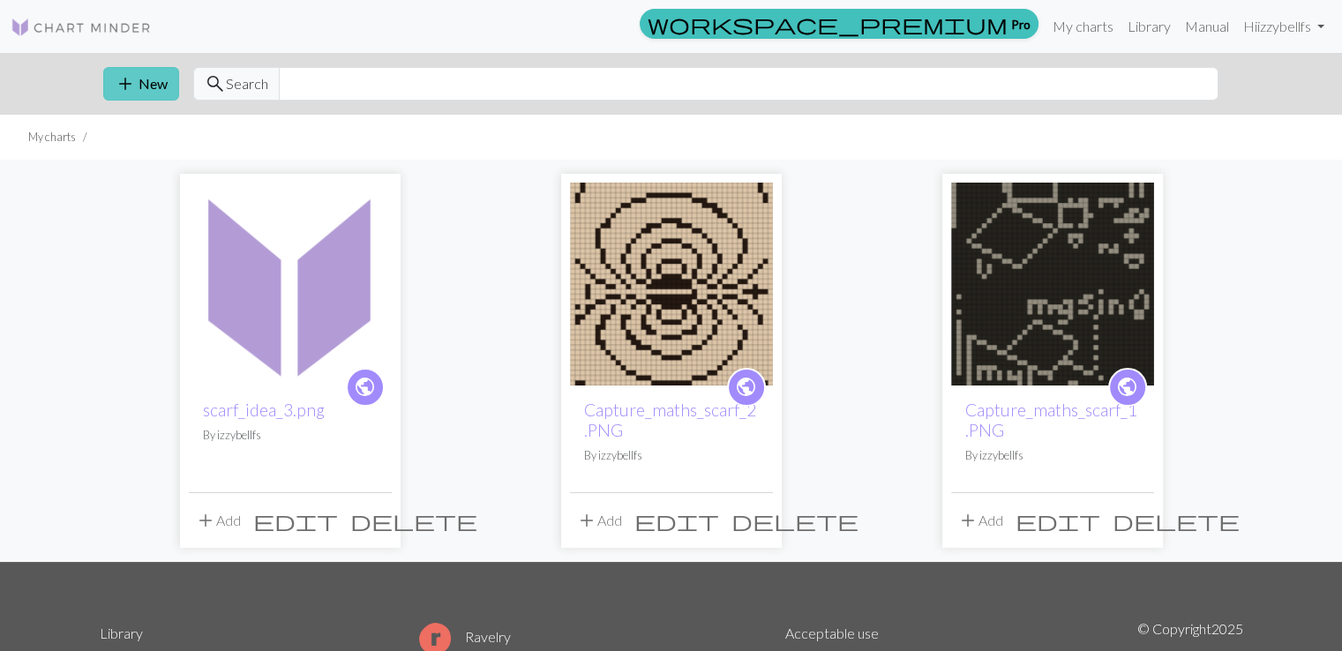
click at [134, 75] on span "add" at bounding box center [125, 83] width 21 height 25
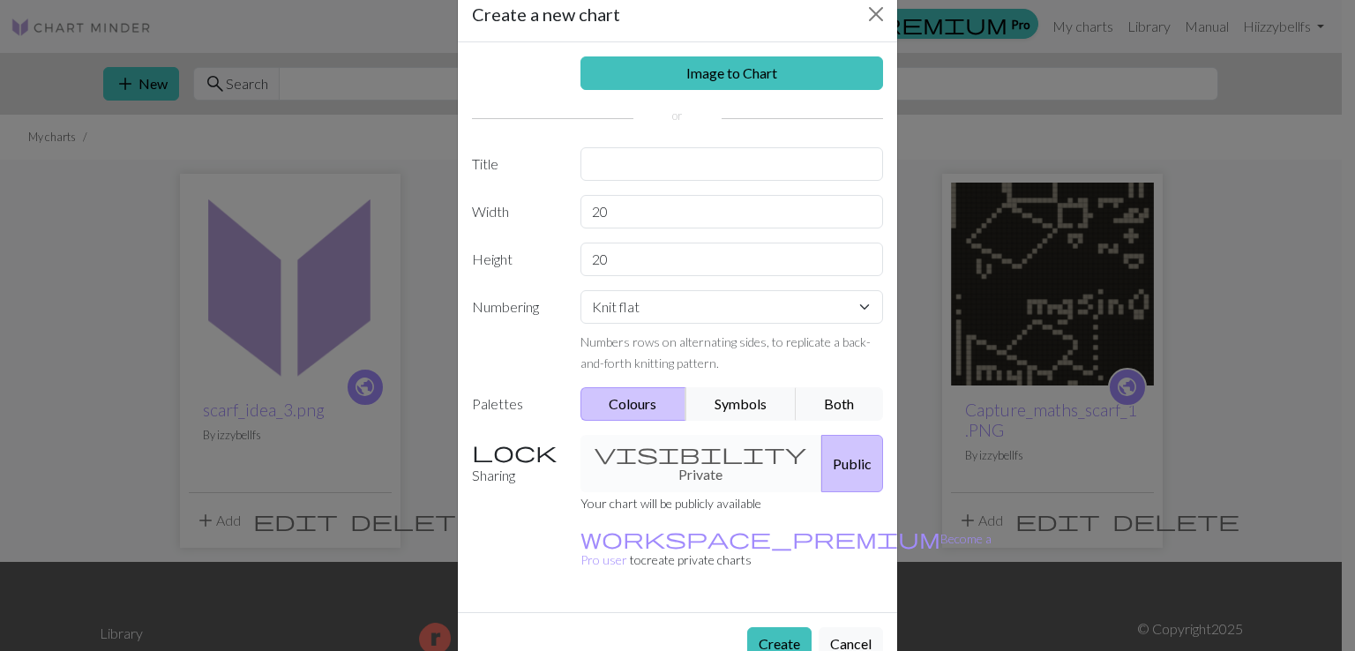
scroll to position [44, 0]
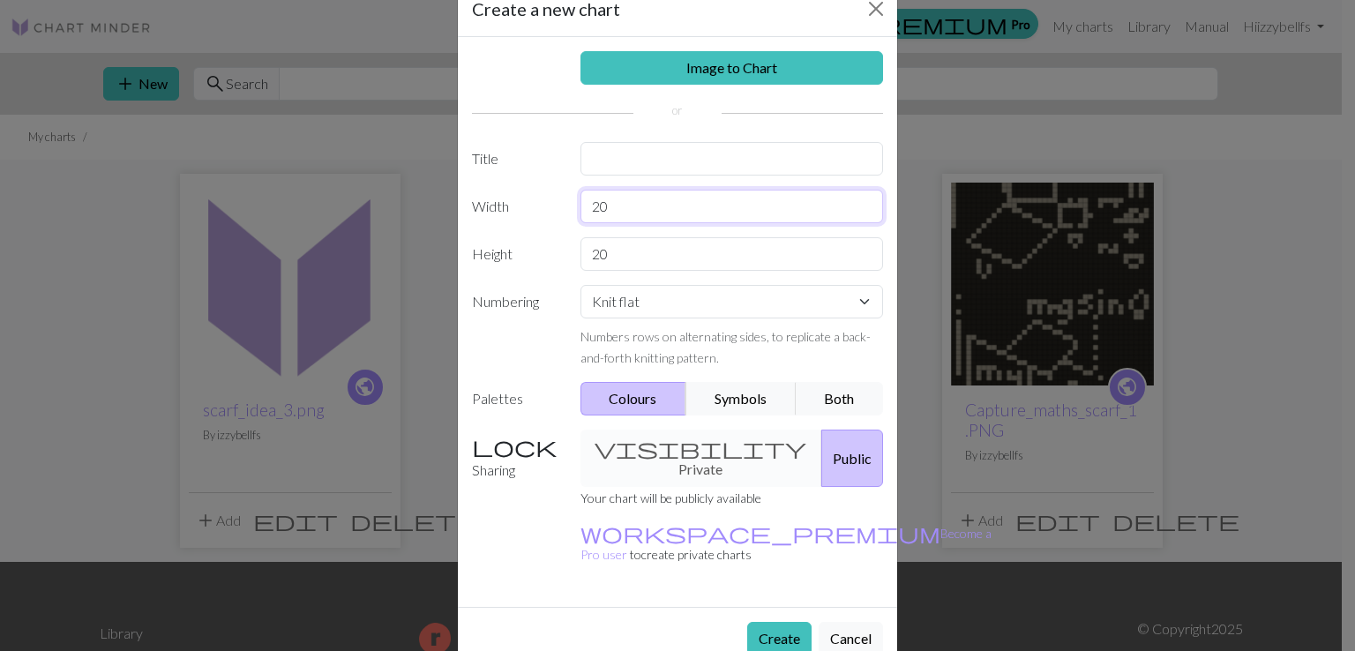
click at [643, 195] on input "20" at bounding box center [731, 207] width 303 height 34
type input "40"
click at [642, 256] on input "20" at bounding box center [731, 254] width 303 height 34
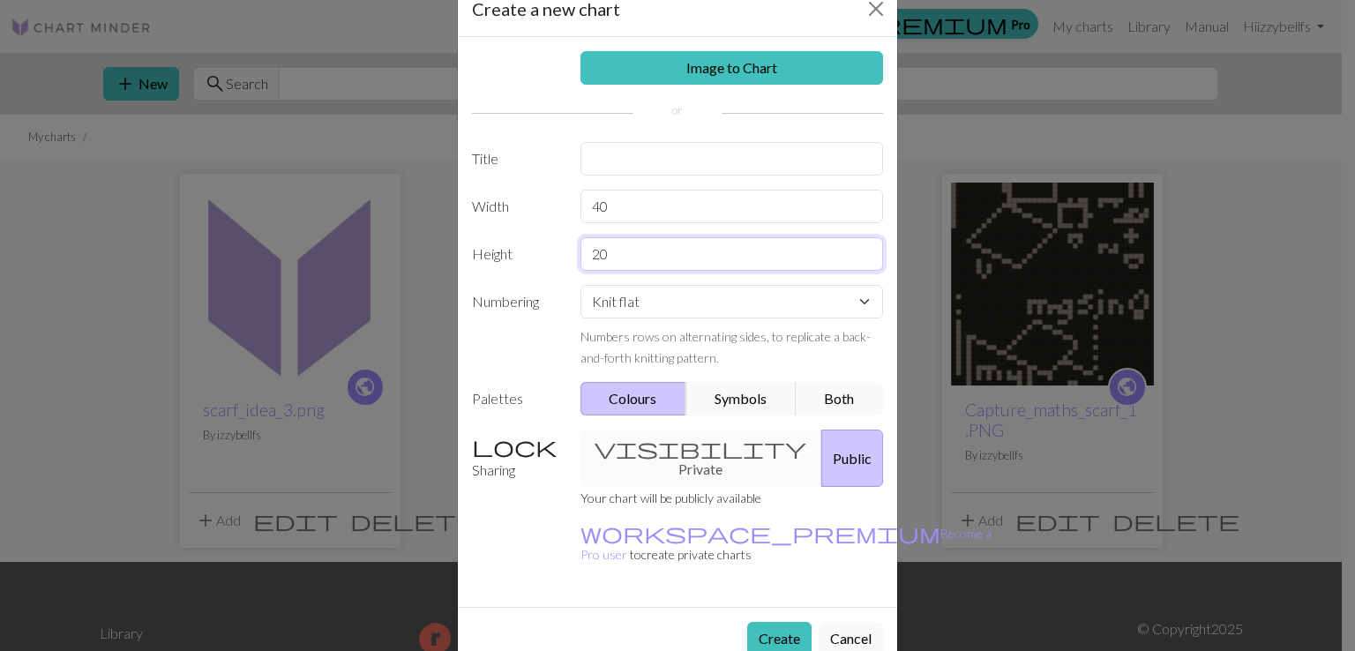
click at [642, 256] on input "20" at bounding box center [731, 254] width 303 height 34
type input "60"
click at [610, 312] on select "Knit flat Knit in the round Lace knitting Cross stitch" at bounding box center [731, 302] width 303 height 34
click at [780, 622] on button "Create" at bounding box center [779, 639] width 64 height 34
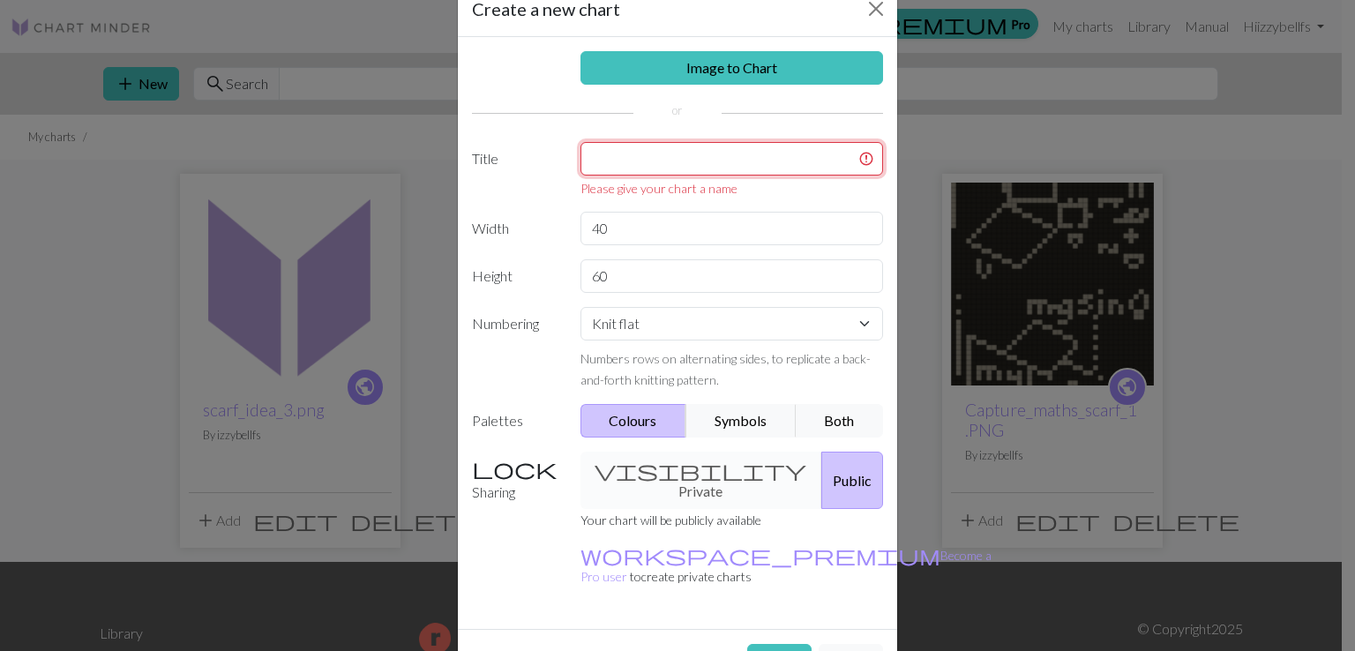
click at [642, 150] on input "text" at bounding box center [731, 159] width 303 height 34
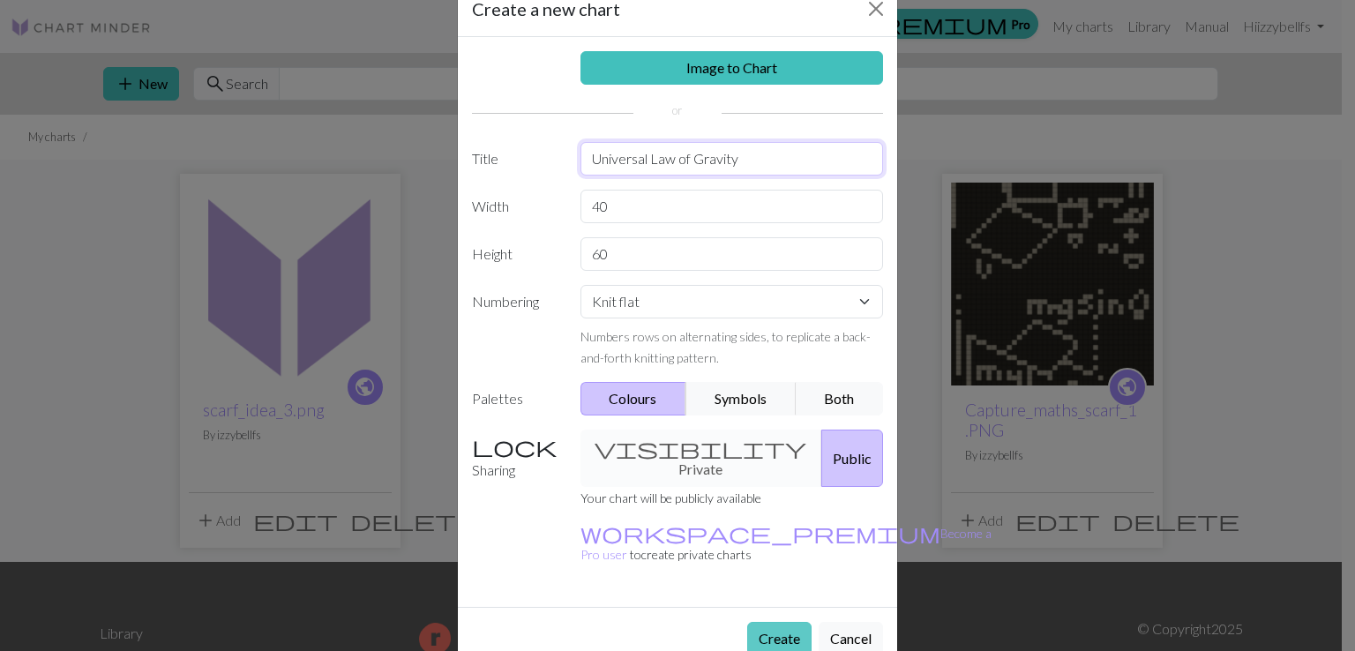
type input "Universal Law of Gravity"
click at [765, 622] on button "Create" at bounding box center [779, 639] width 64 height 34
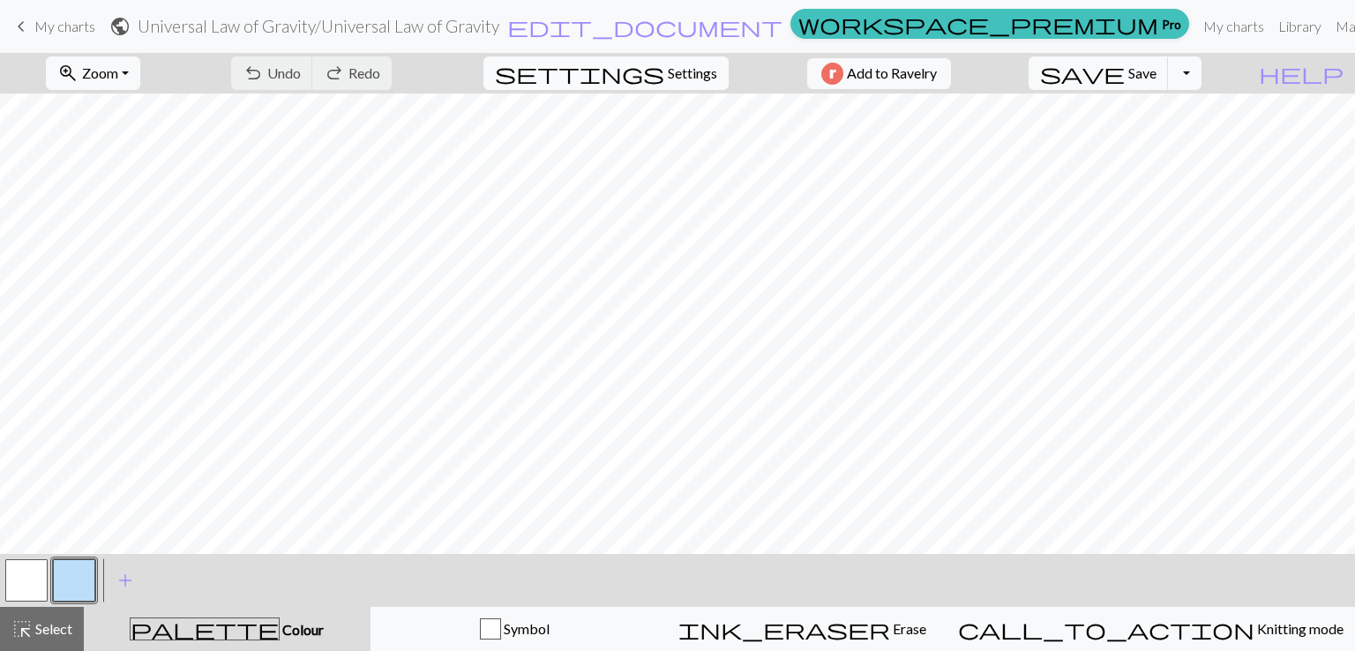
click at [651, 77] on span "settings" at bounding box center [579, 73] width 169 height 25
select select "aran"
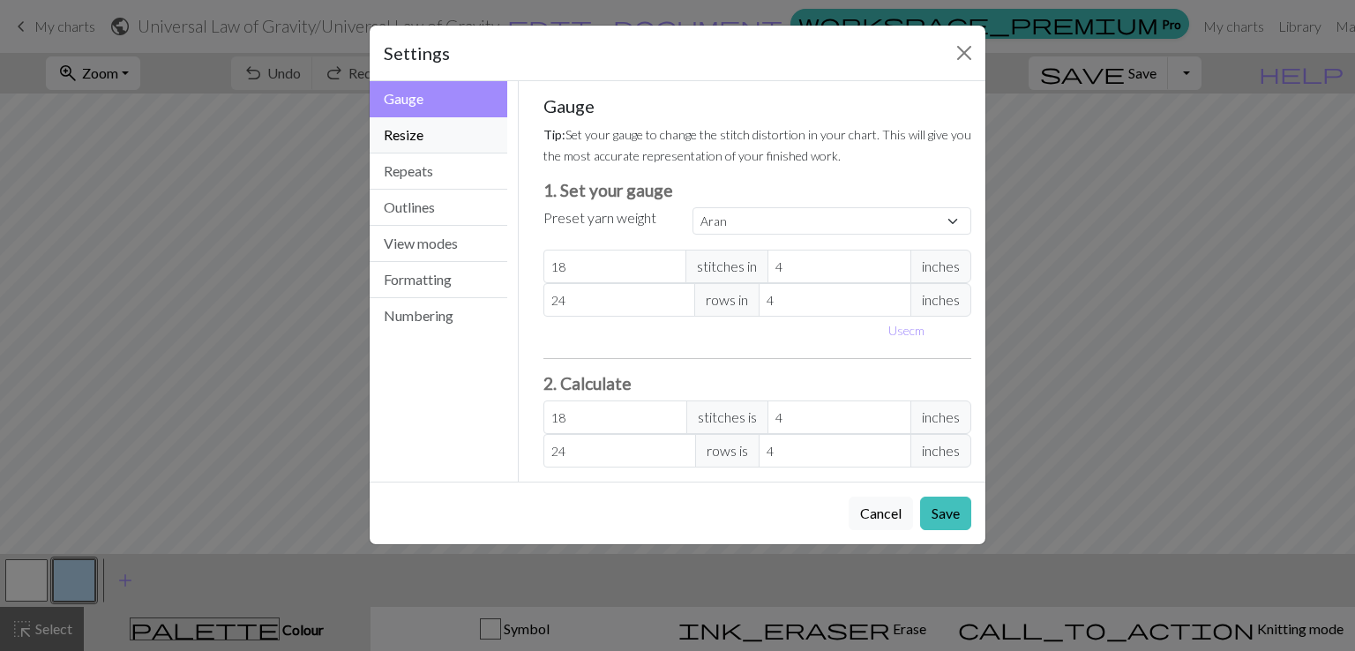
click at [431, 139] on button "Resize" at bounding box center [439, 135] width 138 height 36
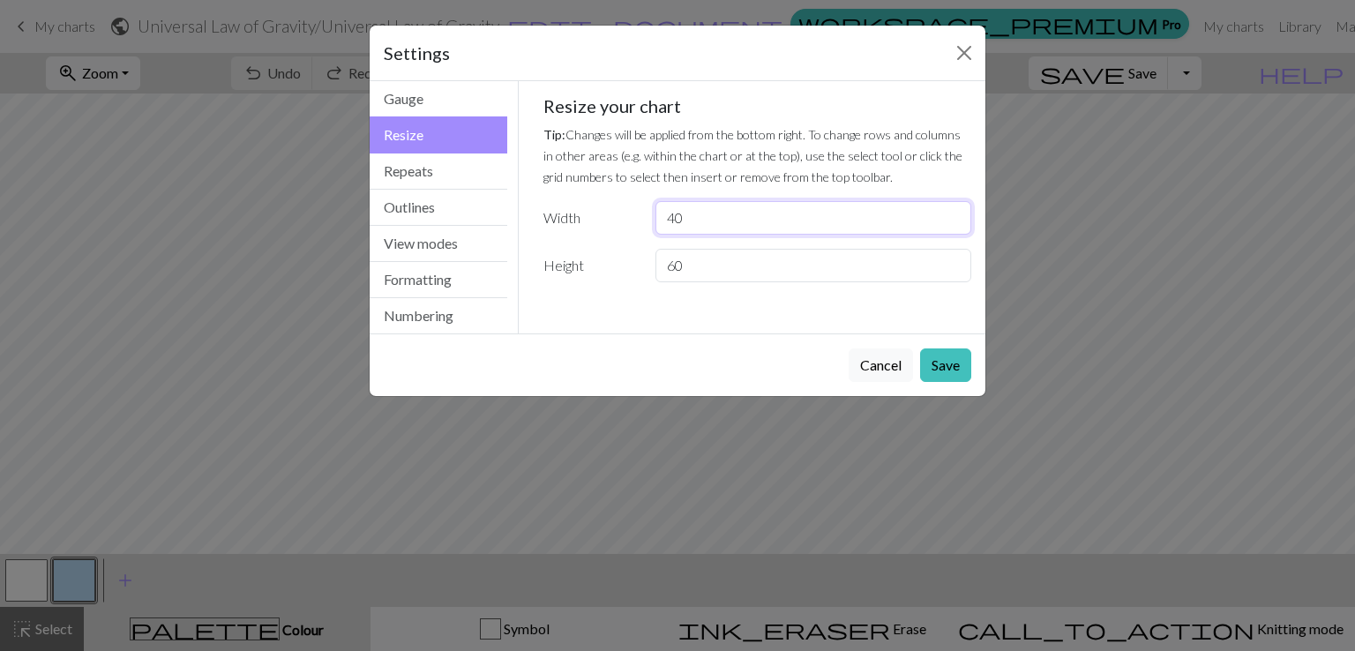
click at [709, 220] on input "40" at bounding box center [813, 218] width 316 height 34
type input "4"
type input "60"
click at [711, 268] on input "60" at bounding box center [813, 266] width 316 height 34
type input "6"
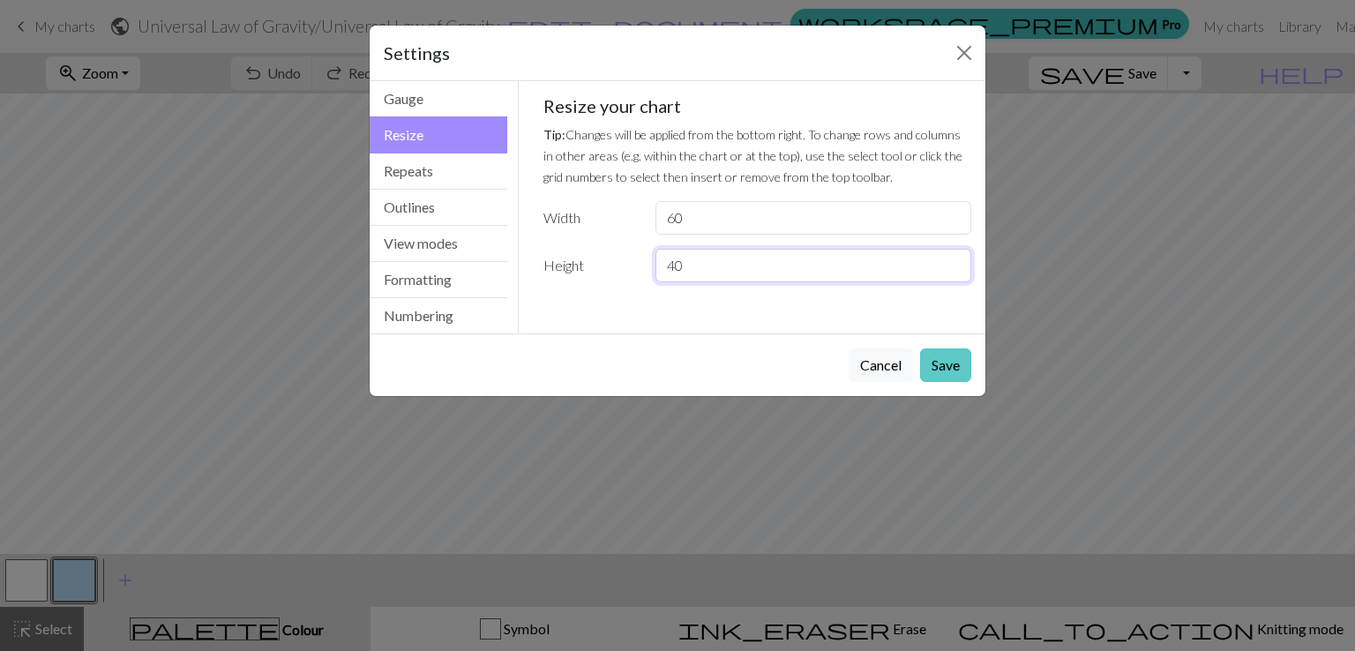
type input "40"
click at [948, 357] on button "Save" at bounding box center [945, 365] width 51 height 34
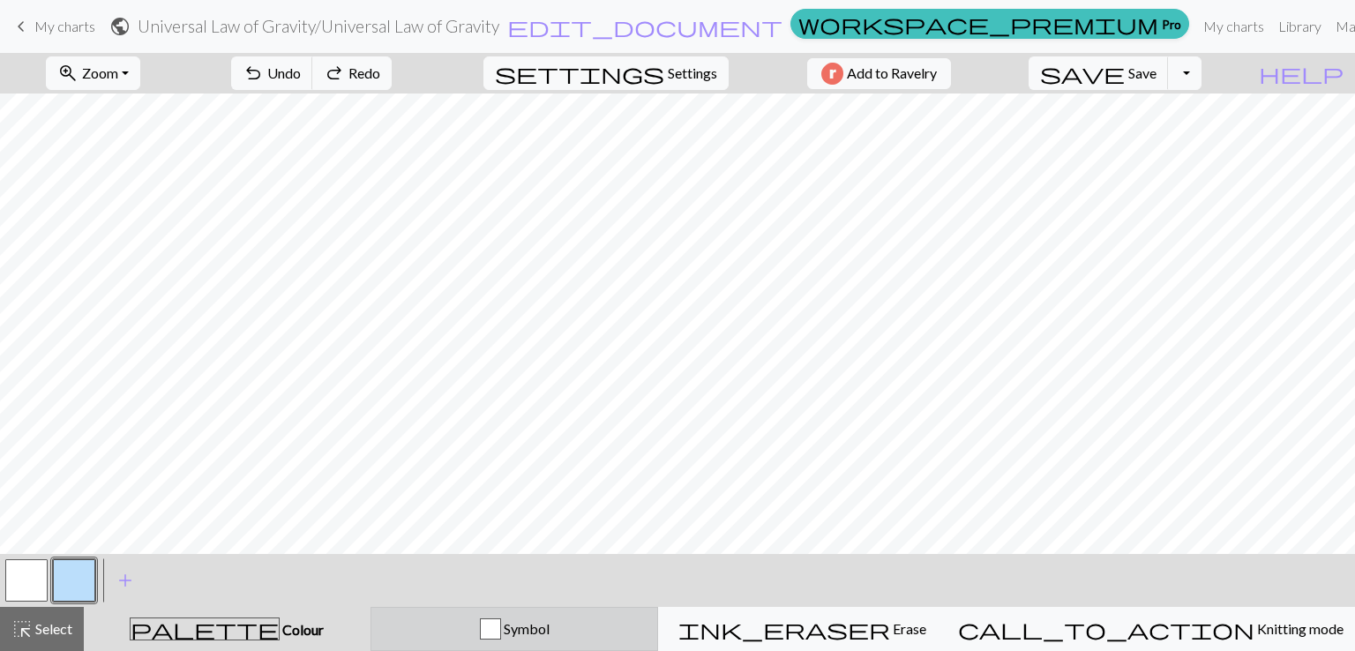
click at [568, 614] on button "Symbol" at bounding box center [515, 629] width 288 height 44
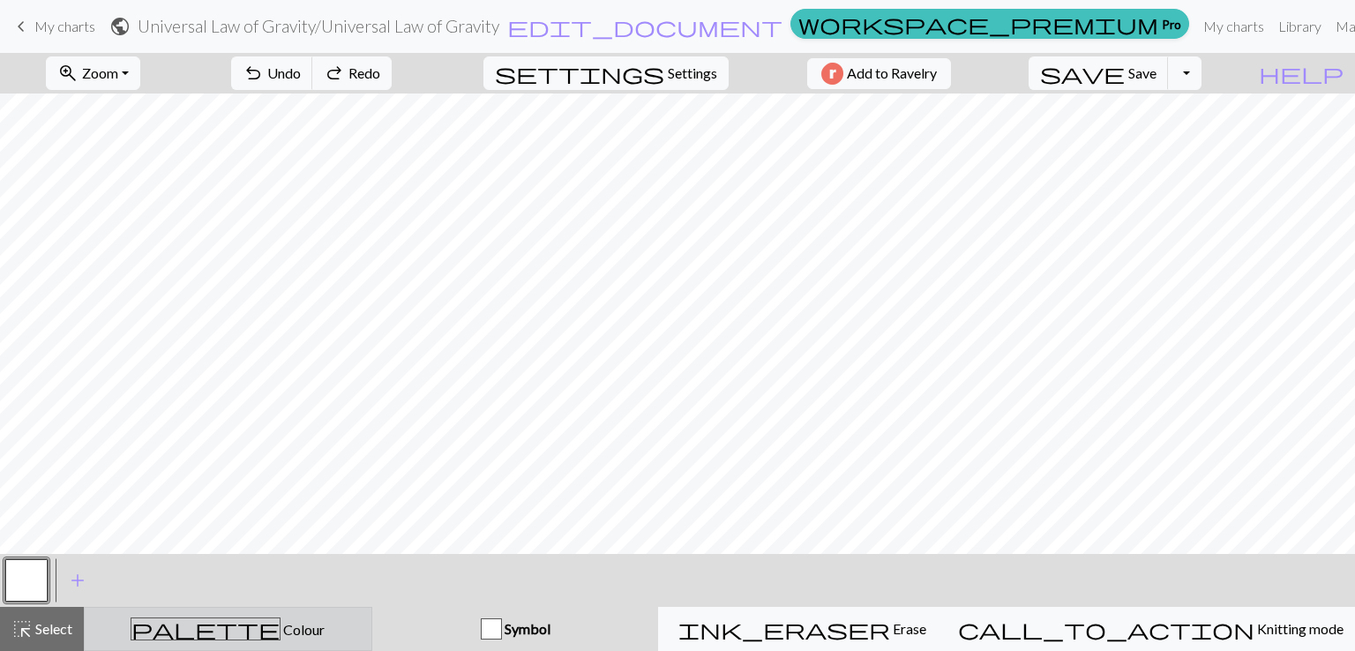
click at [321, 627] on div "palette Colour Colour" at bounding box center [228, 629] width 266 height 23
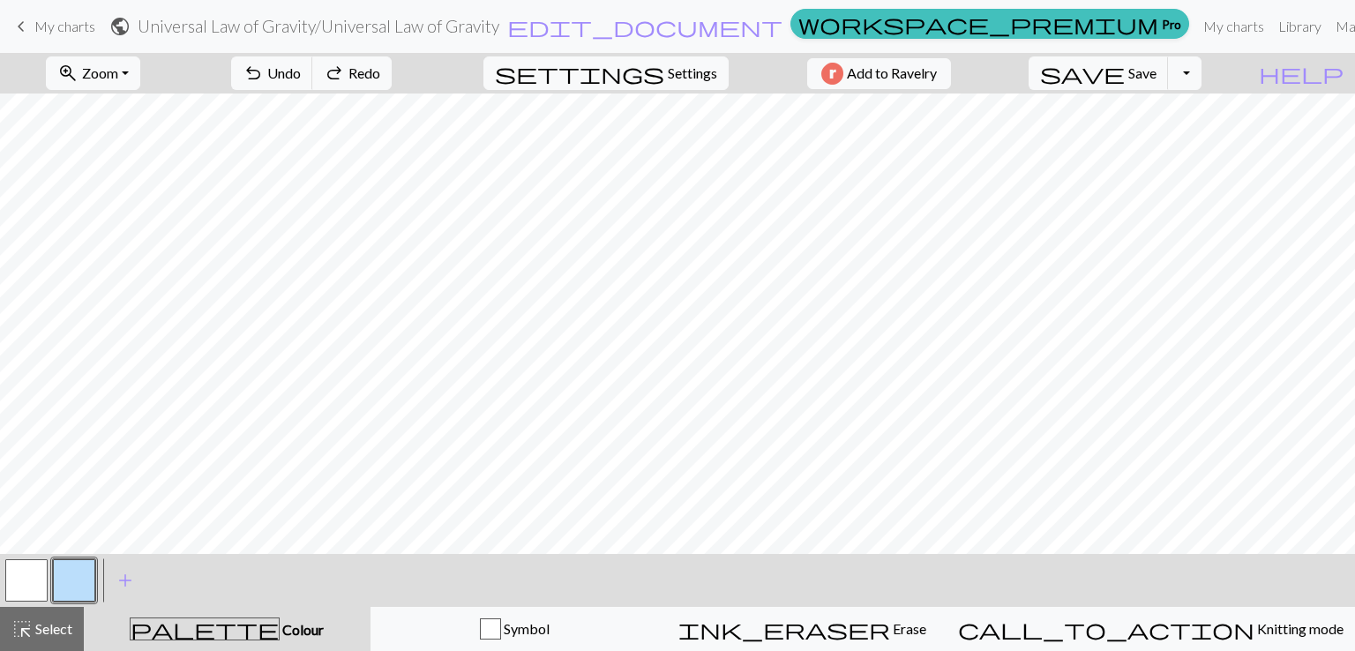
click at [71, 573] on button "button" at bounding box center [74, 580] width 42 height 42
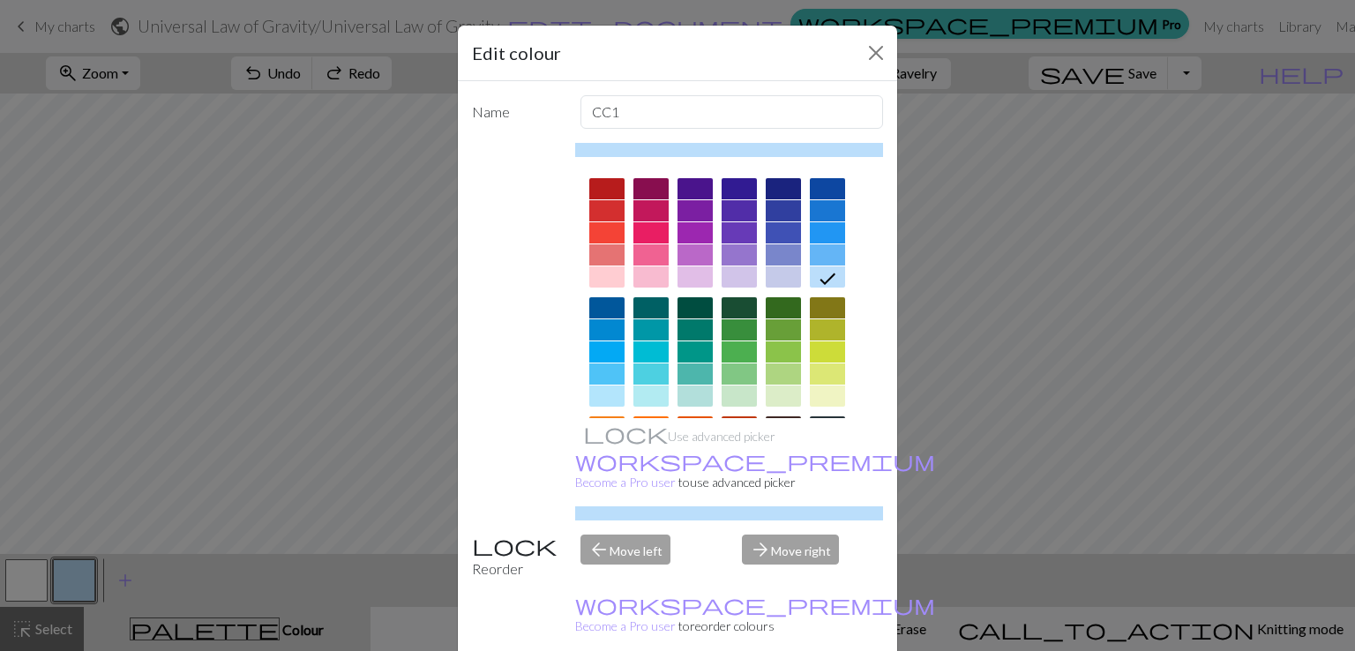
scroll to position [247, 0]
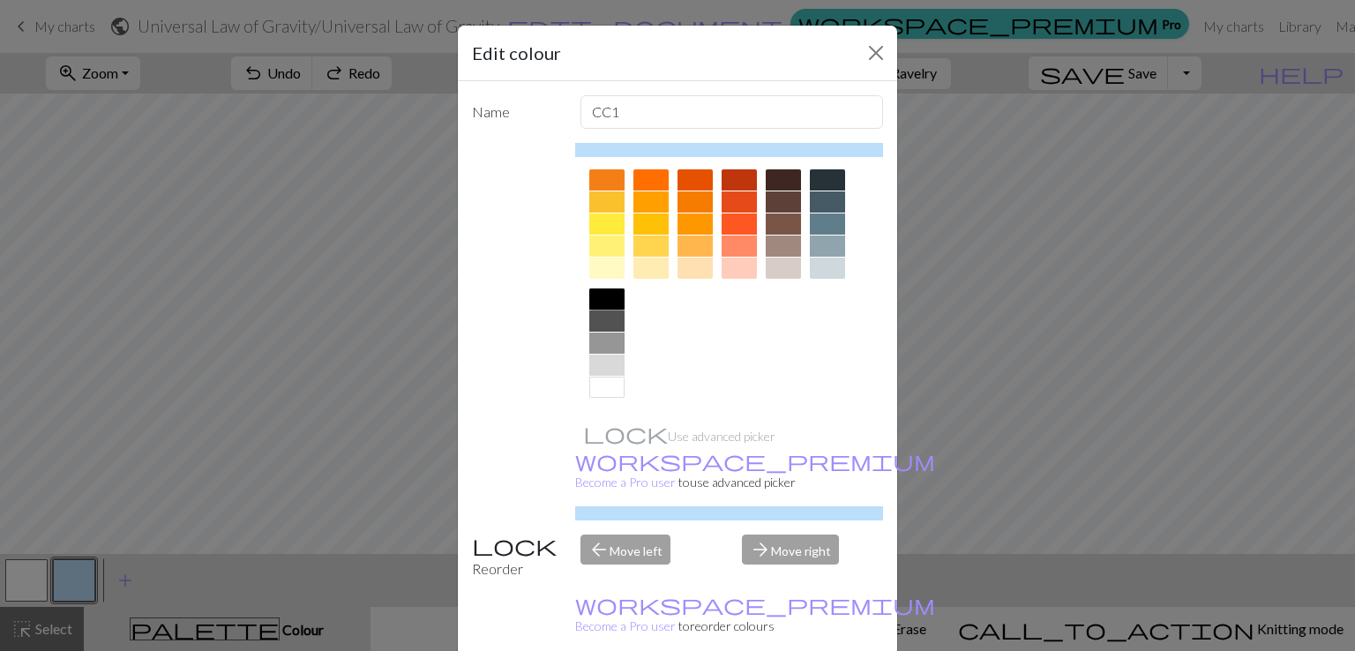
click at [600, 304] on div at bounding box center [606, 298] width 35 height 21
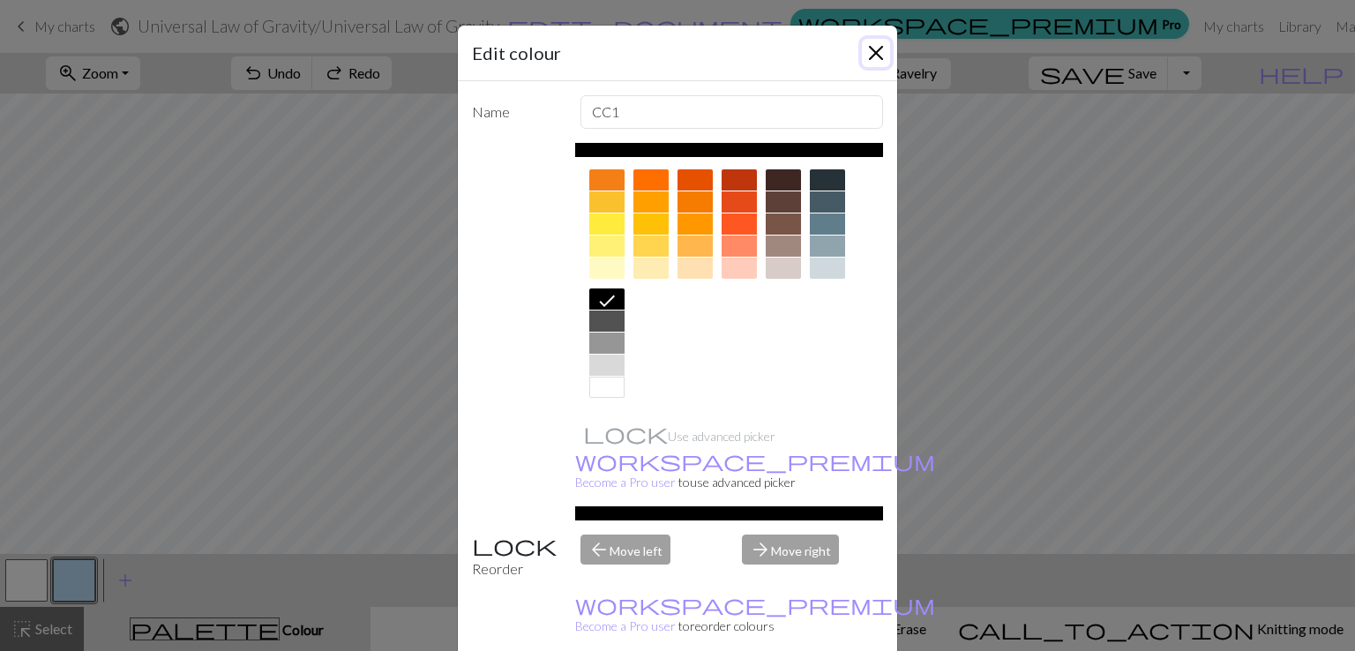
click at [870, 62] on button "Close" at bounding box center [876, 53] width 28 height 28
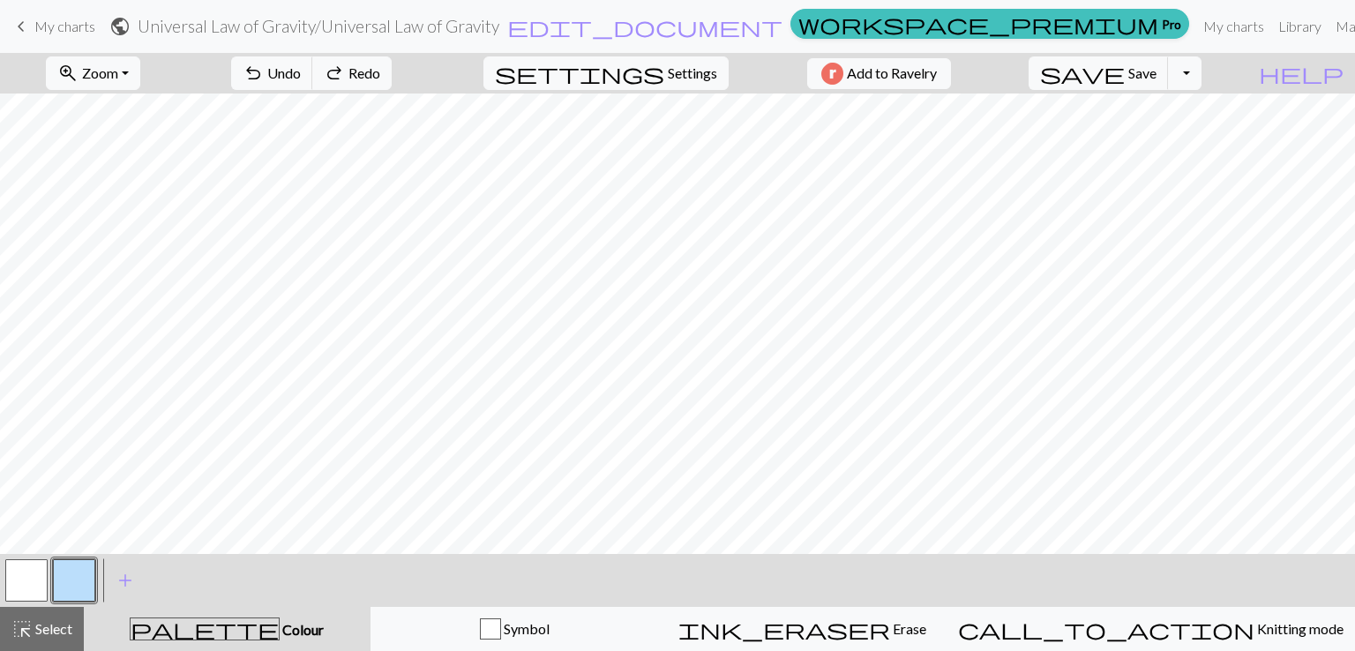
click at [71, 568] on button "button" at bounding box center [74, 580] width 42 height 42
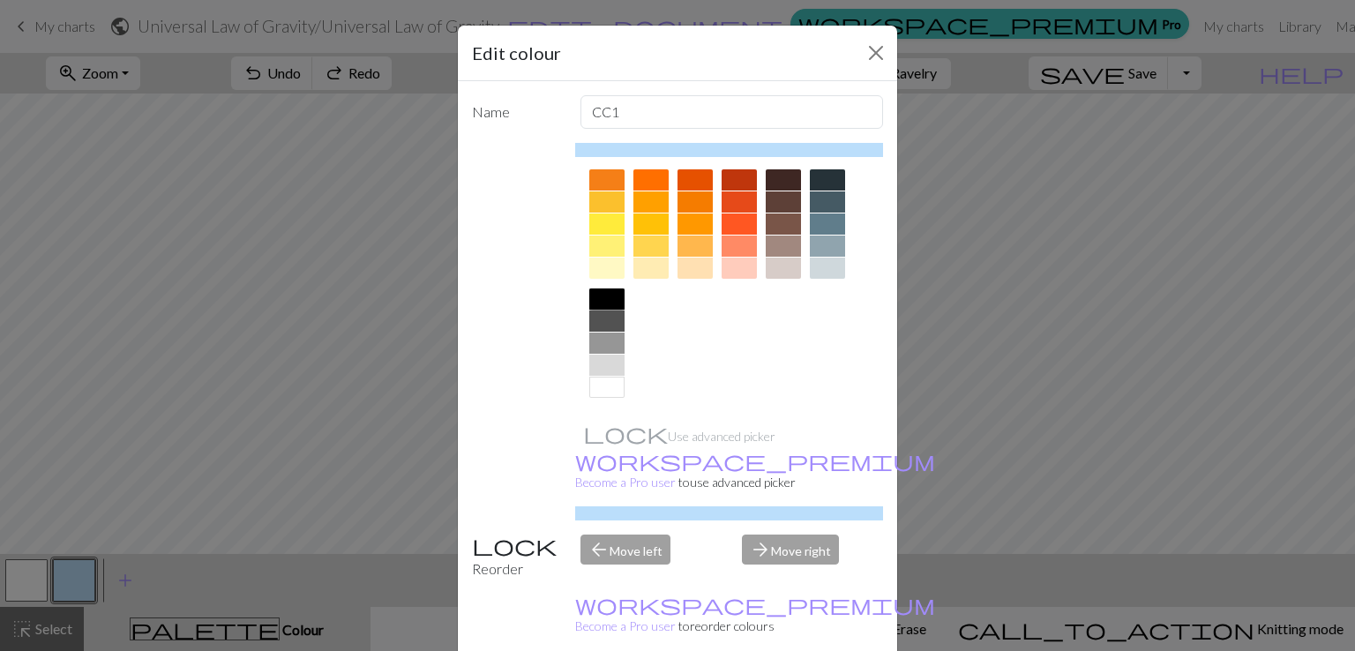
click at [604, 306] on div at bounding box center [606, 298] width 35 height 21
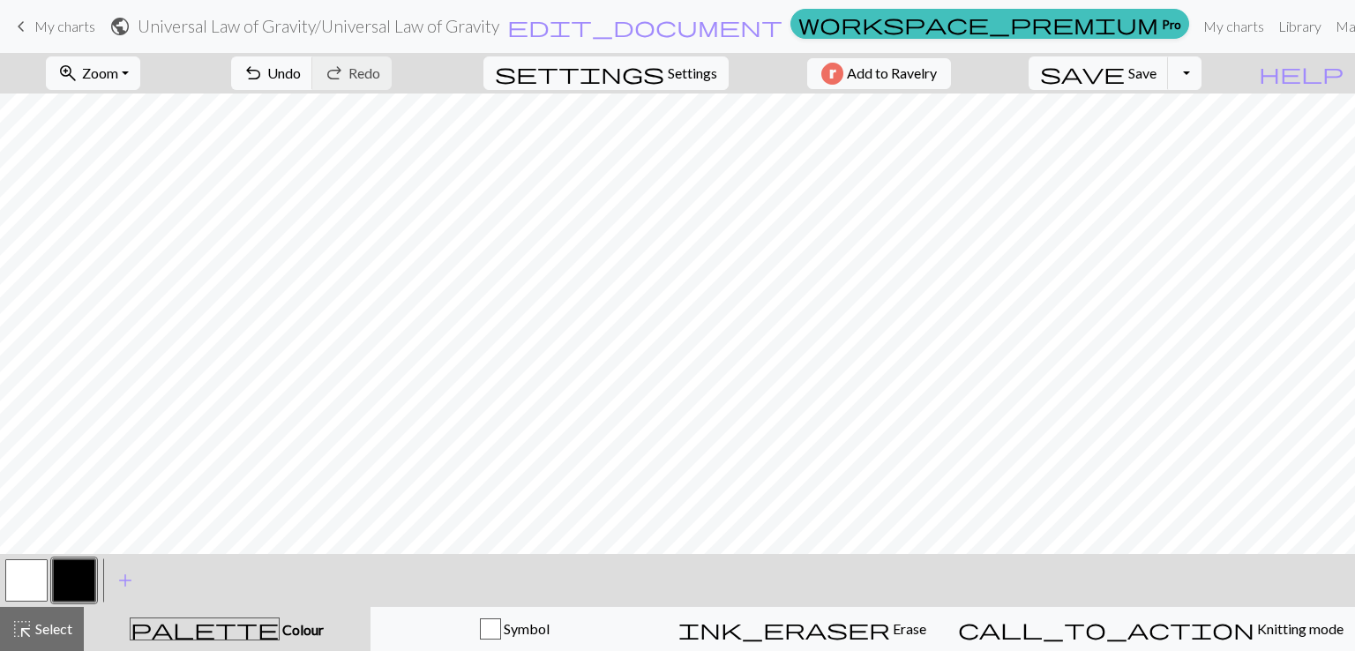
click at [16, 587] on button "button" at bounding box center [26, 580] width 42 height 42
click at [71, 583] on button "button" at bounding box center [74, 580] width 42 height 42
click at [41, 576] on button "button" at bounding box center [26, 580] width 42 height 42
click at [78, 583] on button "button" at bounding box center [74, 580] width 42 height 42
click at [32, 588] on button "button" at bounding box center [26, 580] width 42 height 42
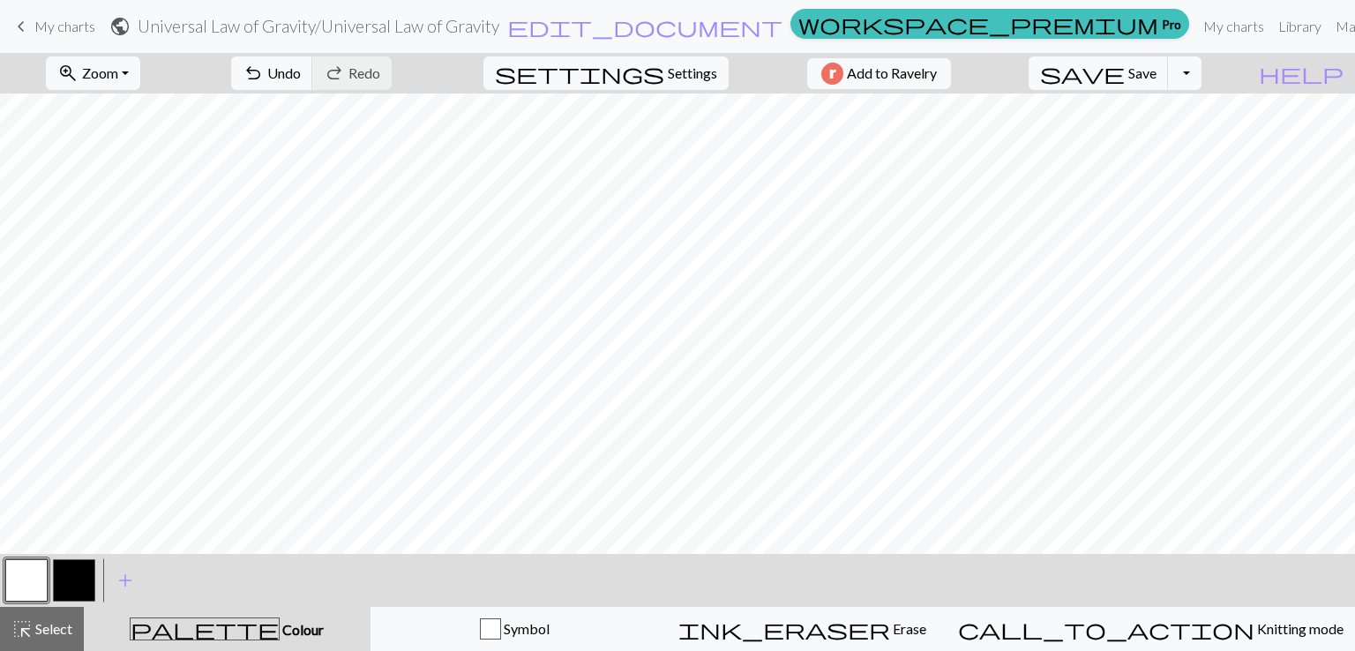
click at [56, 568] on button "button" at bounding box center [74, 580] width 42 height 42
click at [380, 71] on span "Redo" at bounding box center [364, 72] width 32 height 17
click at [49, 629] on span "Select" at bounding box center [53, 628] width 40 height 17
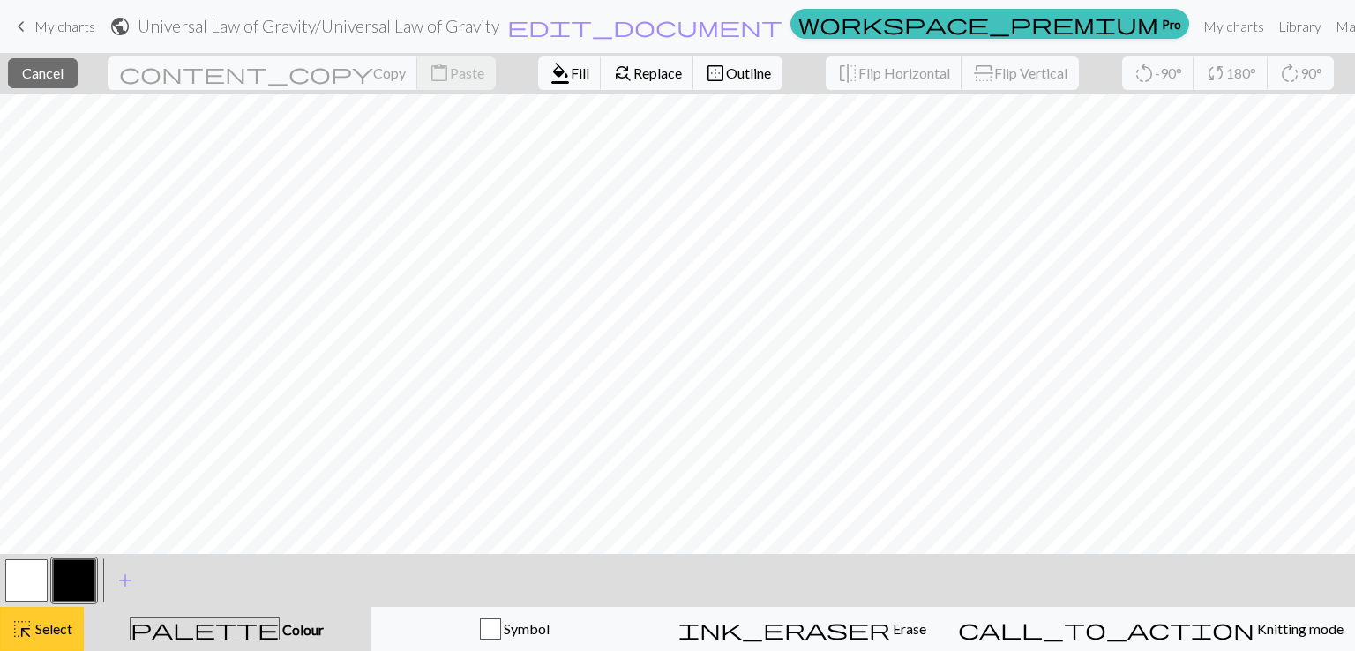
click at [36, 635] on span "Select" at bounding box center [53, 628] width 40 height 17
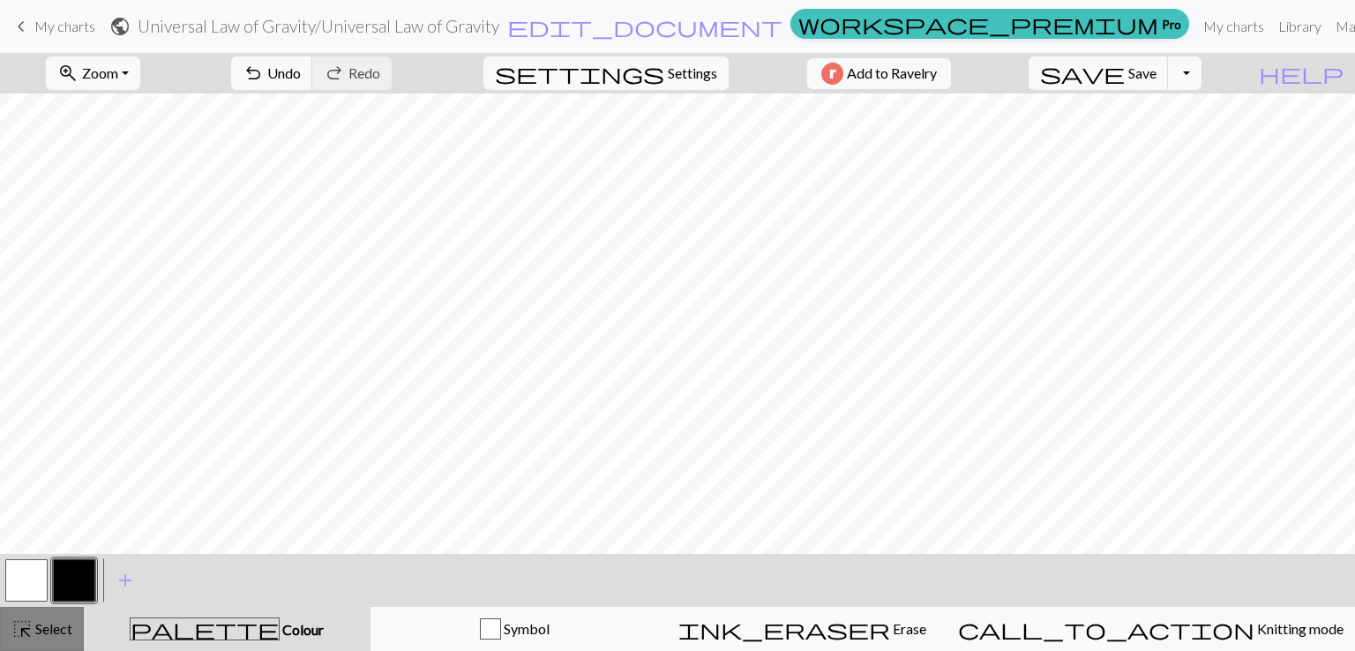
click at [35, 618] on div "highlight_alt Select Select" at bounding box center [41, 628] width 61 height 21
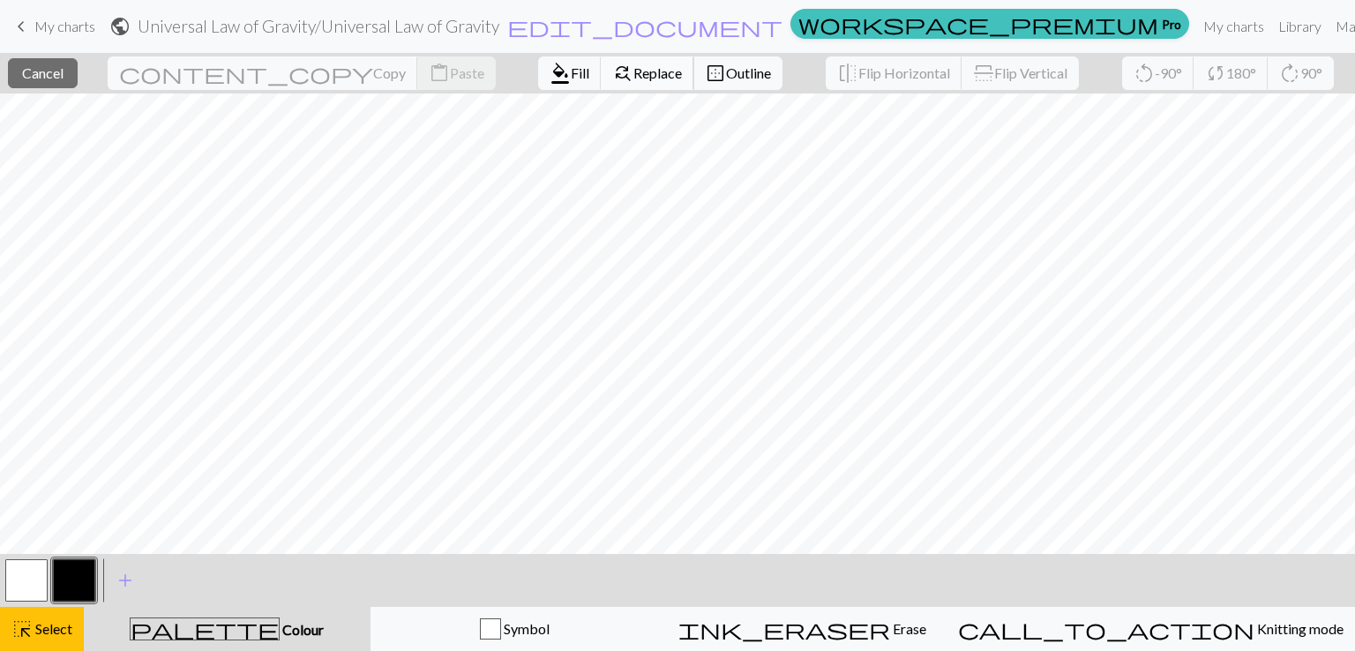
click at [633, 64] on span "Replace" at bounding box center [657, 72] width 49 height 17
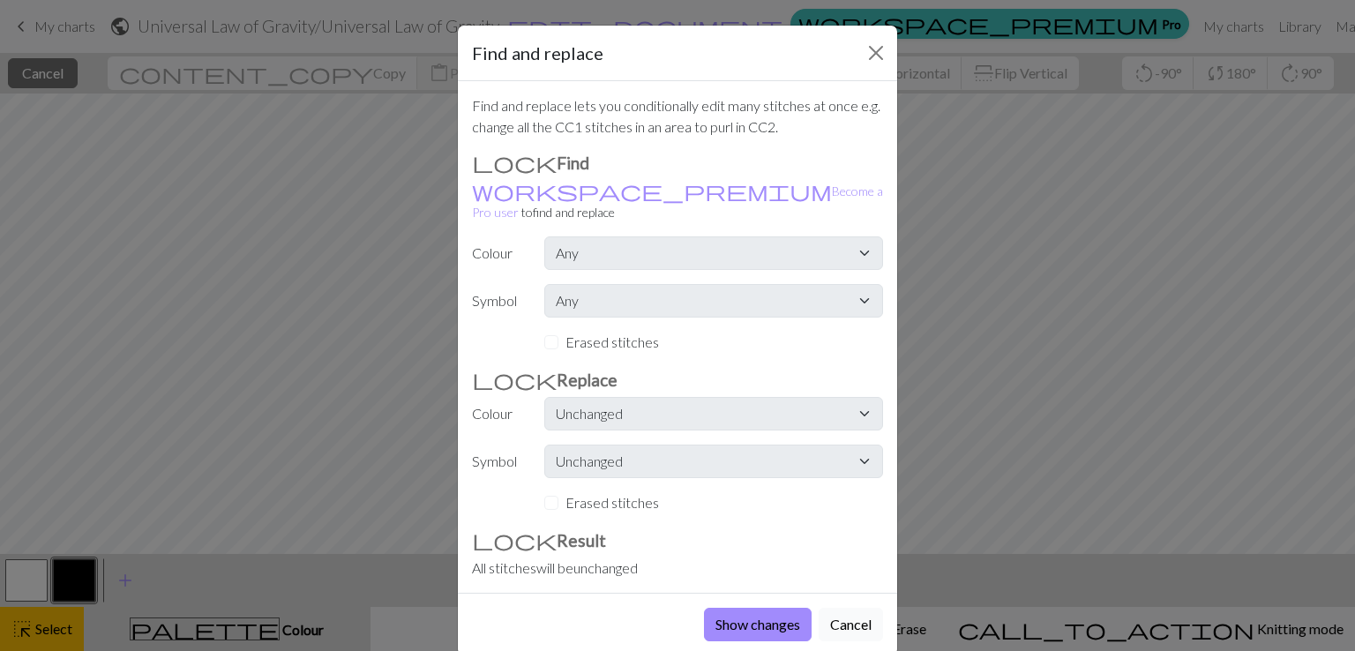
click at [850, 608] on button "Cancel" at bounding box center [851, 625] width 64 height 34
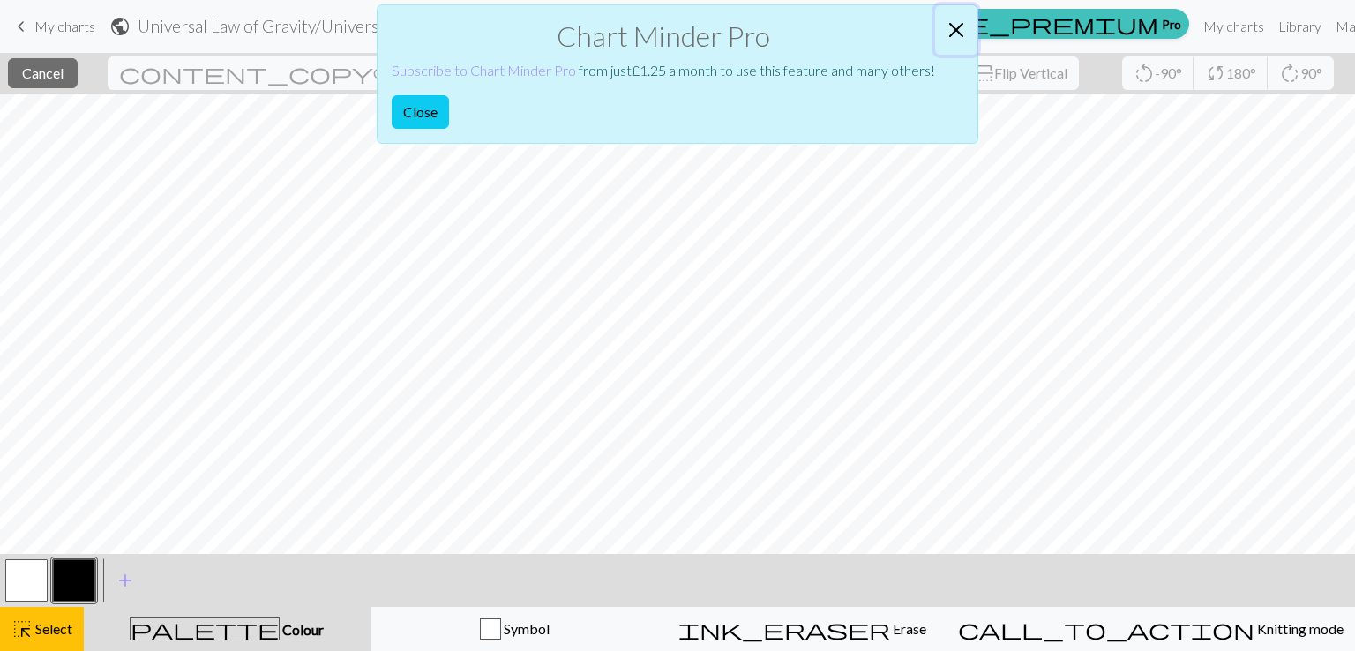
click at [951, 29] on button "Close" at bounding box center [956, 29] width 42 height 49
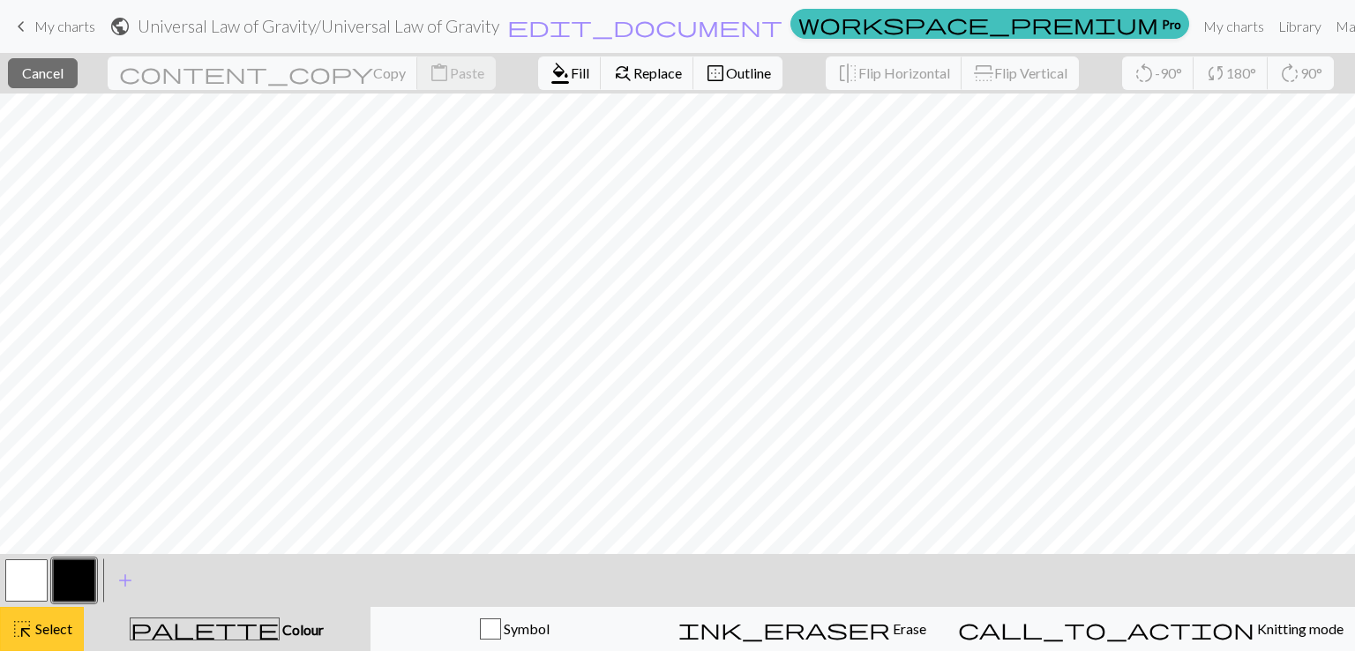
click at [43, 640] on button "highlight_alt Select Select" at bounding box center [42, 629] width 84 height 44
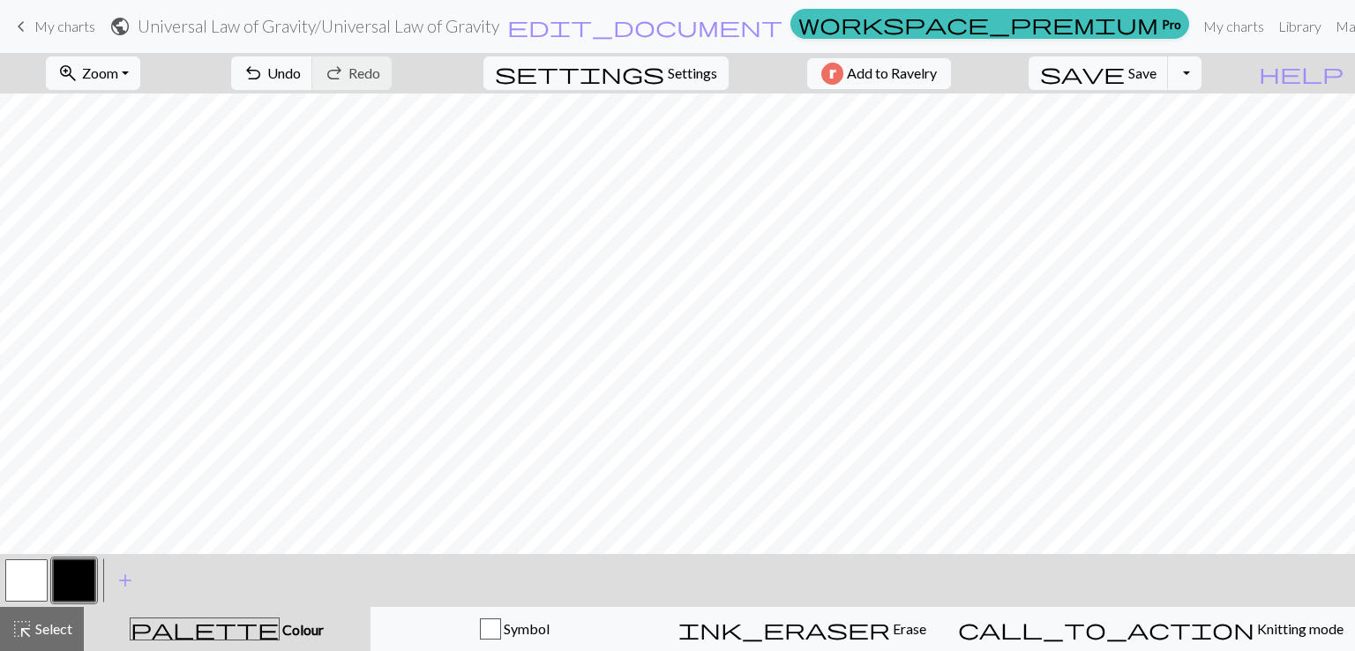
click at [32, 579] on button "button" at bounding box center [26, 580] width 42 height 42
click at [82, 577] on button "button" at bounding box center [74, 580] width 42 height 42
click at [41, 594] on button "button" at bounding box center [26, 580] width 42 height 42
click at [85, 573] on button "button" at bounding box center [74, 580] width 42 height 42
click at [18, 579] on button "button" at bounding box center [26, 580] width 42 height 42
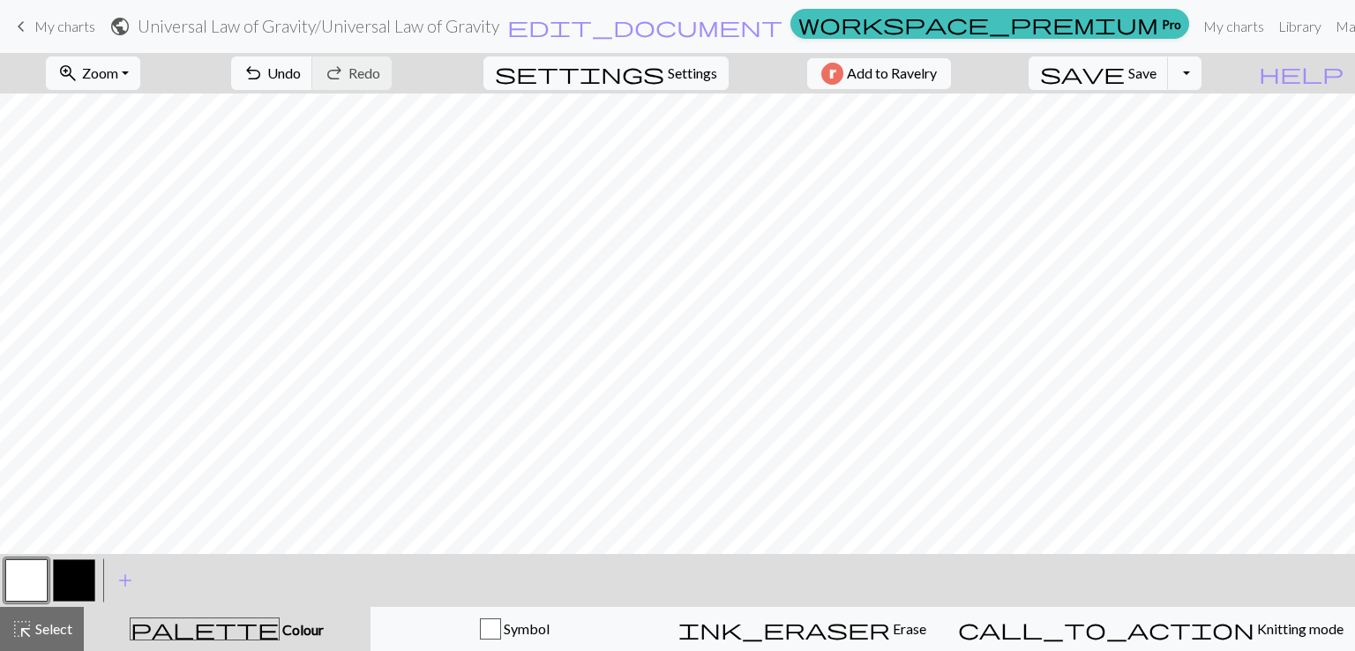
click at [72, 580] on button "button" at bounding box center [74, 580] width 42 height 42
click at [25, 579] on button "button" at bounding box center [26, 580] width 42 height 42
click at [85, 586] on button "button" at bounding box center [74, 580] width 42 height 42
click at [26, 585] on button "button" at bounding box center [26, 580] width 42 height 42
click at [73, 573] on button "button" at bounding box center [74, 580] width 42 height 42
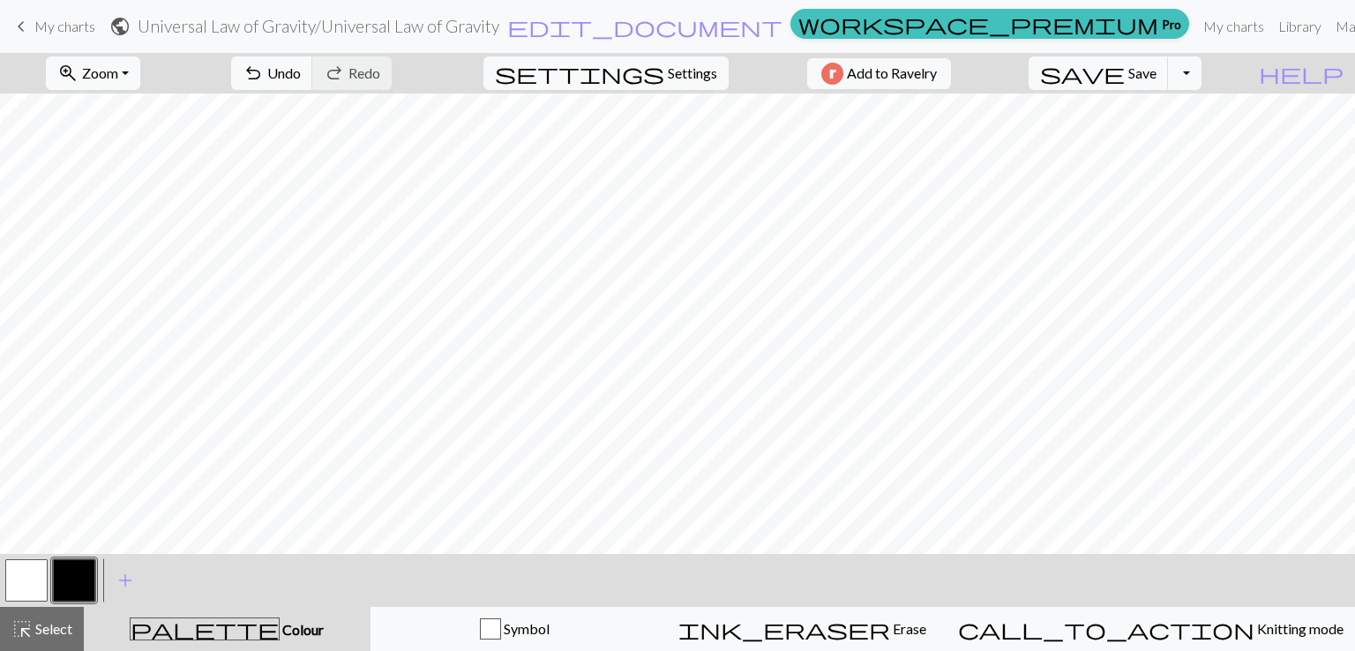
click at [14, 574] on button "button" at bounding box center [26, 580] width 42 height 42
click at [77, 580] on button "button" at bounding box center [74, 580] width 42 height 42
click at [35, 573] on button "button" at bounding box center [26, 580] width 42 height 42
click at [81, 572] on button "button" at bounding box center [74, 580] width 42 height 42
click at [43, 575] on button "button" at bounding box center [26, 580] width 42 height 42
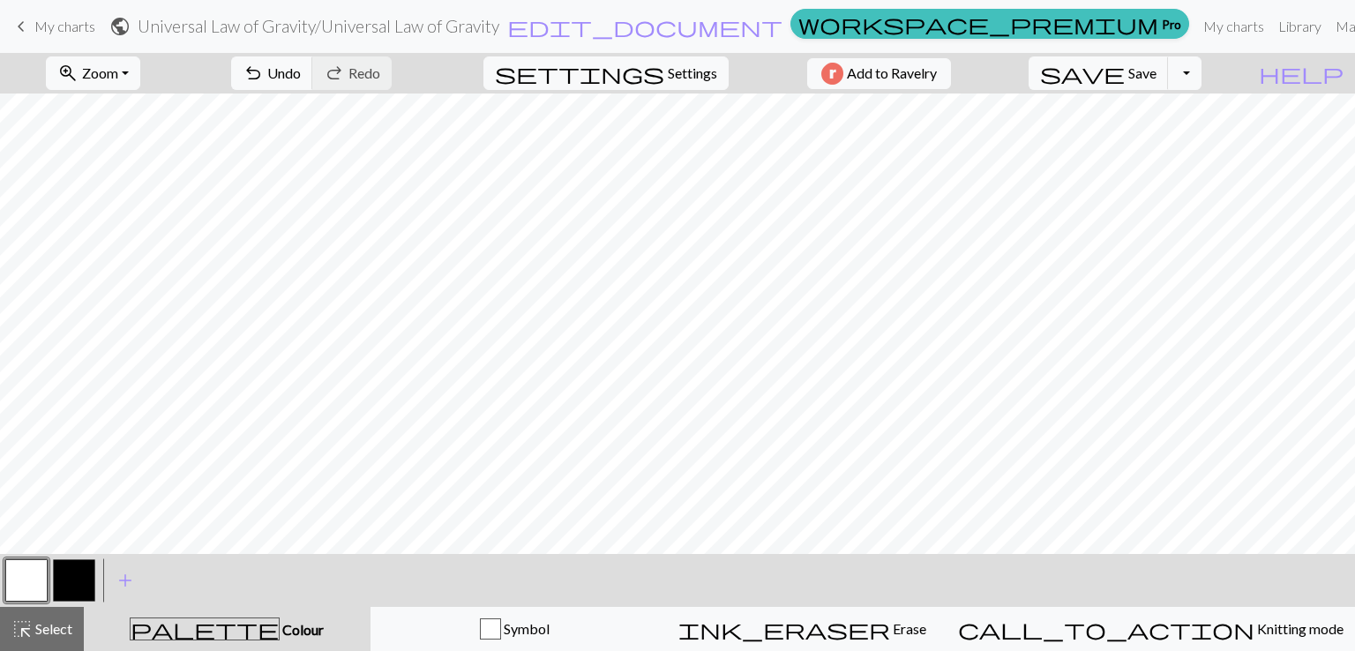
click at [85, 575] on button "button" at bounding box center [74, 580] width 42 height 42
click at [1162, 83] on button "save Save Save" at bounding box center [1099, 73] width 140 height 34
click at [19, 580] on button "button" at bounding box center [26, 580] width 42 height 42
click at [33, 577] on button "button" at bounding box center [26, 580] width 42 height 42
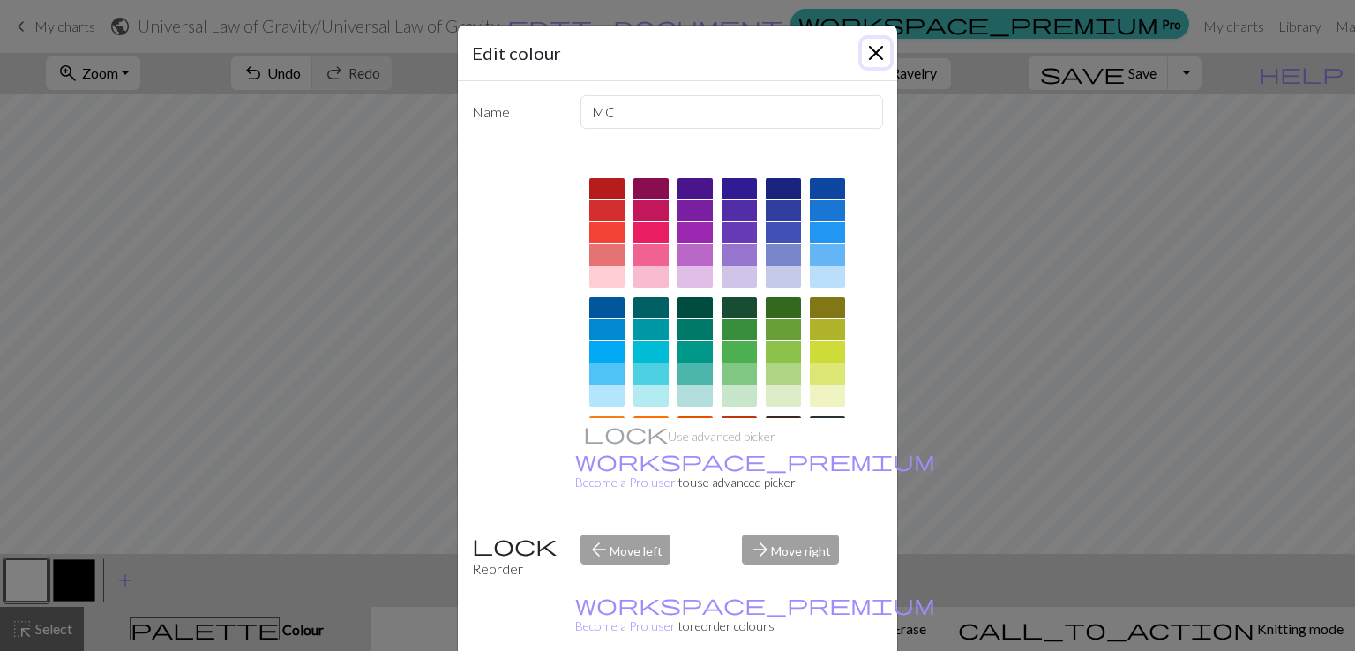
click at [880, 44] on button "Close" at bounding box center [876, 53] width 28 height 28
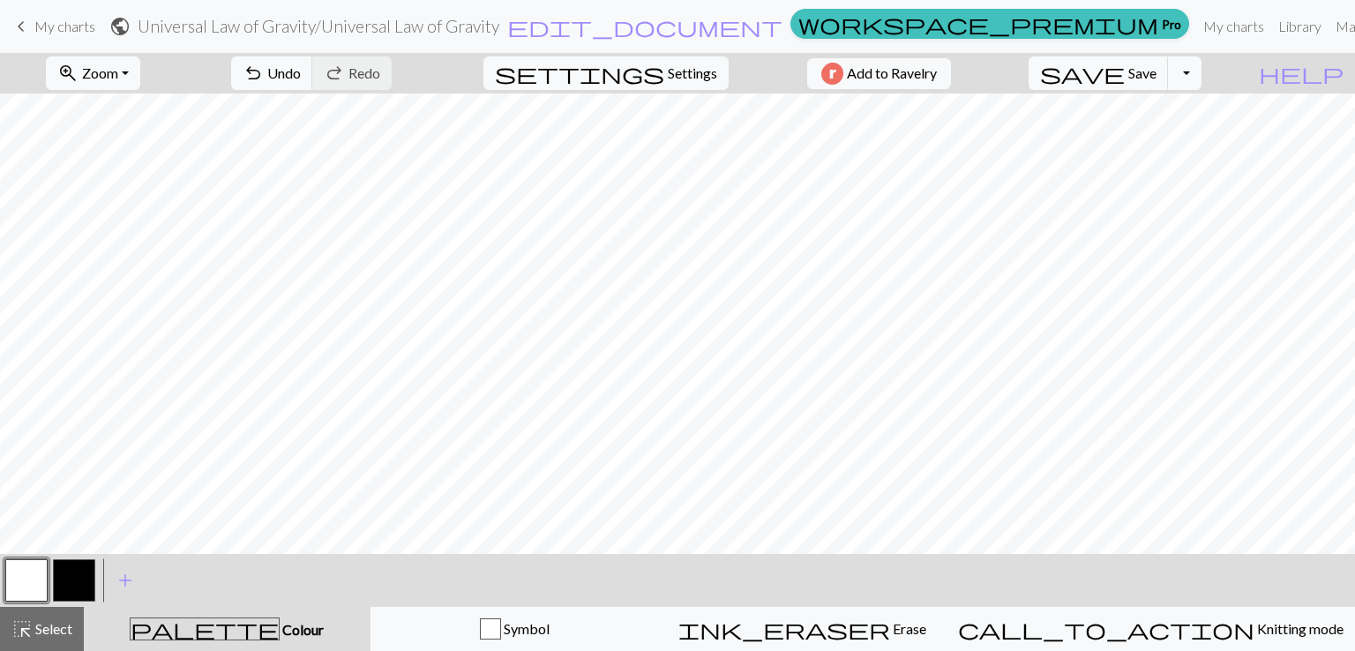
click at [57, 573] on button "button" at bounding box center [74, 580] width 42 height 42
click at [392, 64] on button "redo Redo Redo" at bounding box center [351, 73] width 79 height 34
click at [1157, 75] on span "Save" at bounding box center [1142, 72] width 28 height 17
click at [1097, 33] on div "Chart saved" at bounding box center [677, 35] width 1355 height 70
click at [1196, 33] on link "My charts" at bounding box center [1233, 26] width 75 height 35
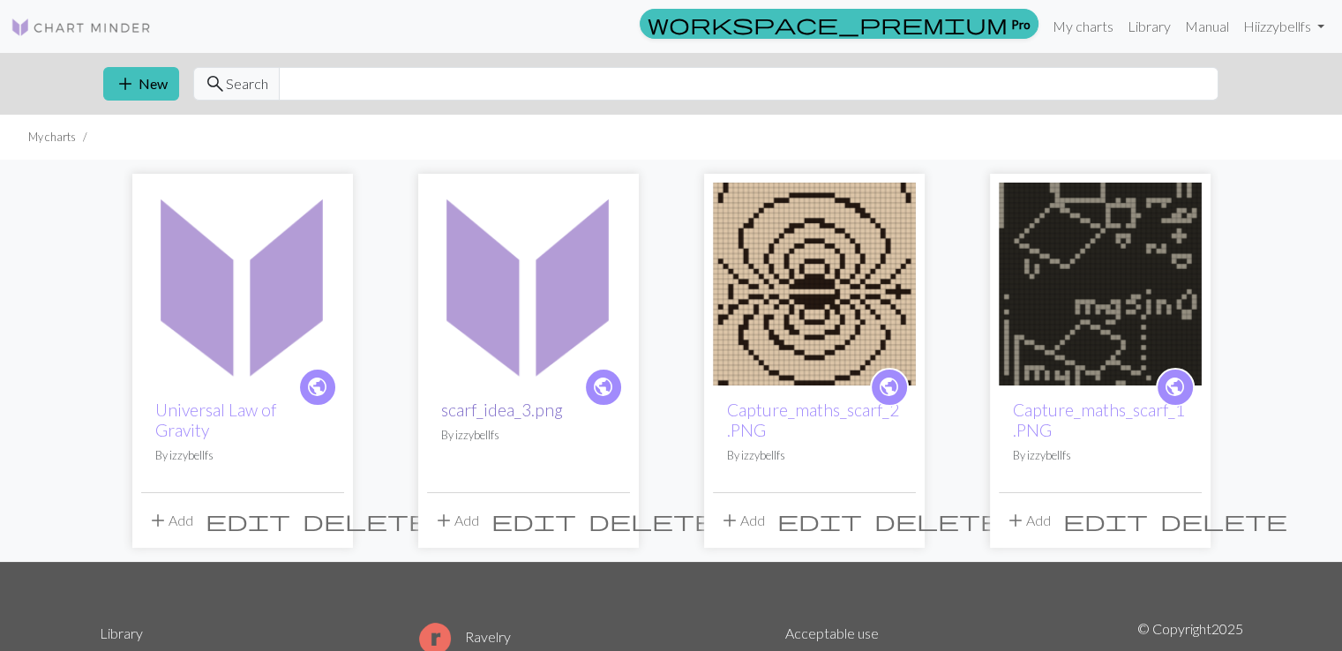
click at [521, 400] on link "scarf_idea_3.png" at bounding box center [502, 410] width 122 height 20
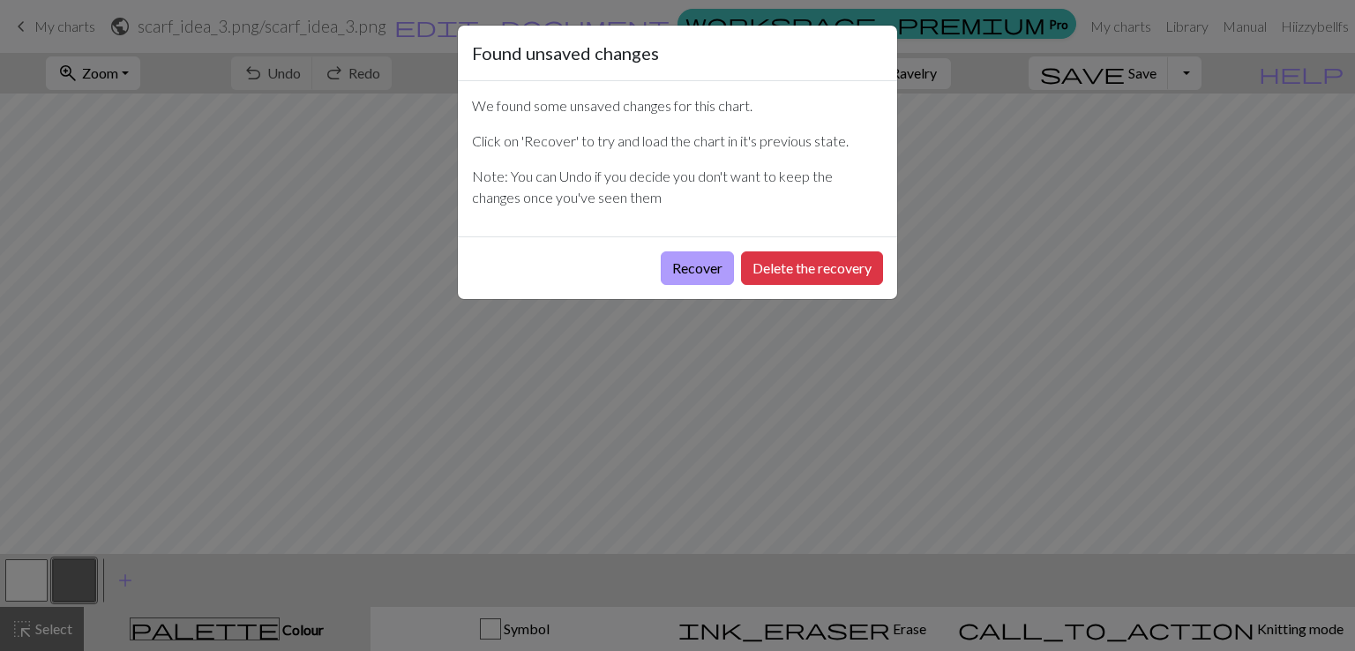
click at [693, 269] on button "Recover" at bounding box center [697, 268] width 73 height 34
